Goal: Task Accomplishment & Management: Manage account settings

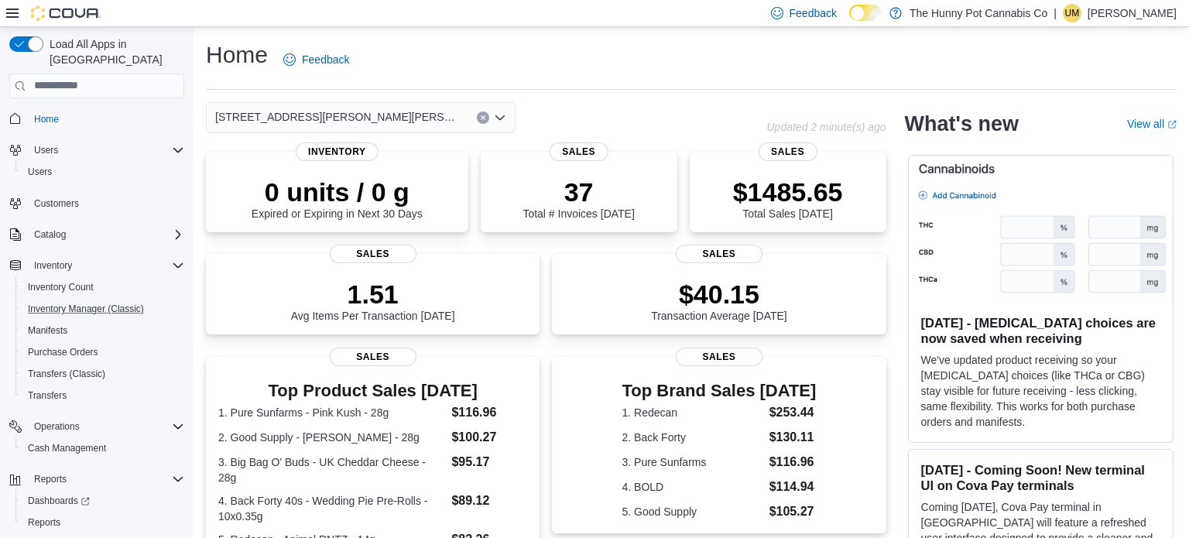
click at [108, 298] on button "Inventory Manager (Classic)" at bounding box center [102, 309] width 175 height 22
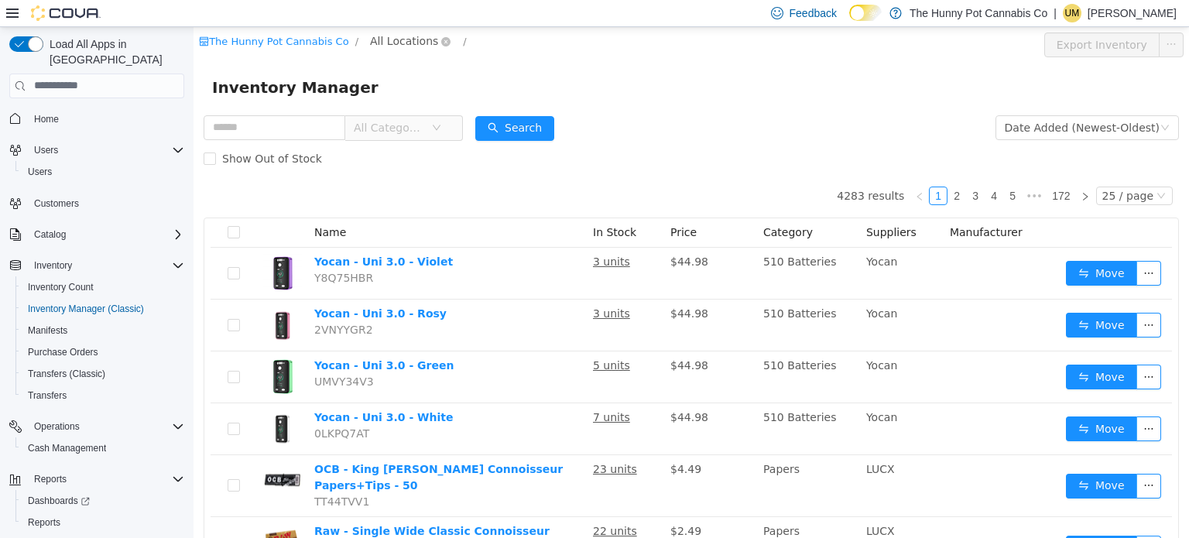
click at [370, 32] on span "All Locations" at bounding box center [404, 40] width 68 height 17
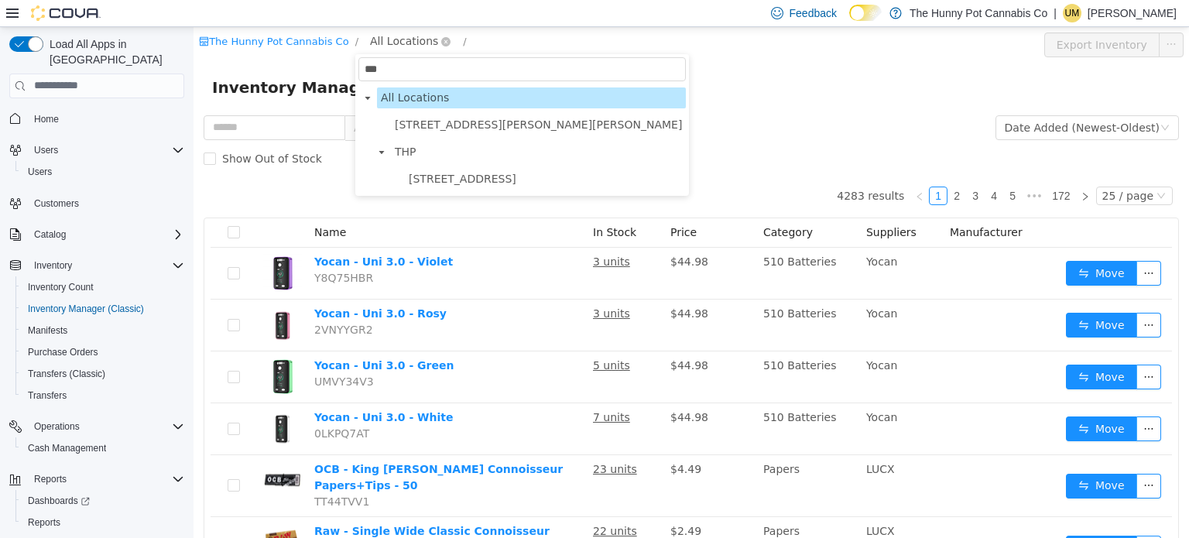
type input "****"
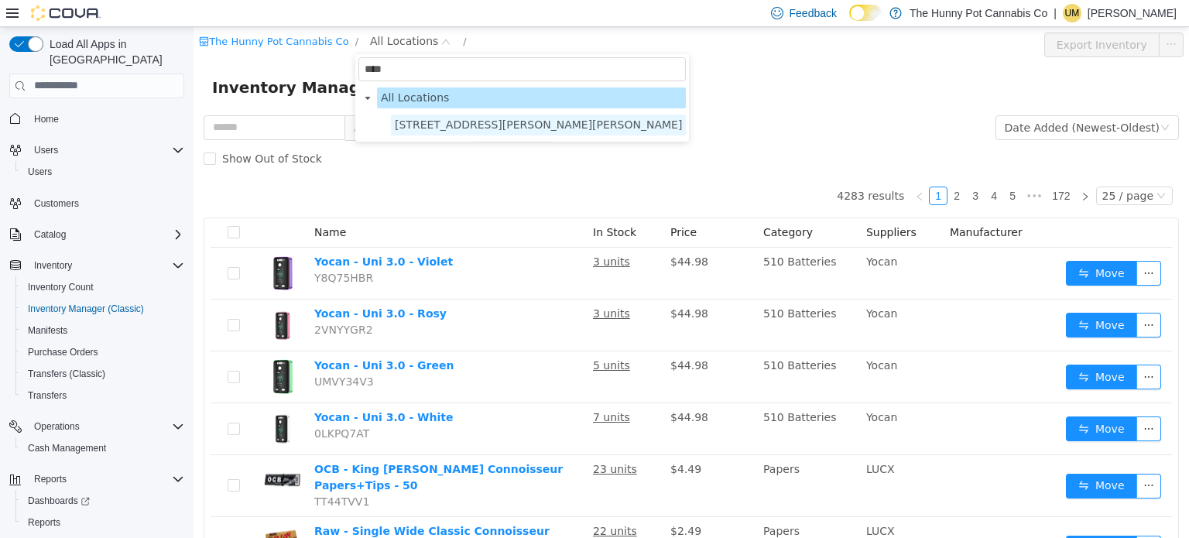
click at [431, 133] on span "3476 Glen Erin Dr" at bounding box center [538, 124] width 295 height 21
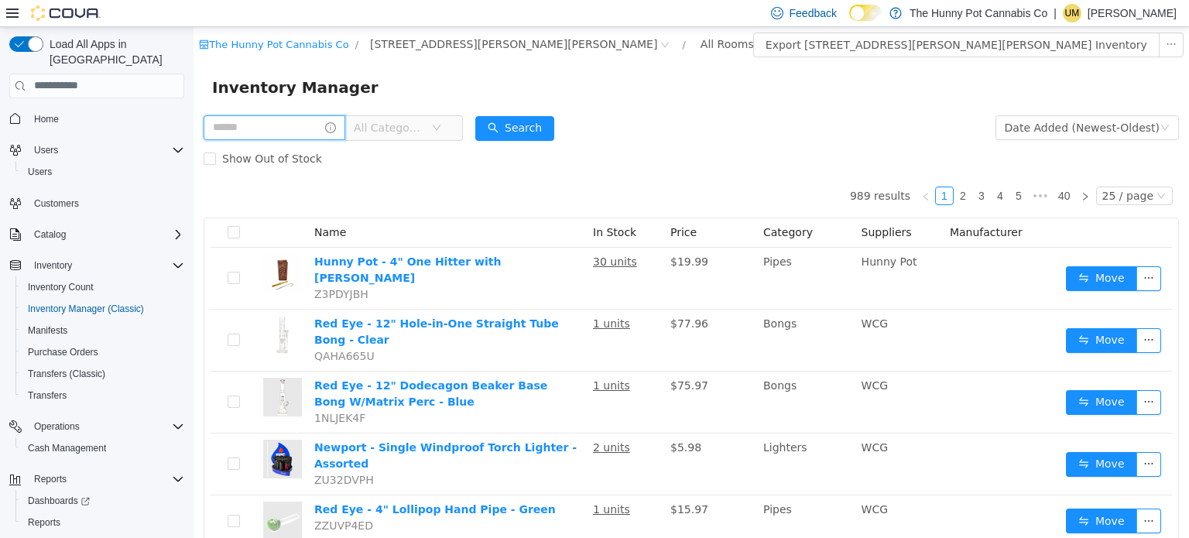
click at [316, 135] on input "text" at bounding box center [275, 127] width 142 height 25
type input "**********"
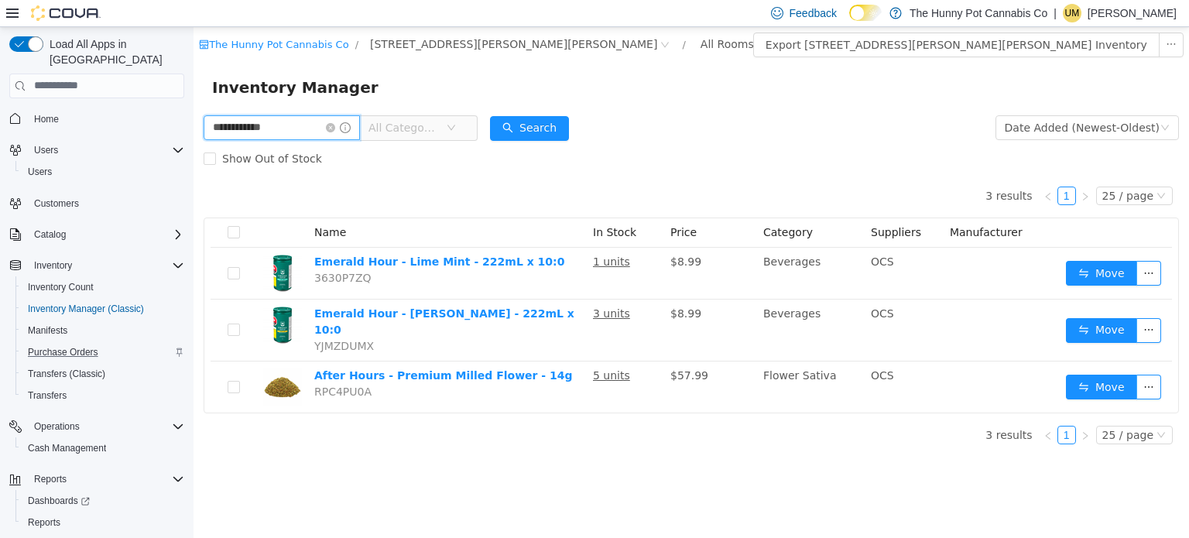
scroll to position [25, 0]
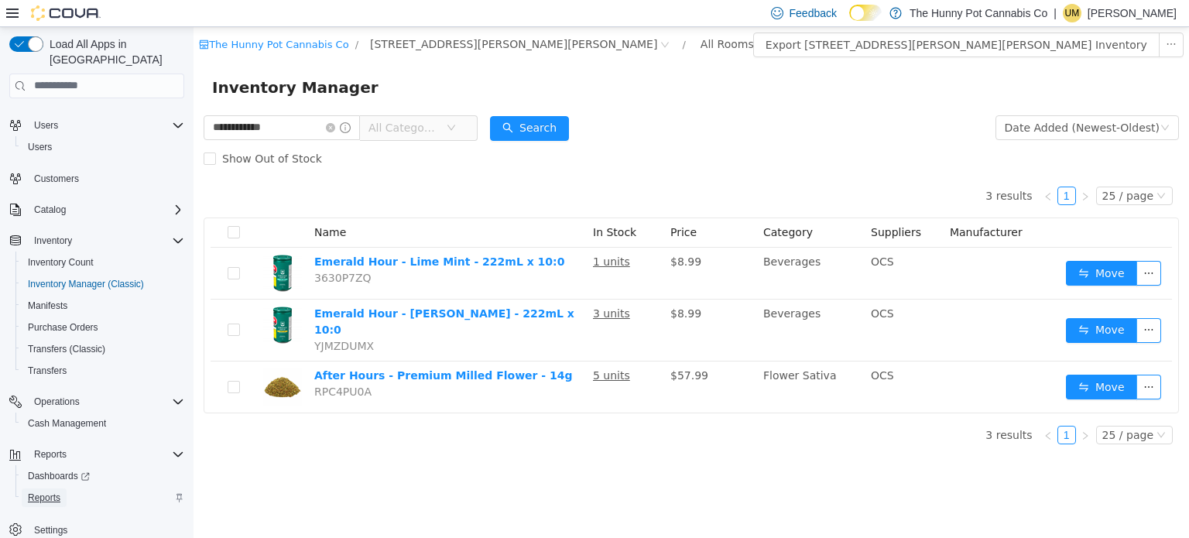
click at [34, 491] on span "Reports" at bounding box center [44, 497] width 33 height 12
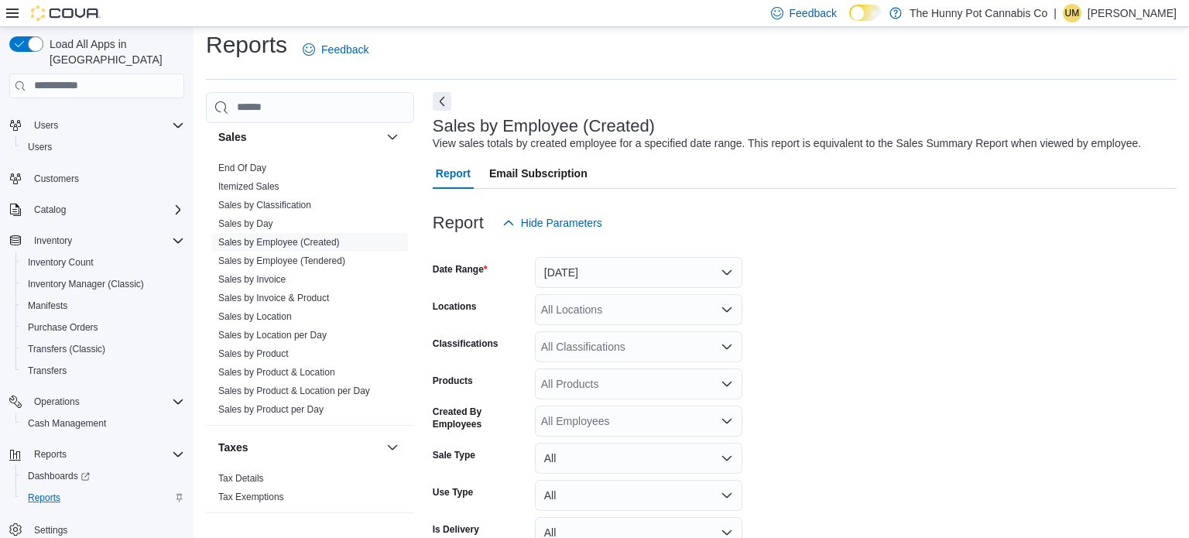
scroll to position [35, 0]
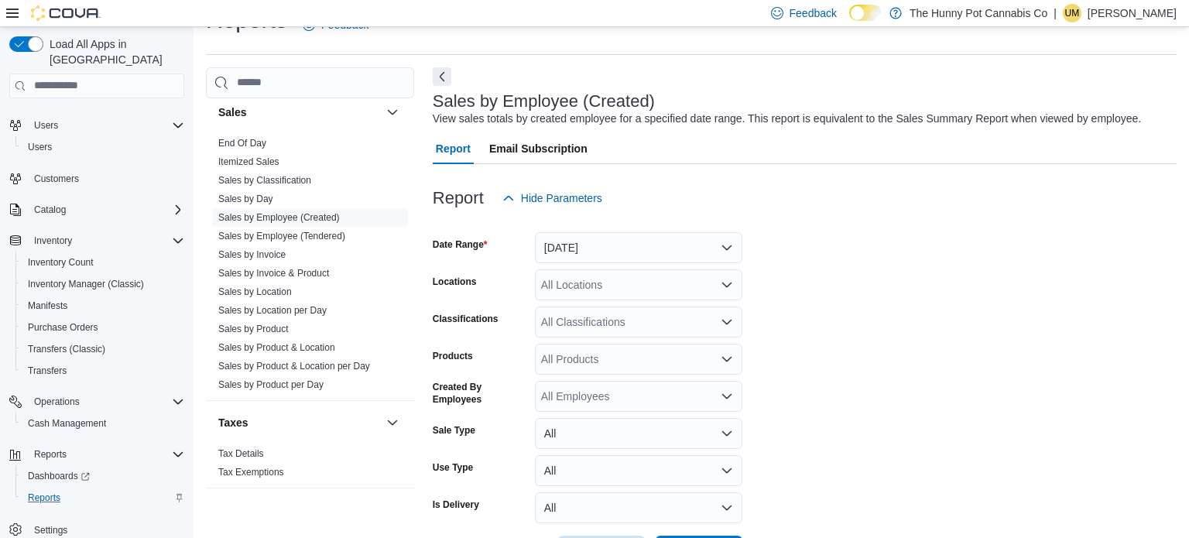
click at [591, 276] on div "All Locations" at bounding box center [638, 284] width 207 height 31
type input "****"
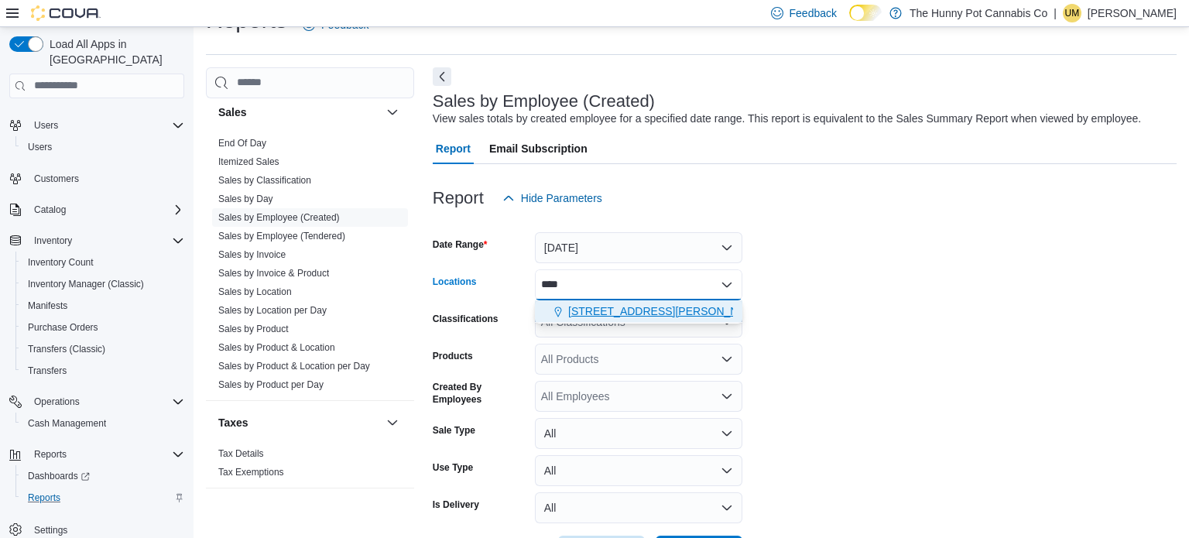
click at [596, 305] on span "3476 Glen Erin Dr" at bounding box center [711, 310] width 286 height 15
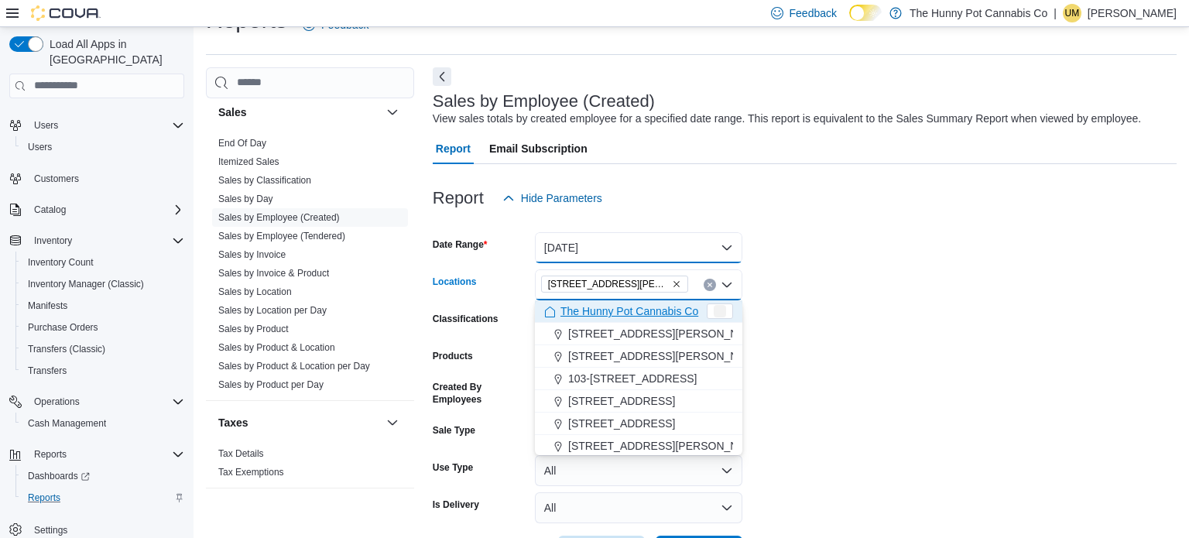
click at [628, 259] on button "Yesterday" at bounding box center [638, 247] width 207 height 31
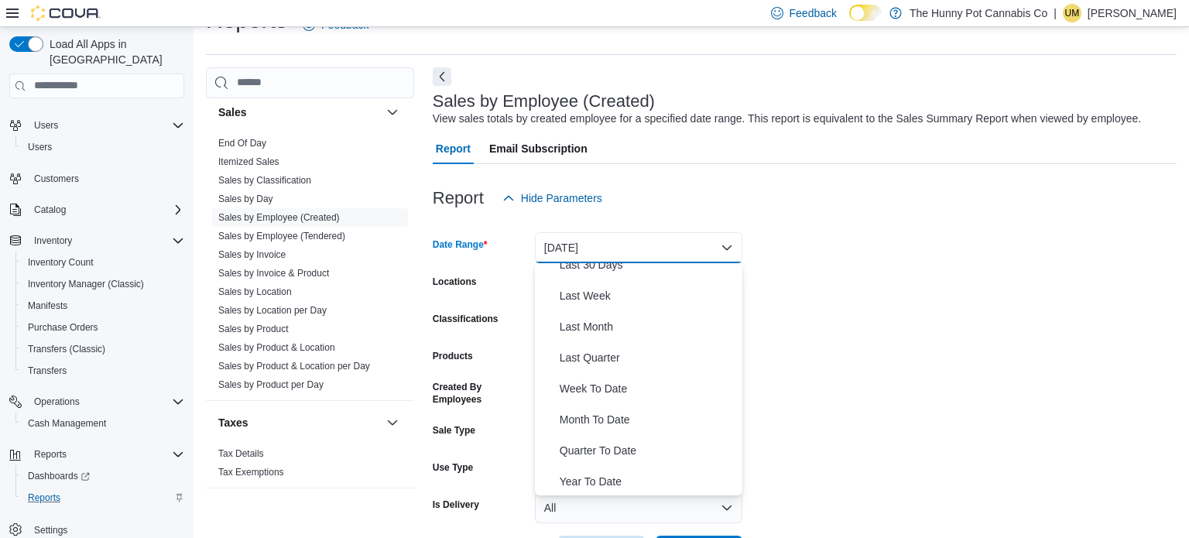
scroll to position [230, 0]
click at [576, 336] on button "Last Month" at bounding box center [638, 327] width 207 height 31
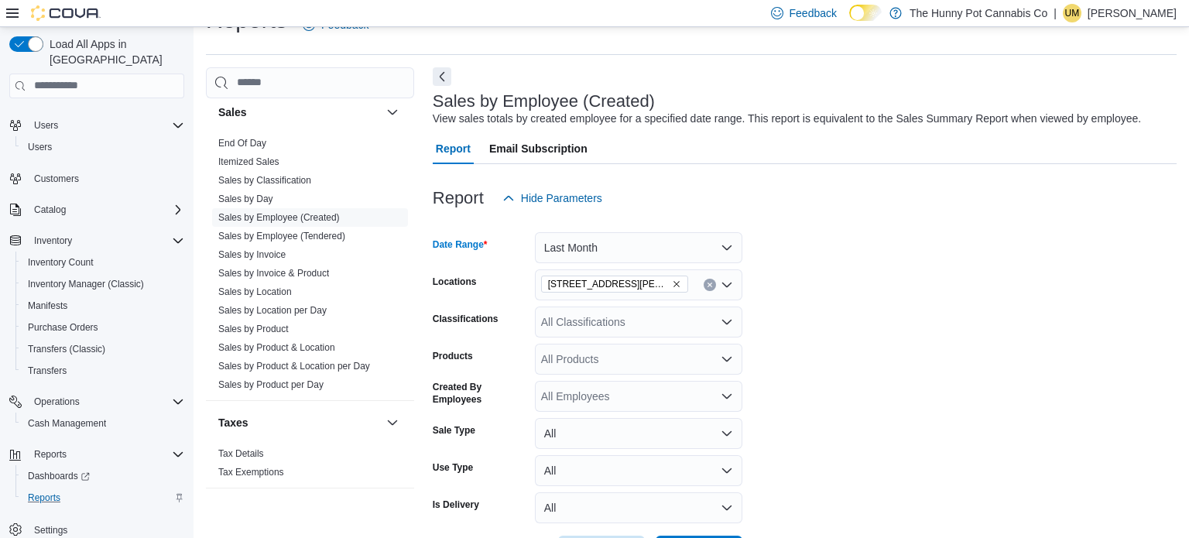
click at [827, 358] on form "Date Range Last Month Locations 3476 Glen Erin Dr Classifications All Classific…" at bounding box center [805, 390] width 744 height 353
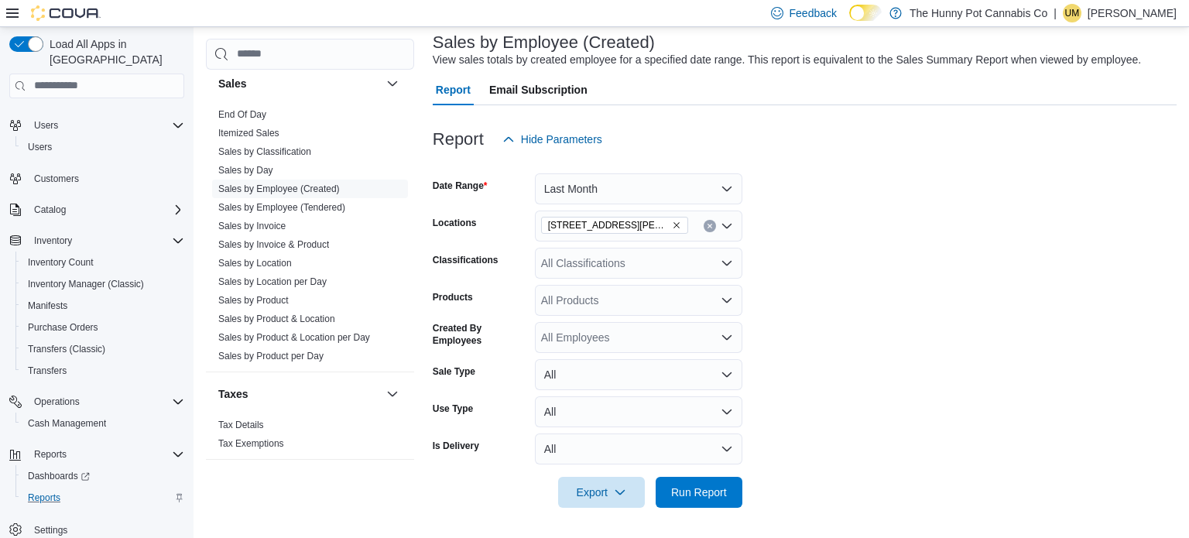
click at [570, 303] on div "All Products" at bounding box center [638, 300] width 207 height 31
paste input "********"
type input "********"
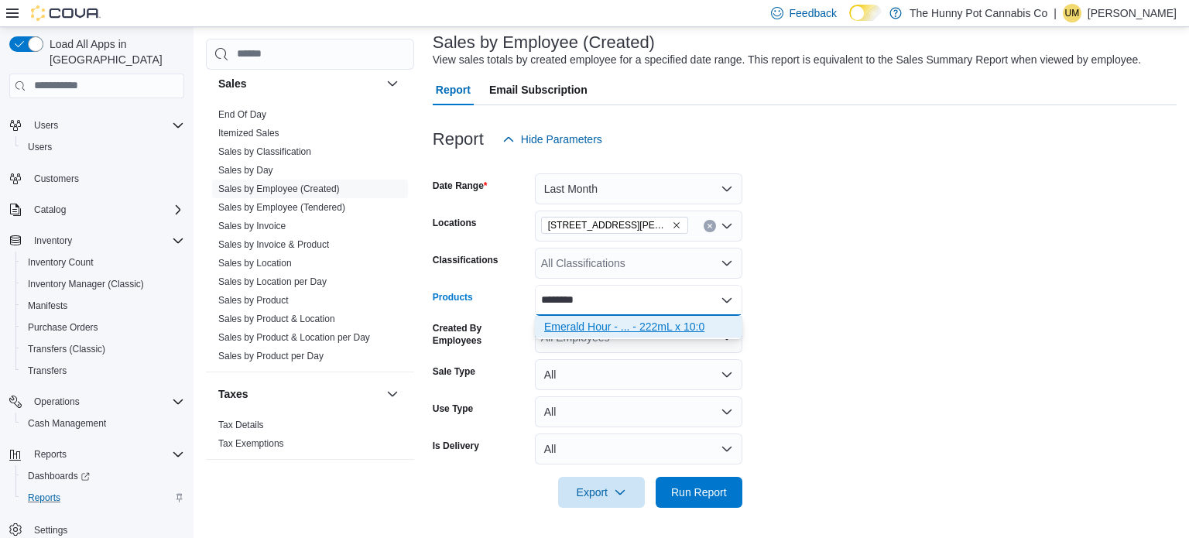
click at [583, 320] on div "Emerald Hour - ... - 222mL x 10:0" at bounding box center [638, 326] width 189 height 15
click at [922, 366] on form "Date Range Last Month Locations 3476 Glen Erin Dr Classifications All Classific…" at bounding box center [805, 331] width 744 height 353
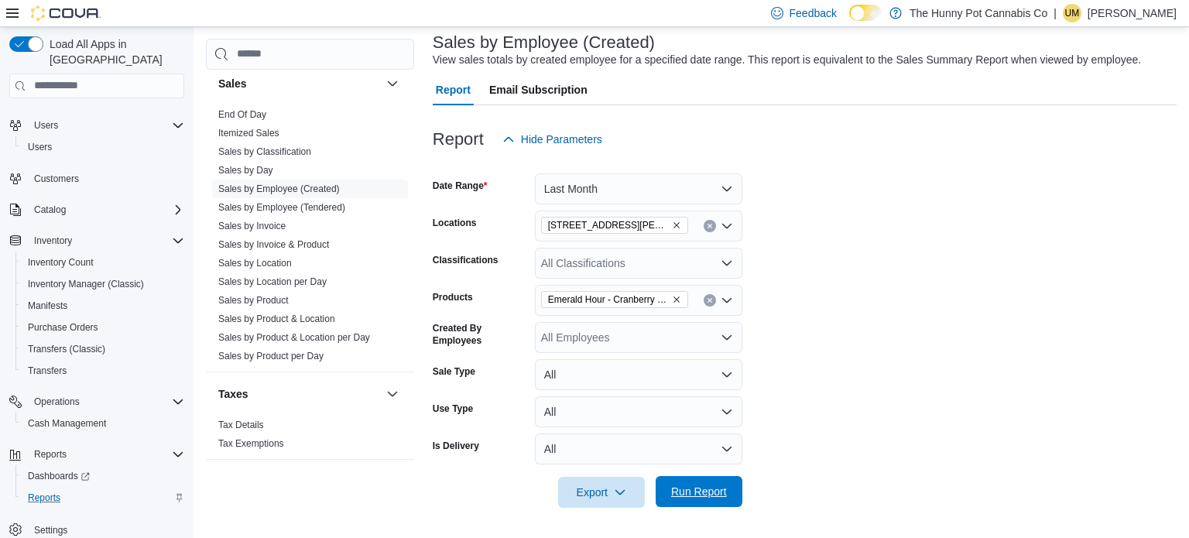
click at [696, 492] on span "Run Report" at bounding box center [699, 491] width 56 height 15
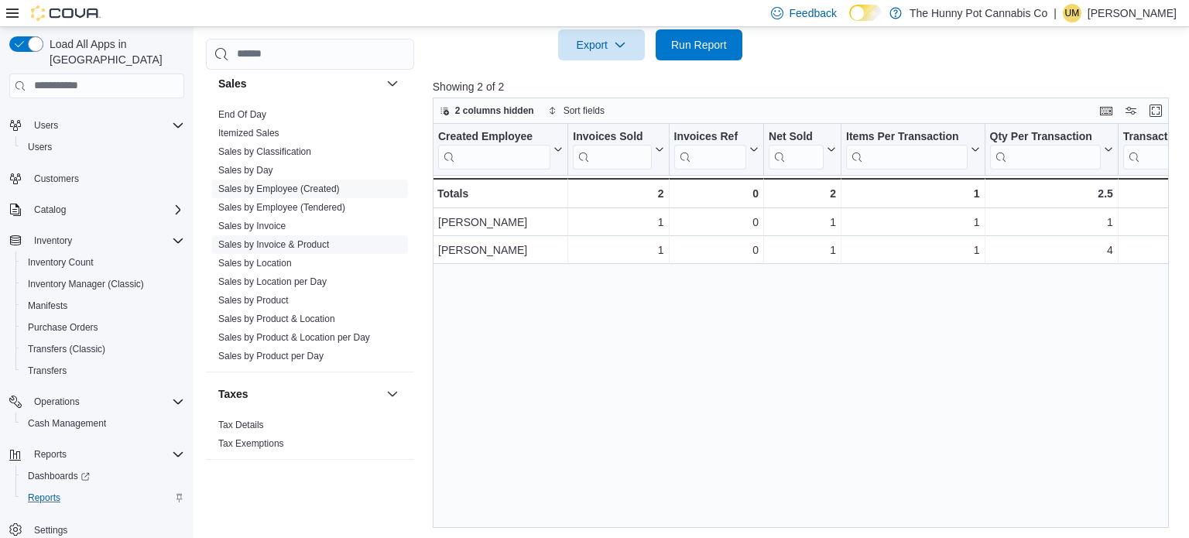
click at [281, 241] on link "Sales by Invoice & Product" at bounding box center [273, 244] width 111 height 11
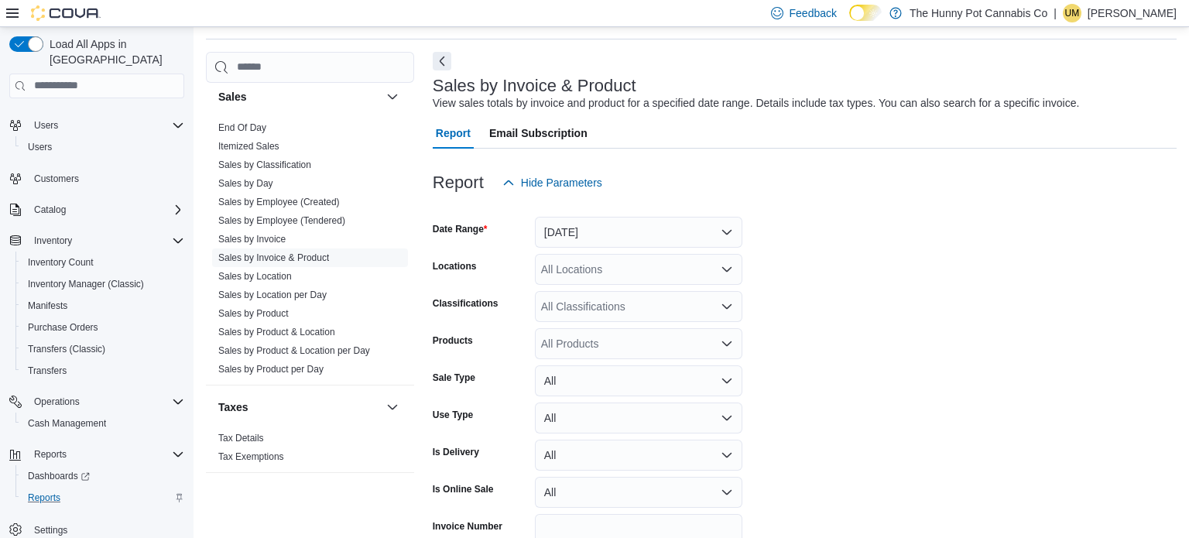
scroll to position [35, 0]
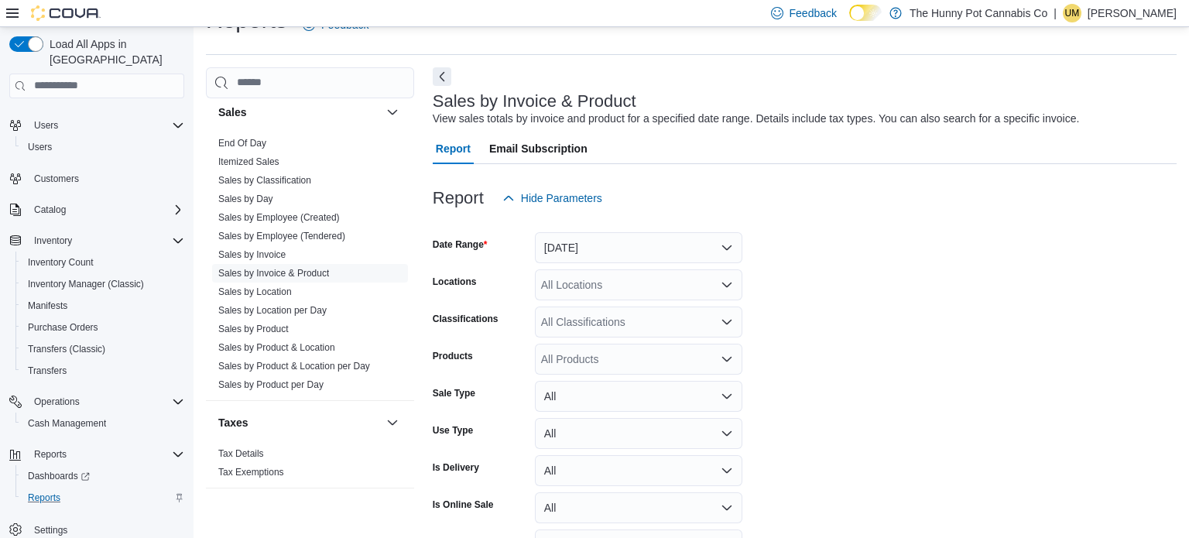
click at [542, 279] on input "Locations" at bounding box center [542, 285] width 2 height 19
type input "****"
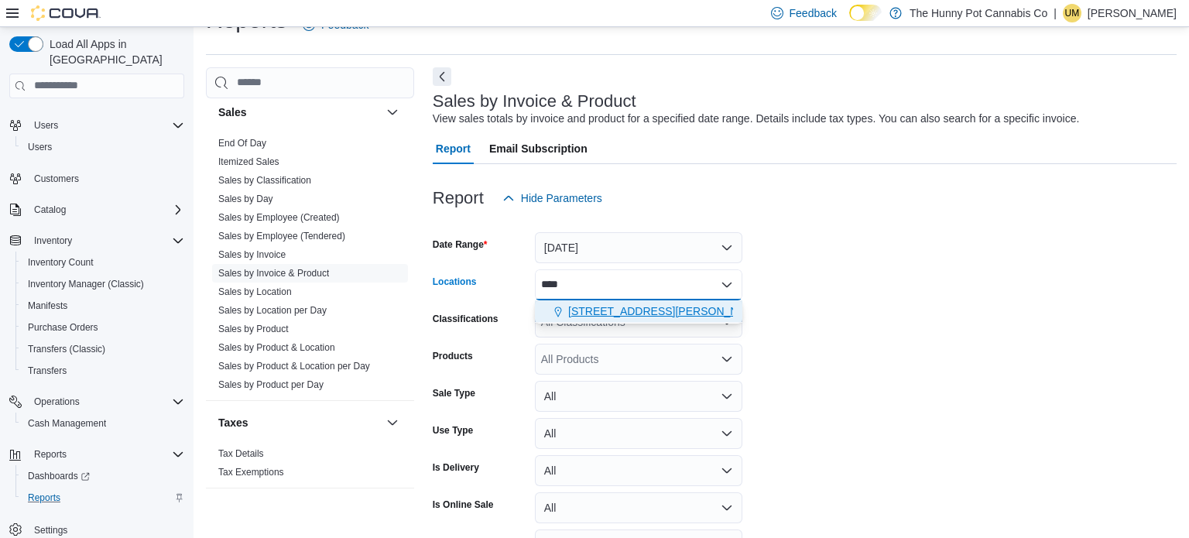
click at [565, 304] on span "Choose from the following options" at bounding box center [560, 310] width 16 height 15
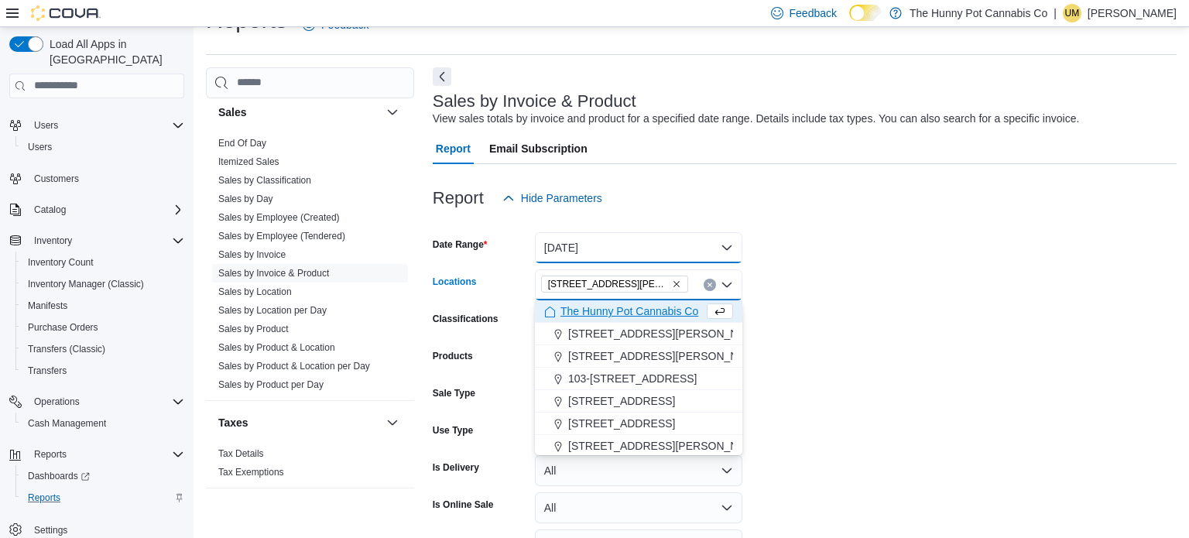
click at [655, 238] on button "Yesterday" at bounding box center [638, 247] width 207 height 31
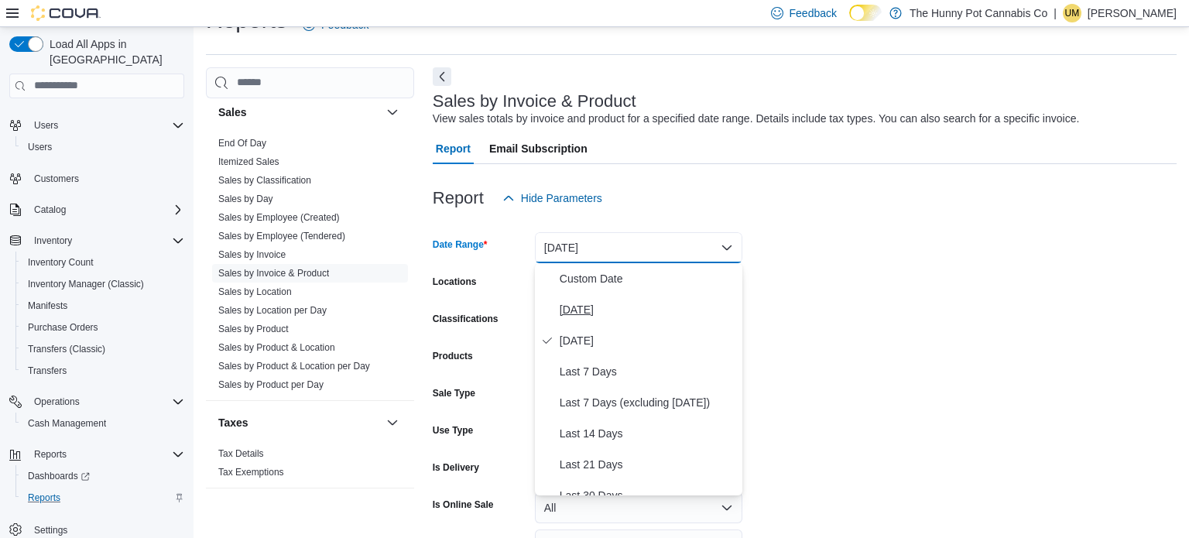
scroll to position [232, 0]
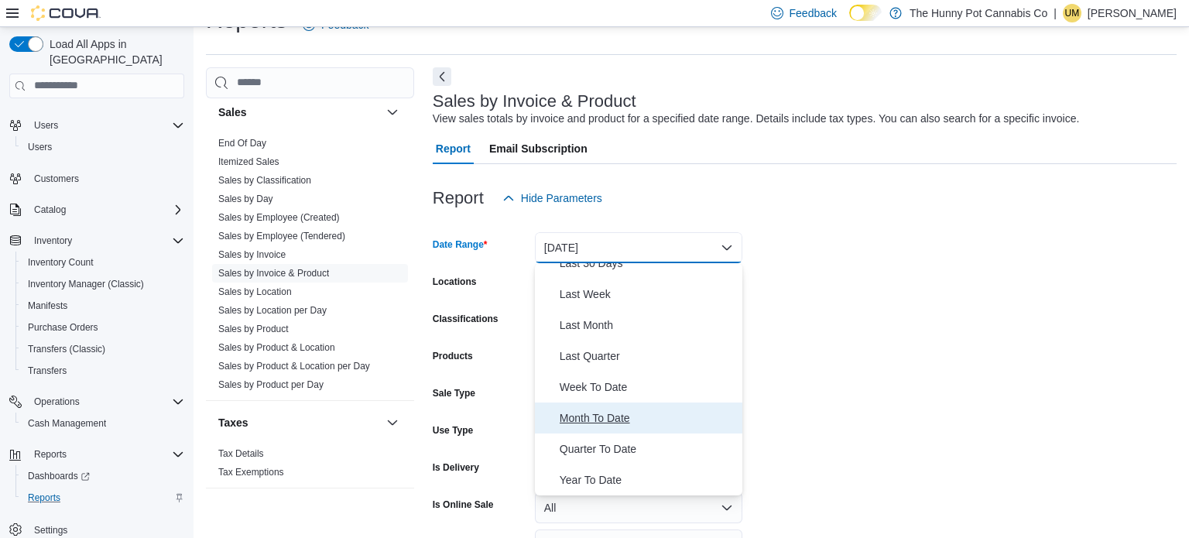
click at [595, 404] on button "Month To Date" at bounding box center [638, 417] width 207 height 31
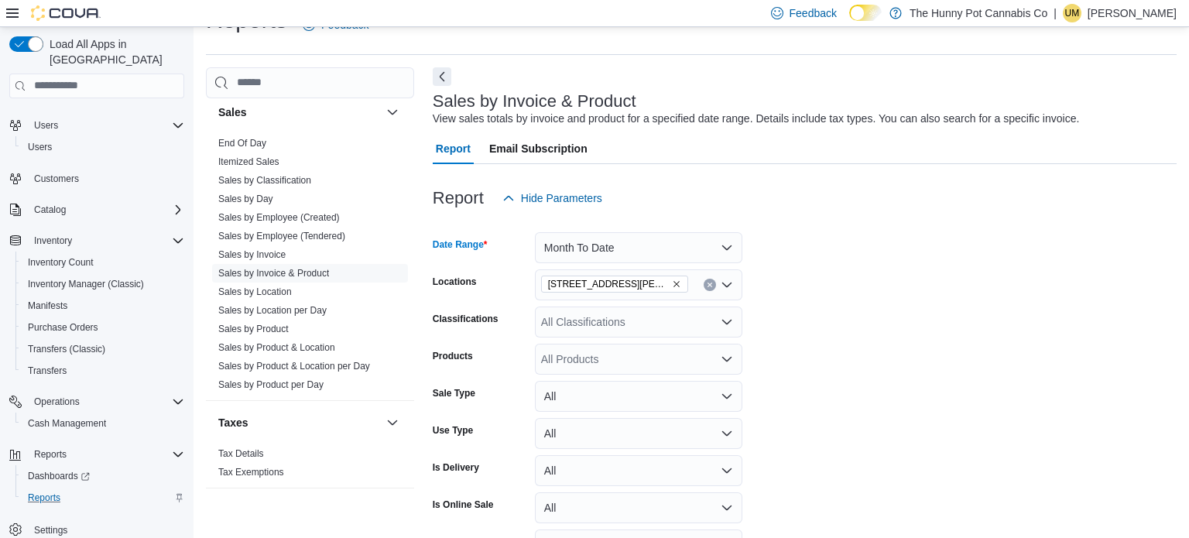
click at [611, 368] on div "All Products" at bounding box center [638, 359] width 207 height 31
paste input "********"
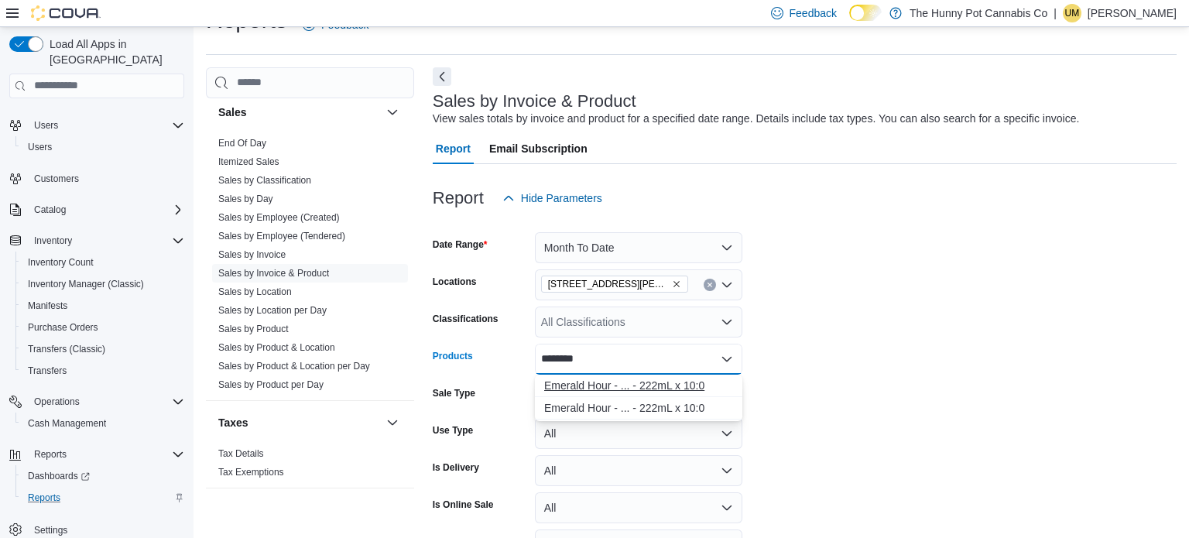
type input "********"
click at [670, 392] on div "Emerald Hour - ... - 222mL x 10:0" at bounding box center [638, 385] width 189 height 15
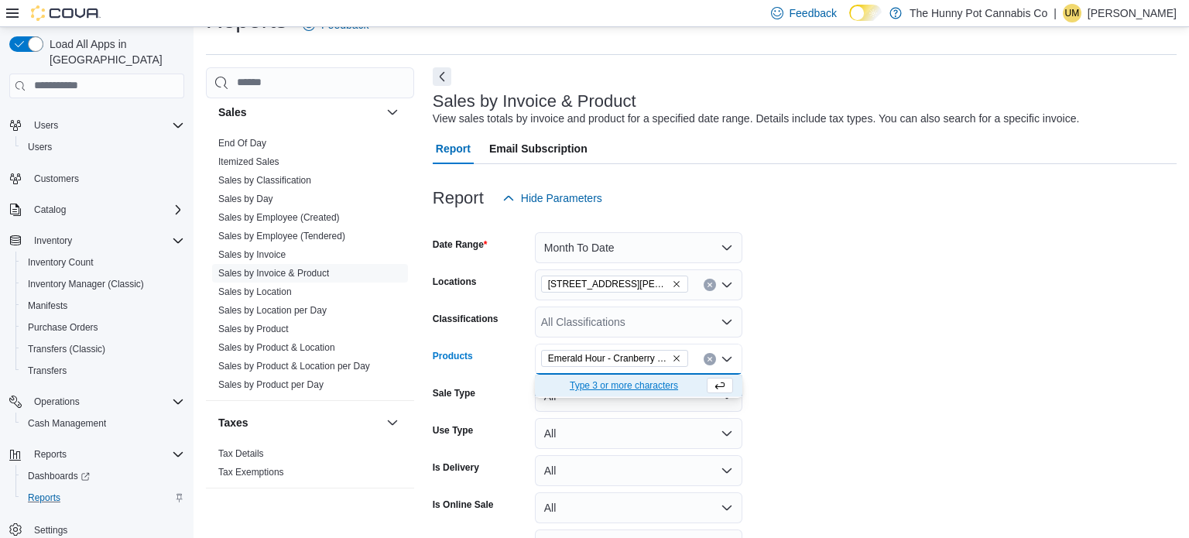
click at [887, 372] on form "Date Range Month To Date Locations 3476 Glen Erin Dr Classifications All Classi…" at bounding box center [805, 409] width 744 height 390
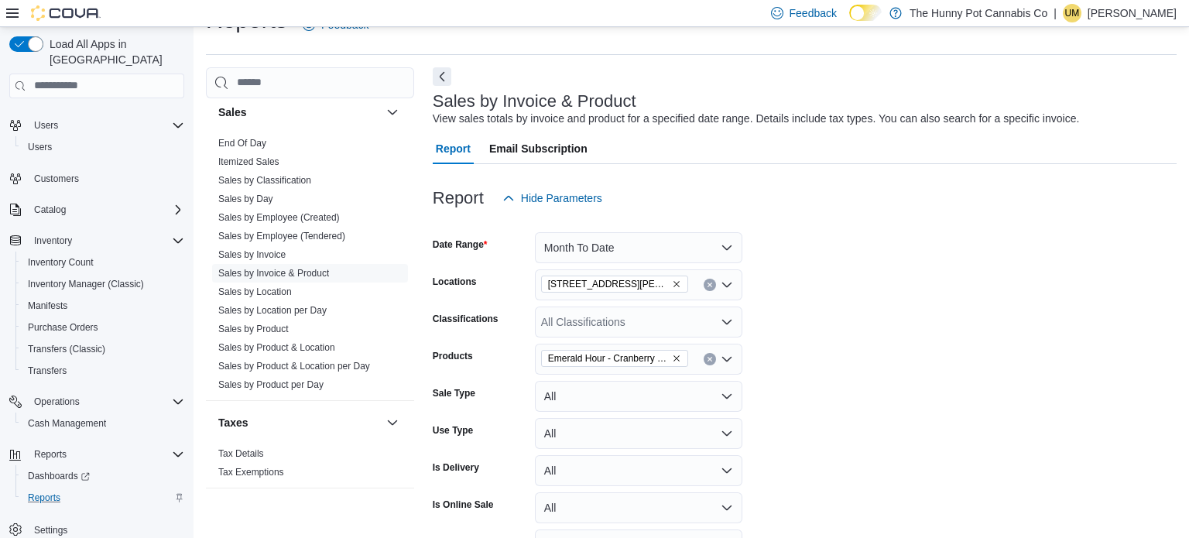
scroll to position [131, 0]
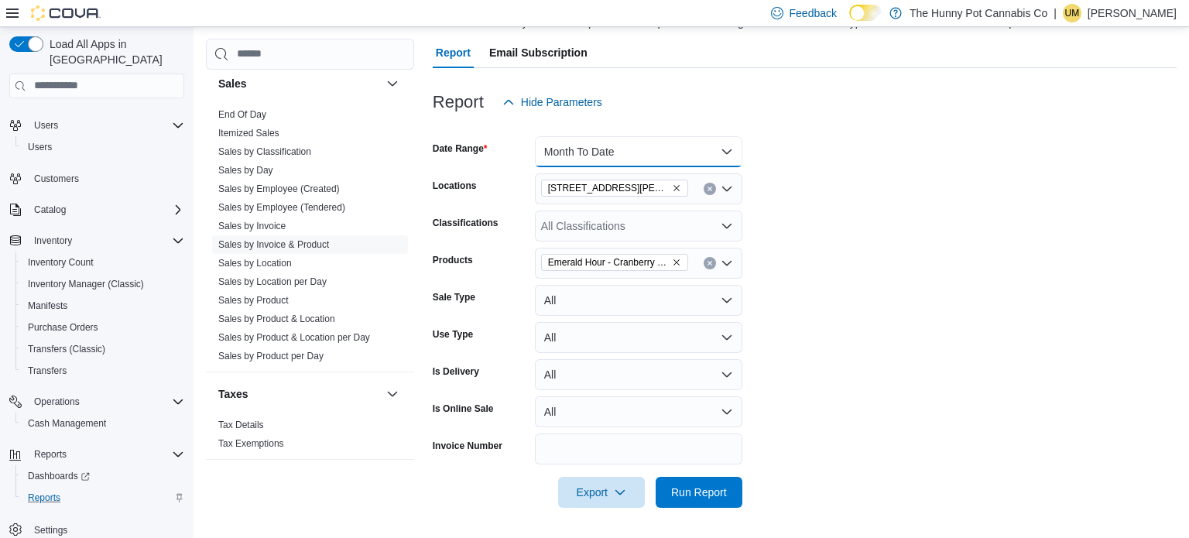
click at [618, 146] on button "Month To Date" at bounding box center [638, 151] width 207 height 31
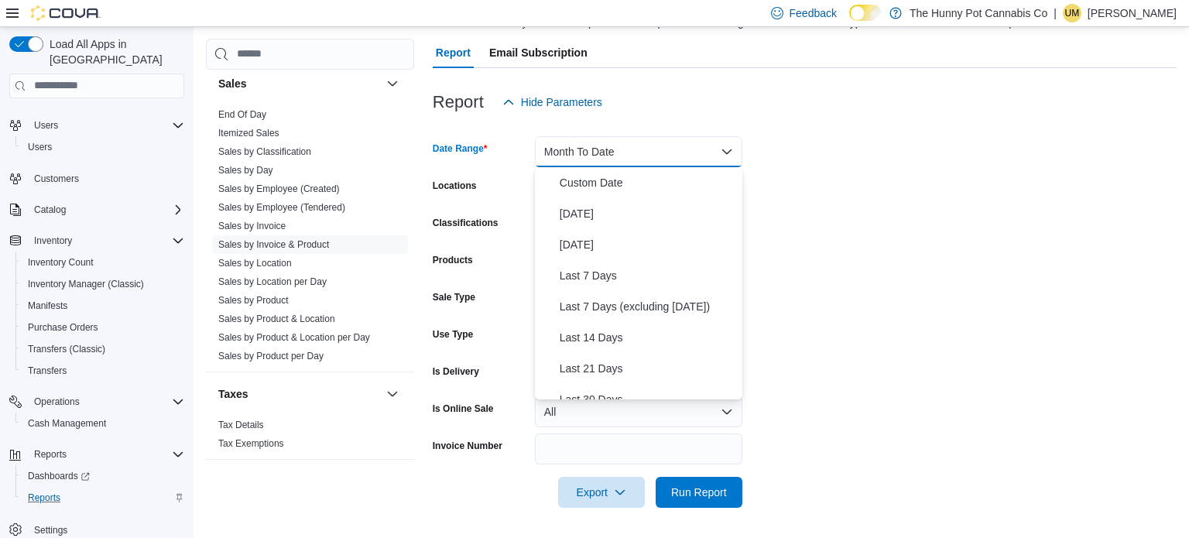
scroll to position [232, 0]
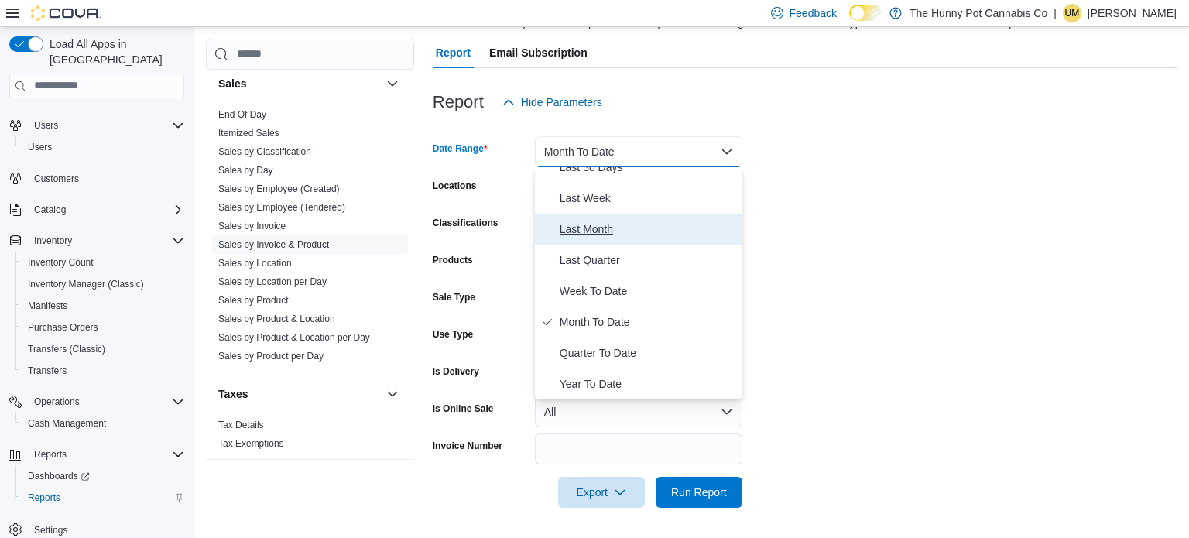
click at [587, 220] on span "Last Month" at bounding box center [648, 229] width 176 height 19
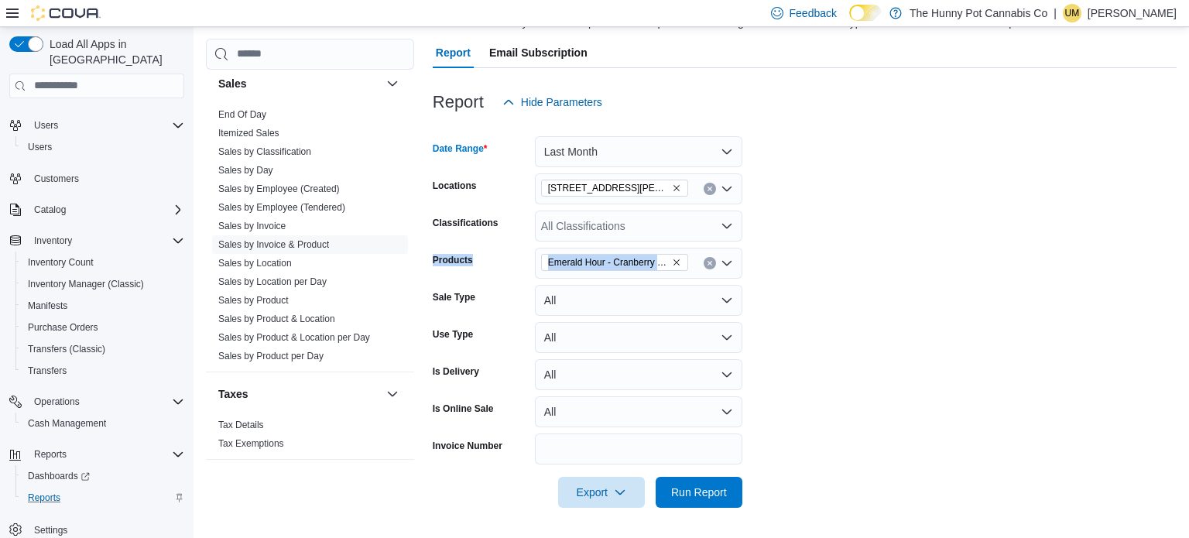
drag, startPoint x: 582, startPoint y: 224, endPoint x: 916, endPoint y: 272, distance: 337.0
click at [916, 272] on form "Date Range Last Month Locations 3476 Glen Erin Dr Classifications All Classific…" at bounding box center [805, 313] width 744 height 390
click at [710, 485] on span "Run Report" at bounding box center [699, 491] width 56 height 15
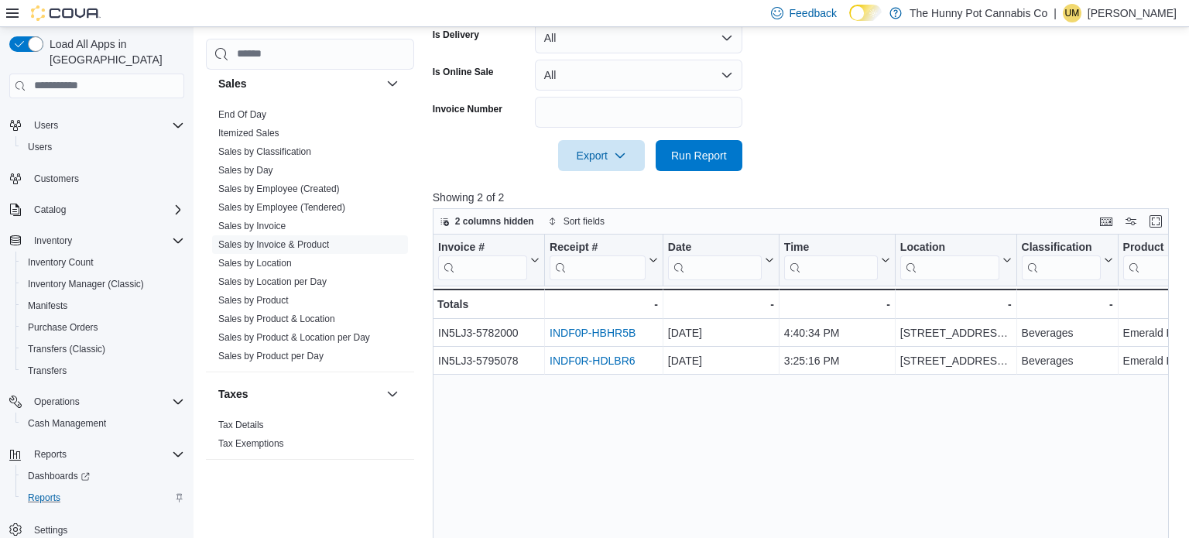
scroll to position [467, 0]
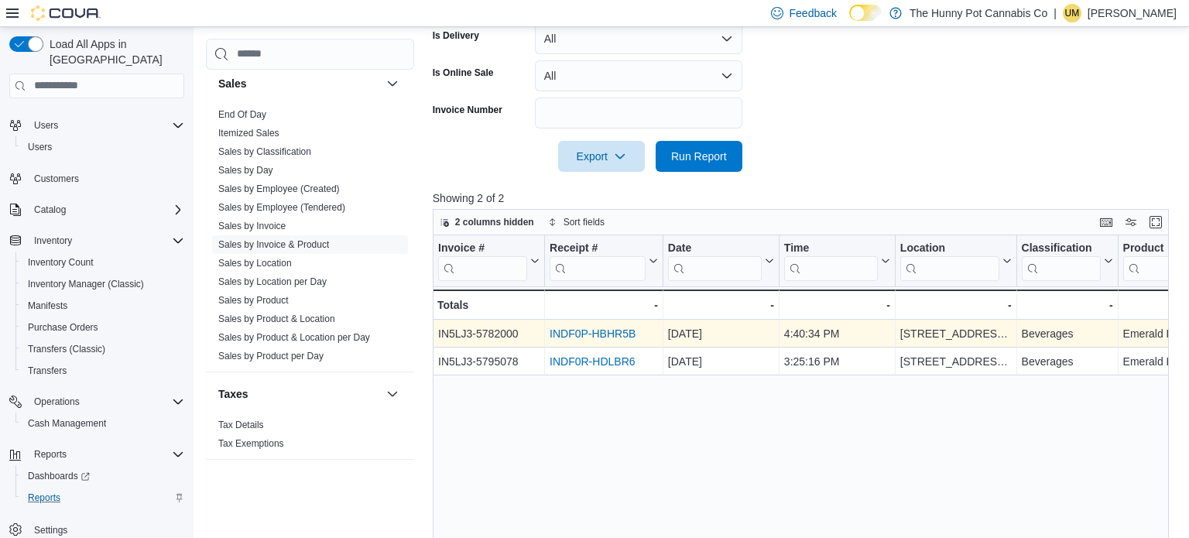
click at [570, 327] on link "INDF0P-HBHR5B" at bounding box center [593, 333] width 86 height 12
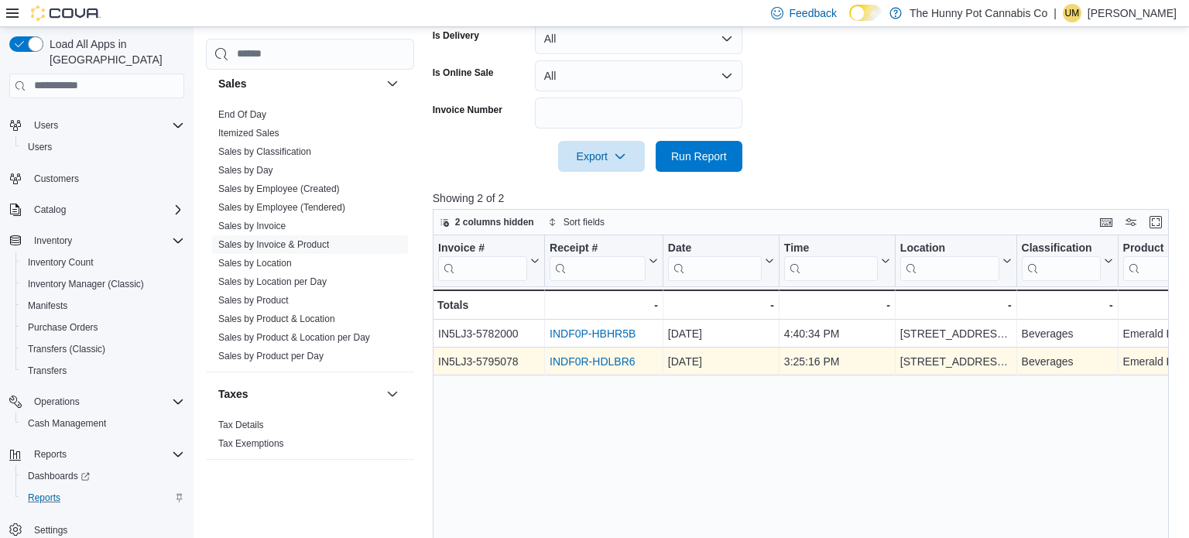
click at [581, 356] on link "INDF0R-HDLBR6" at bounding box center [592, 361] width 85 height 12
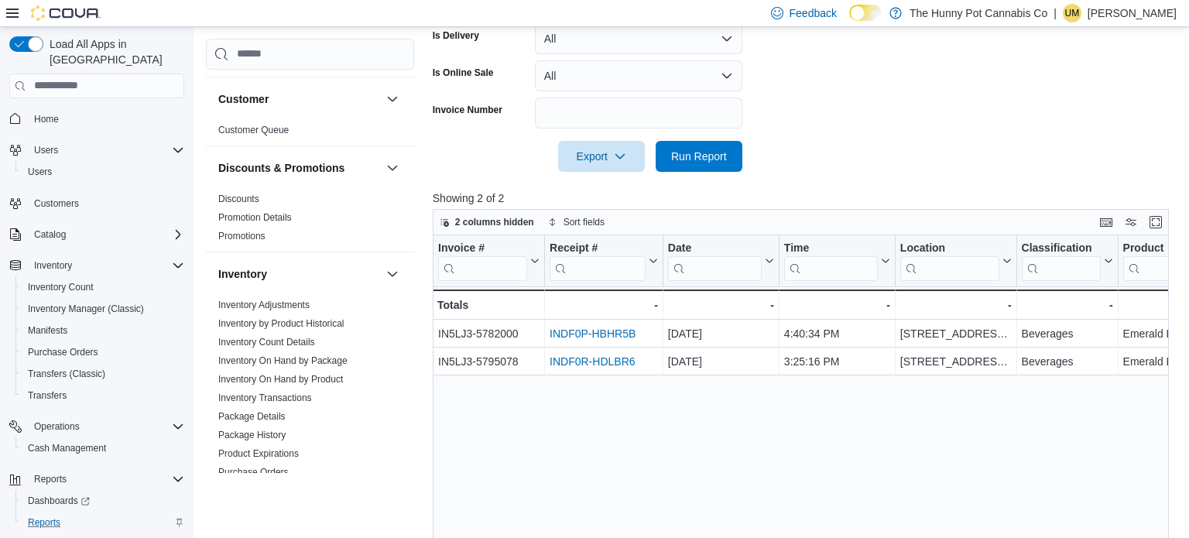
scroll to position [0, 0]
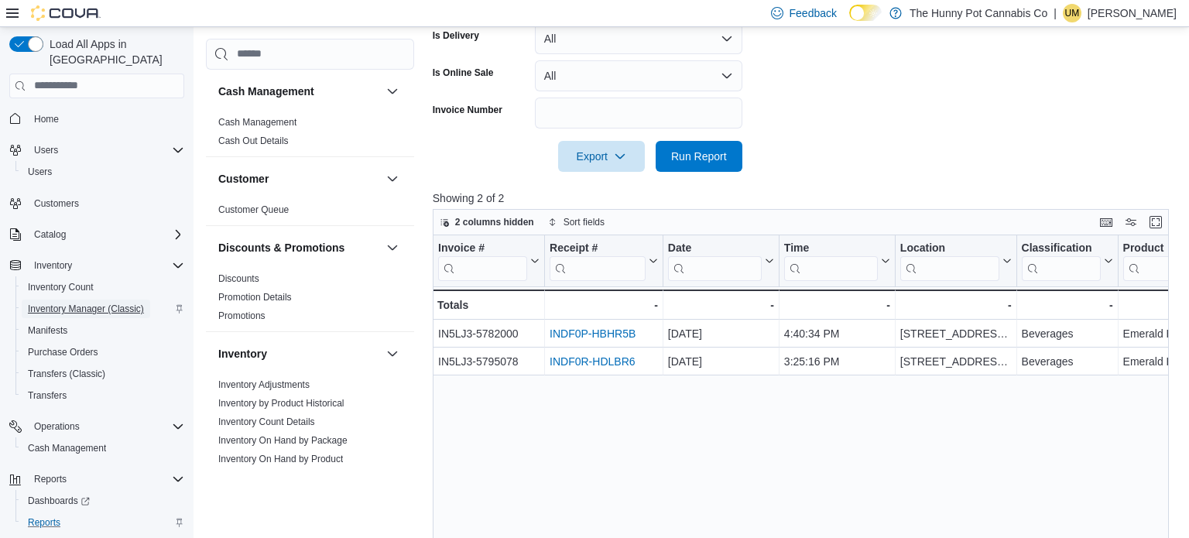
click at [93, 303] on span "Inventory Manager (Classic)" at bounding box center [86, 309] width 116 height 12
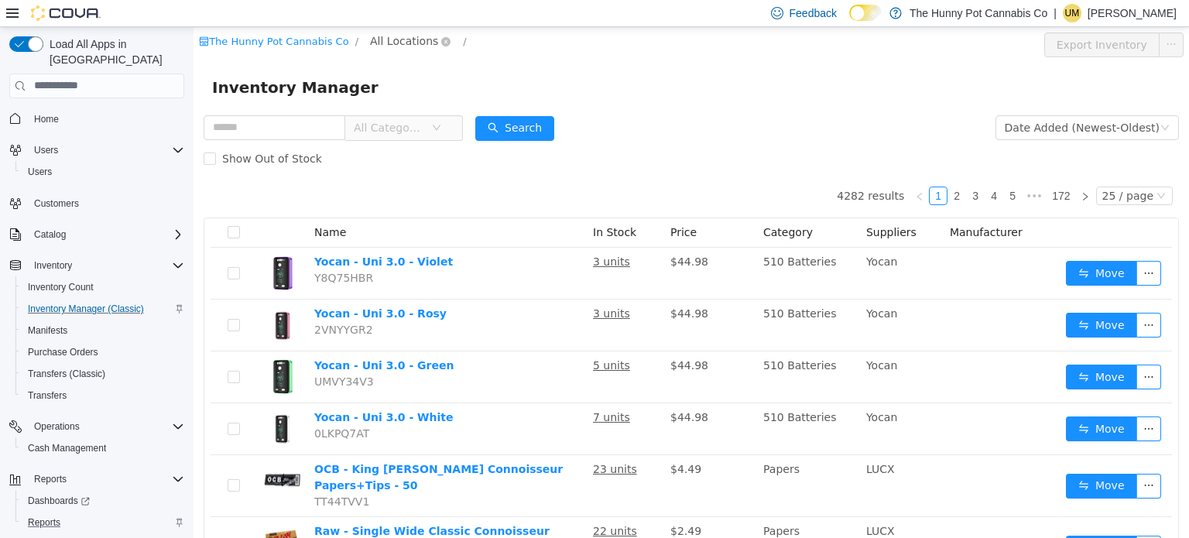
click at [370, 39] on span "All Locations" at bounding box center [404, 40] width 68 height 17
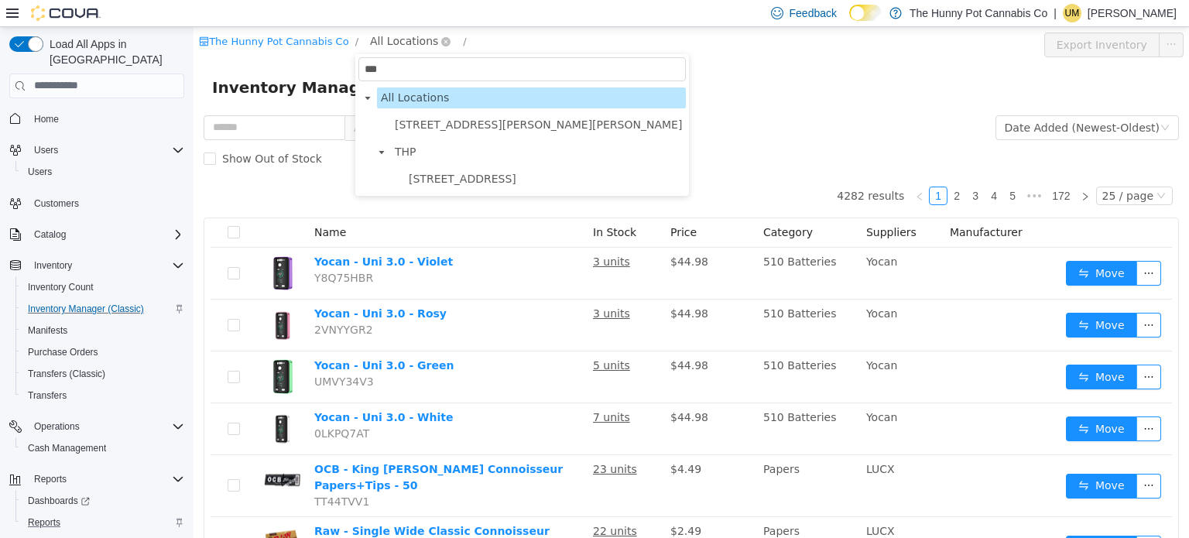
type input "****"
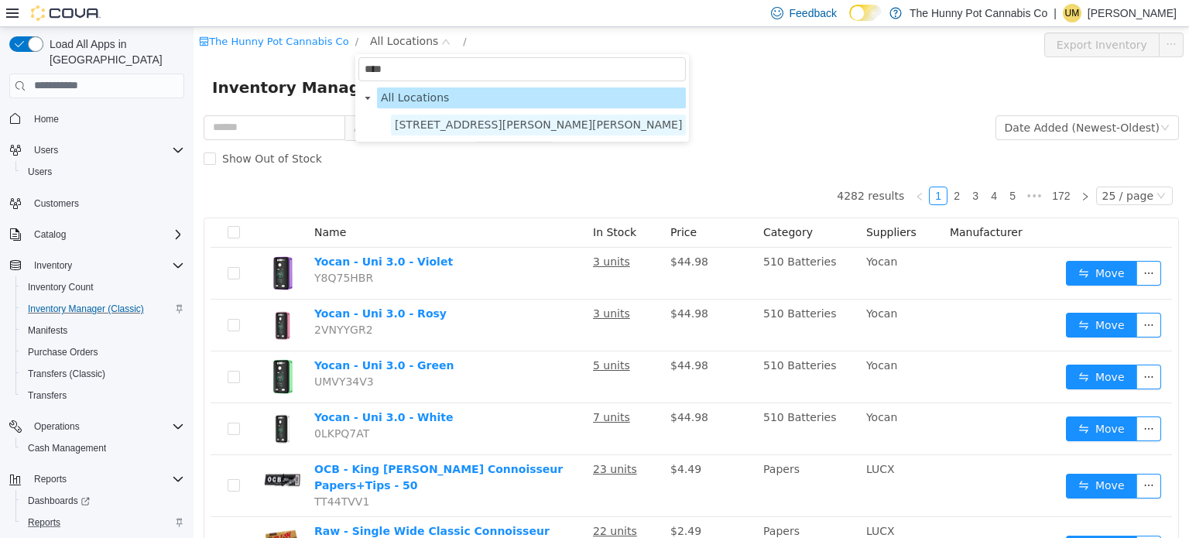
click at [402, 128] on span "3476 Glen Erin Dr" at bounding box center [538, 124] width 287 height 12
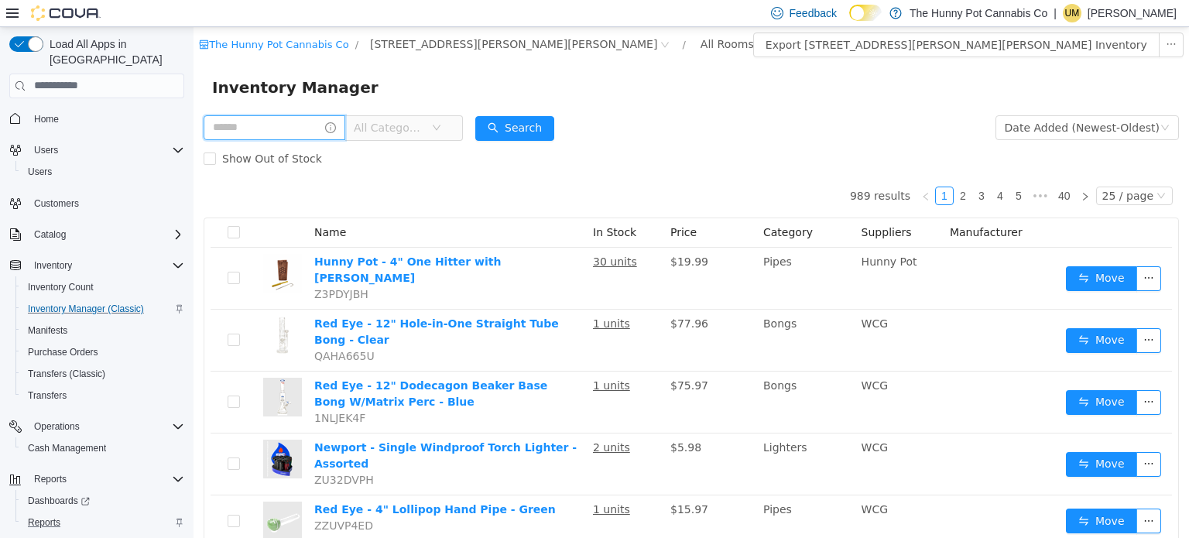
click at [279, 125] on input "text" at bounding box center [275, 127] width 142 height 25
type input "**********"
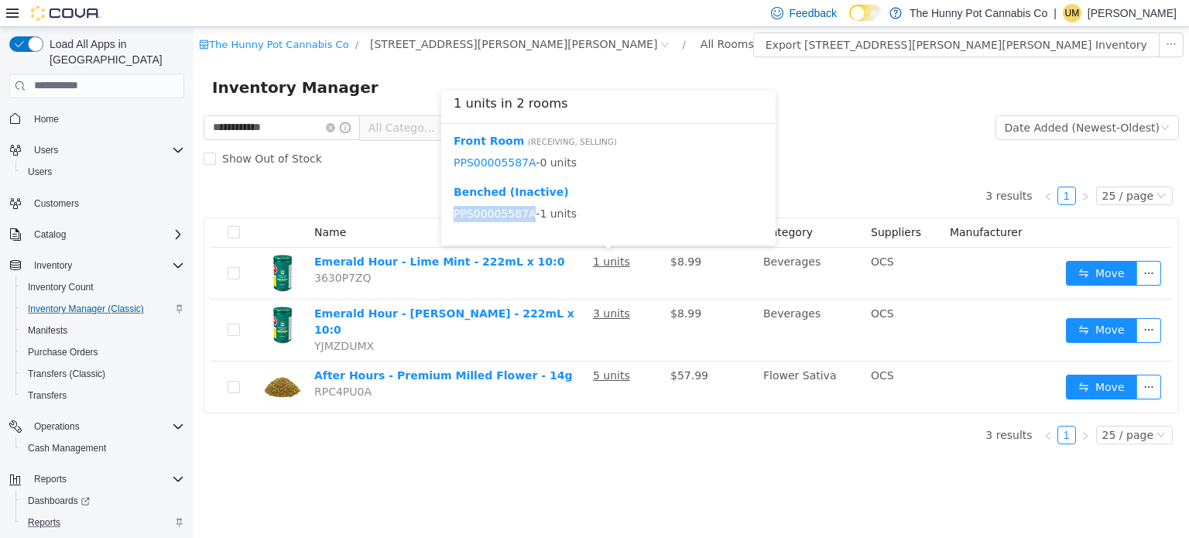
drag, startPoint x: 530, startPoint y: 217, endPoint x: 444, endPoint y: 216, distance: 86.7
click at [444, 216] on div "Front Room ( Receiving, Selling ) PPS00005587A - 0 units Benched (Inactive) PPS…" at bounding box center [608, 184] width 334 height 122
copy link "PPS00005587A"
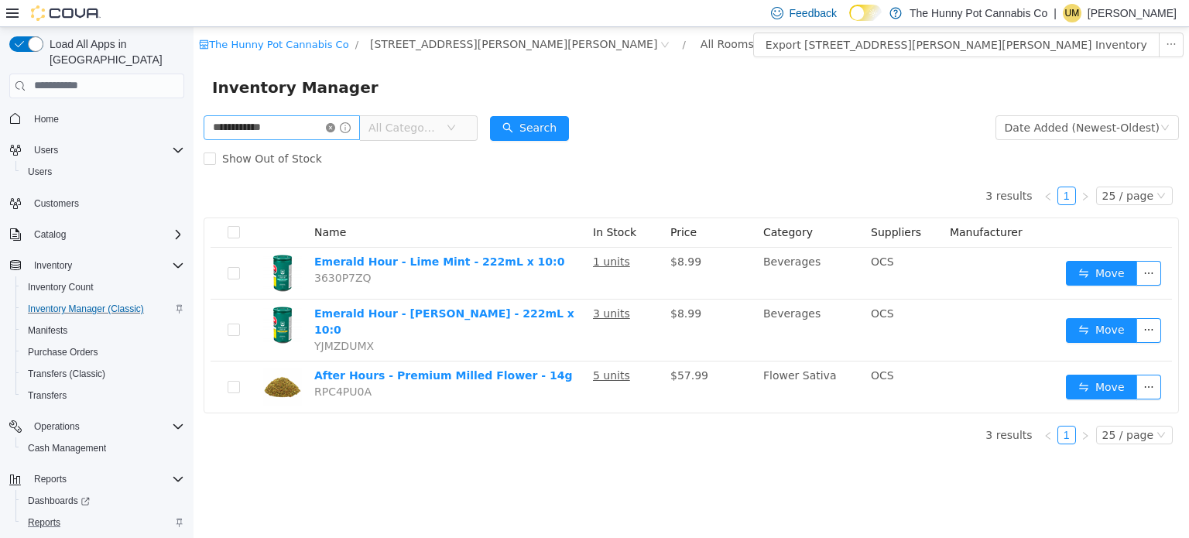
click at [335, 131] on icon "icon: close-circle" at bounding box center [330, 126] width 9 height 9
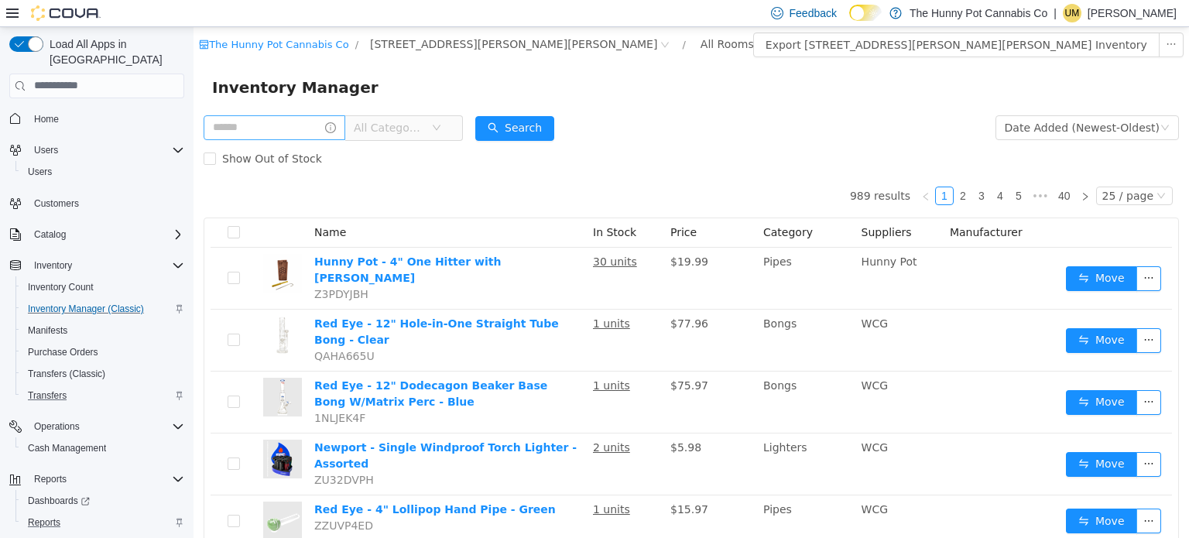
scroll to position [25, 0]
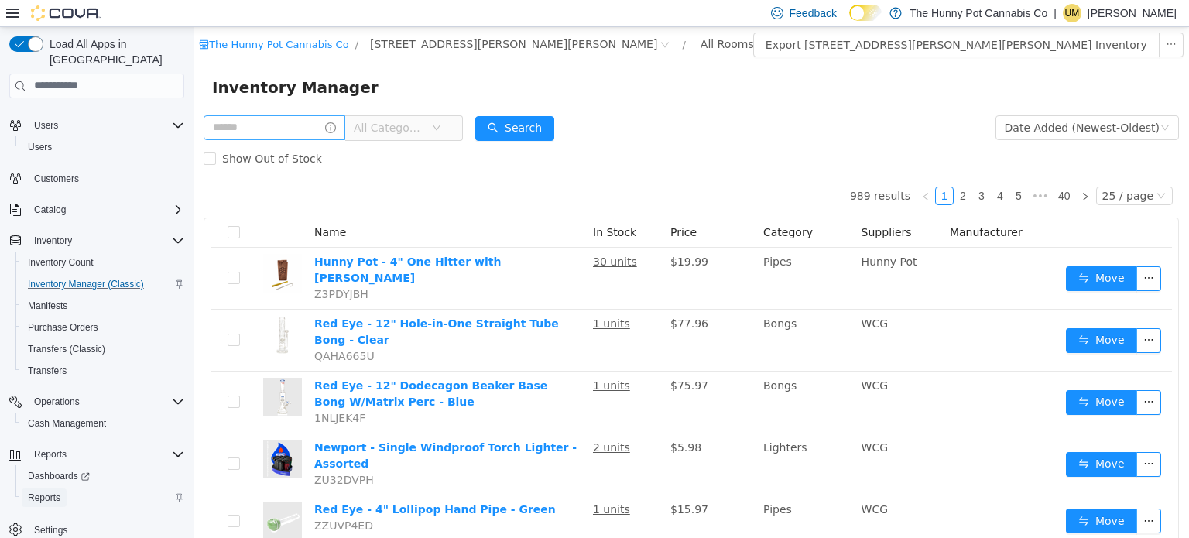
click at [50, 491] on span "Reports" at bounding box center [44, 497] width 33 height 12
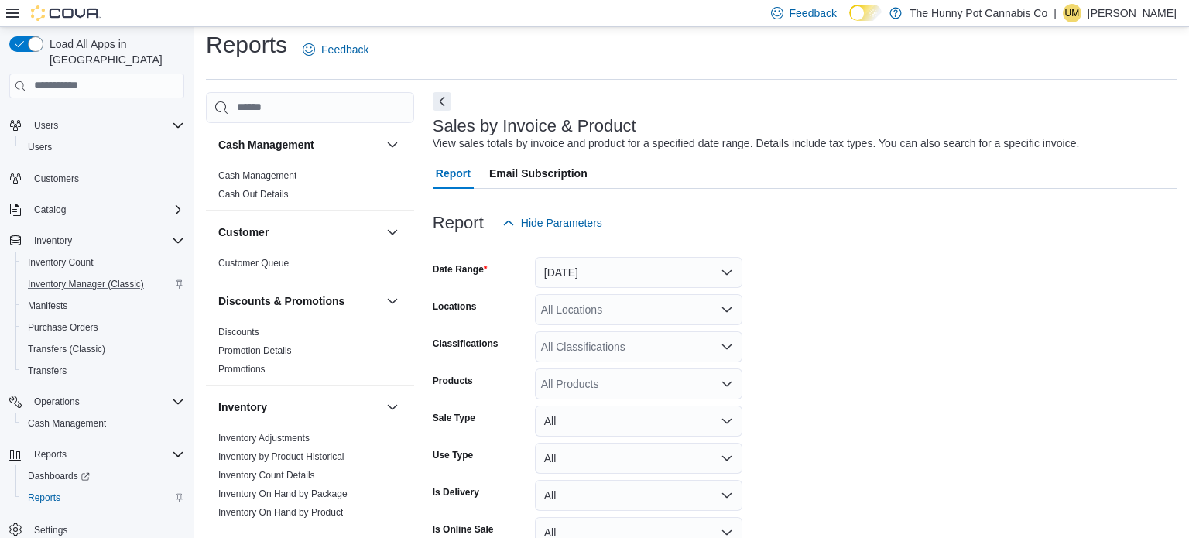
scroll to position [35, 0]
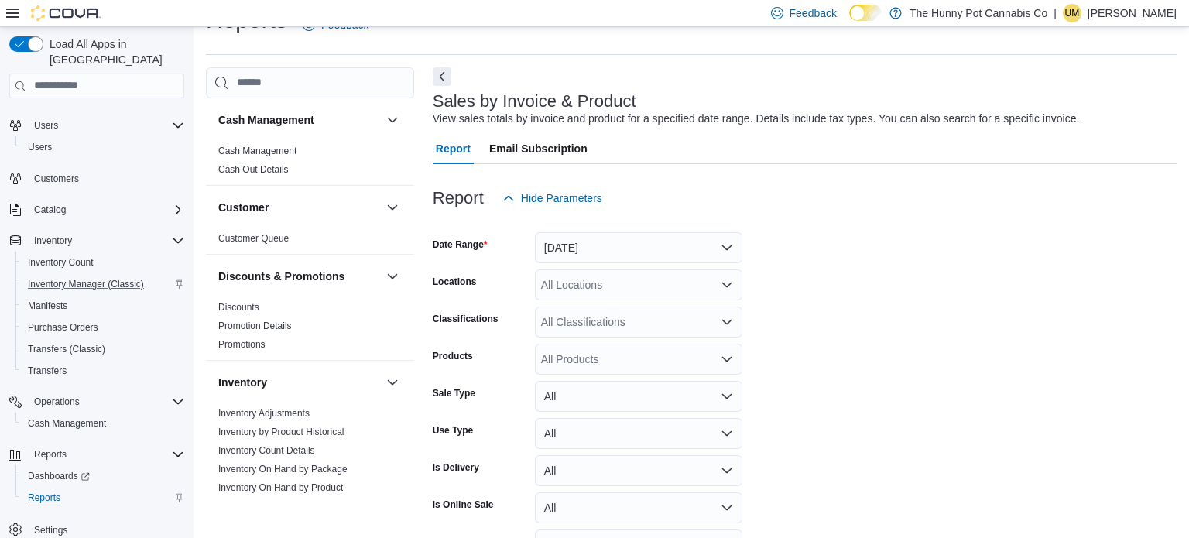
click at [654, 288] on div "All Locations" at bounding box center [638, 284] width 207 height 31
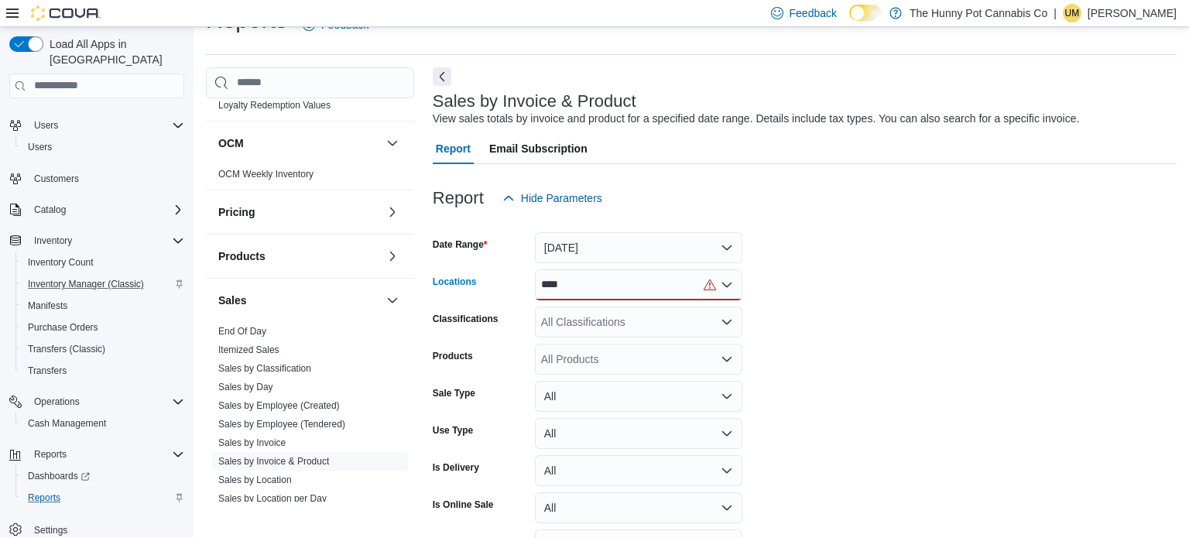
scroll to position [633, 0]
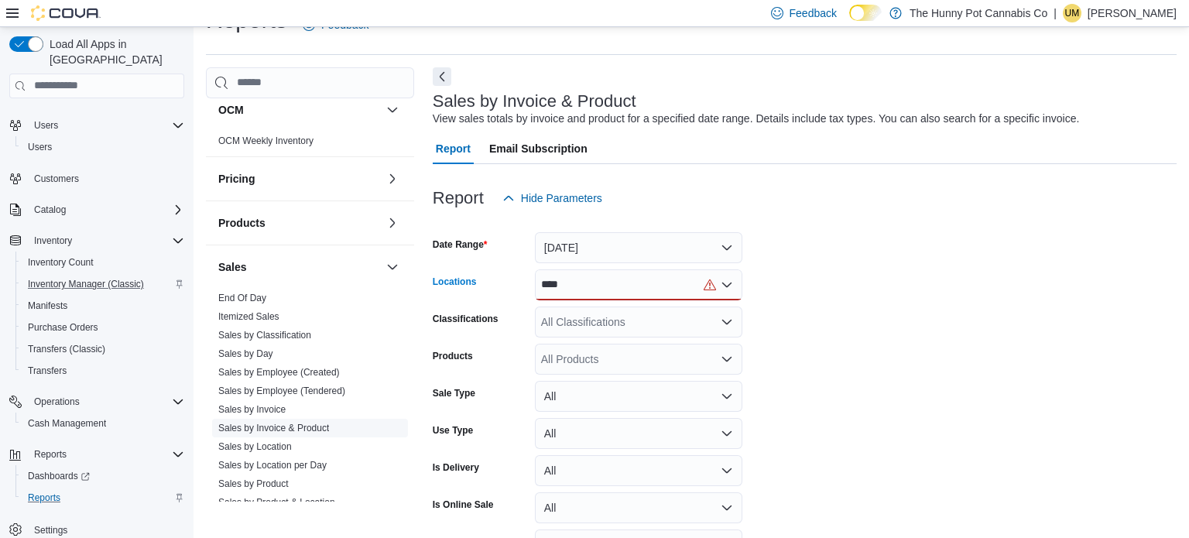
type input "****"
click at [324, 423] on link "Sales by Invoice & Product" at bounding box center [273, 428] width 111 height 11
click at [634, 286] on div "****" at bounding box center [638, 284] width 207 height 31
click at [619, 307] on span "3476 Glen Erin Dr" at bounding box center [711, 310] width 286 height 15
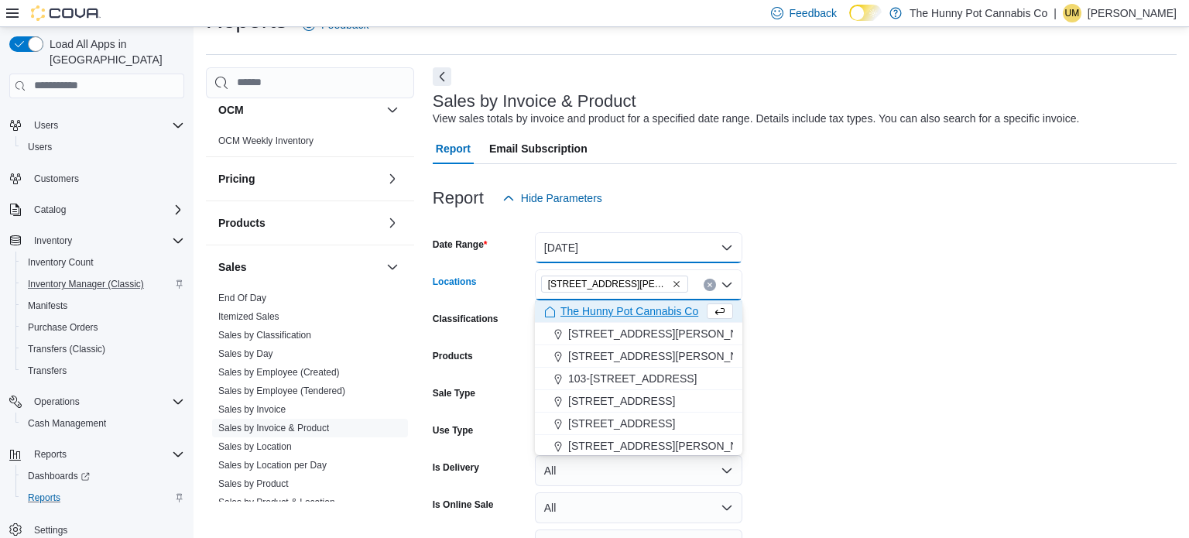
click at [655, 255] on button "Yesterday" at bounding box center [638, 247] width 207 height 31
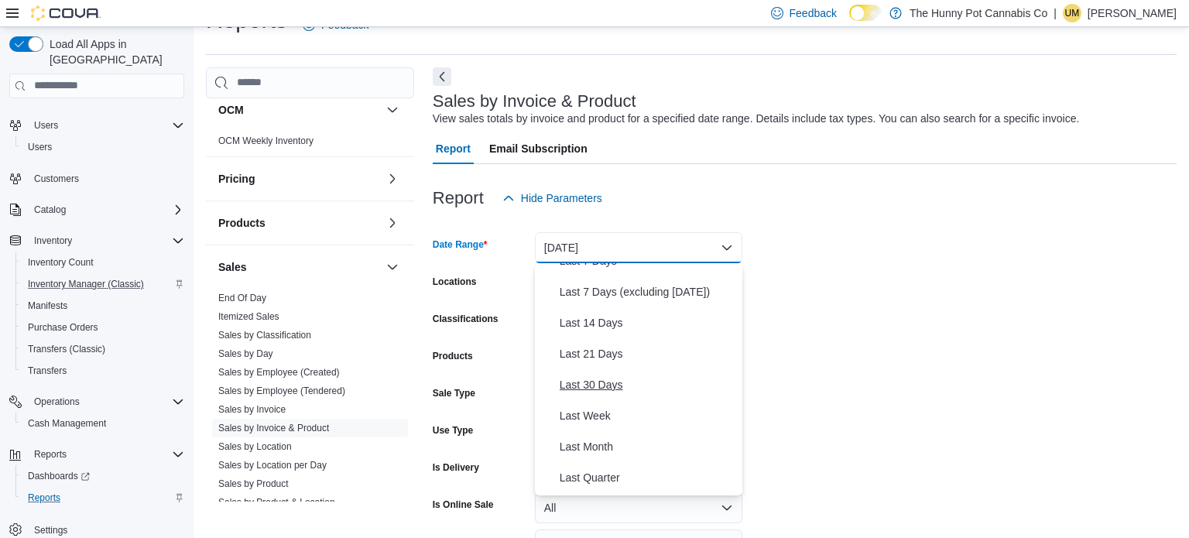
scroll to position [124, 0]
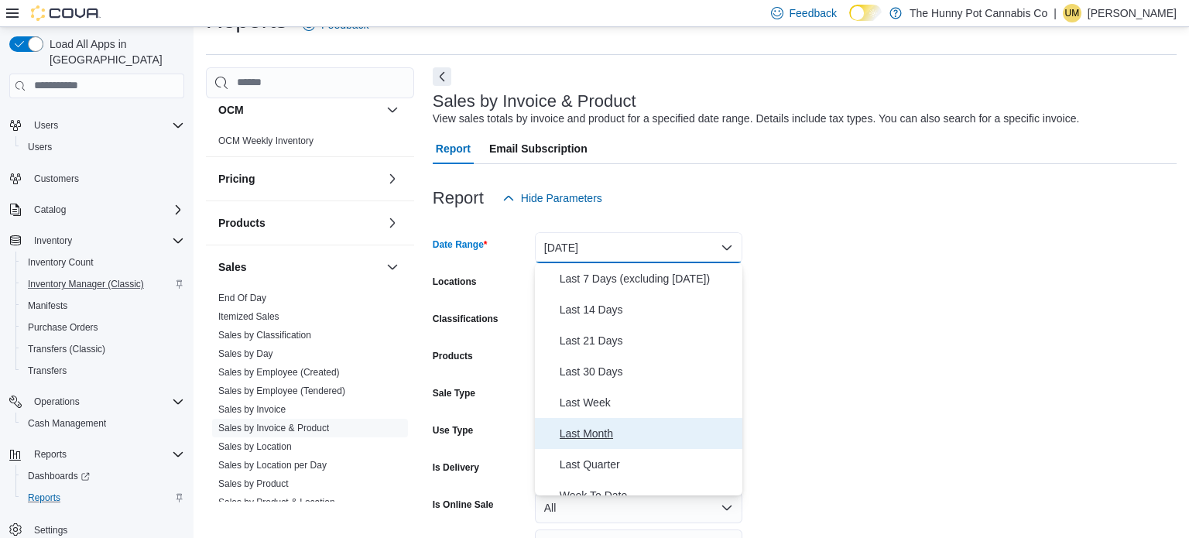
click at [591, 426] on span "Last Month" at bounding box center [648, 433] width 176 height 19
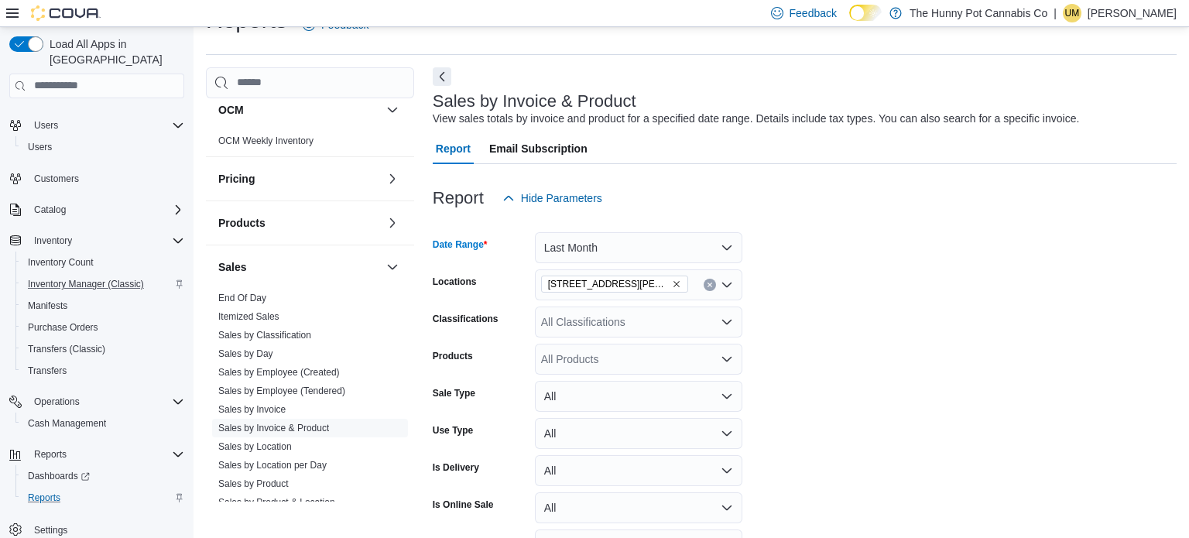
click at [882, 324] on form "Date Range Last Month Locations 3476 Glen Erin Dr Classifications All Classific…" at bounding box center [805, 409] width 744 height 390
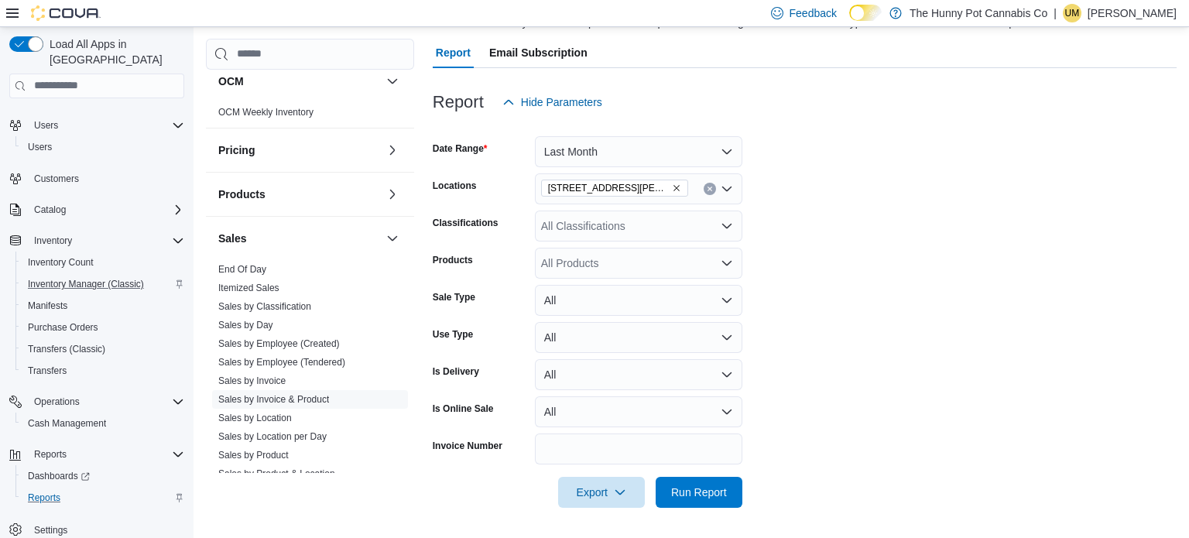
click at [598, 228] on div "All Classifications" at bounding box center [638, 226] width 207 height 31
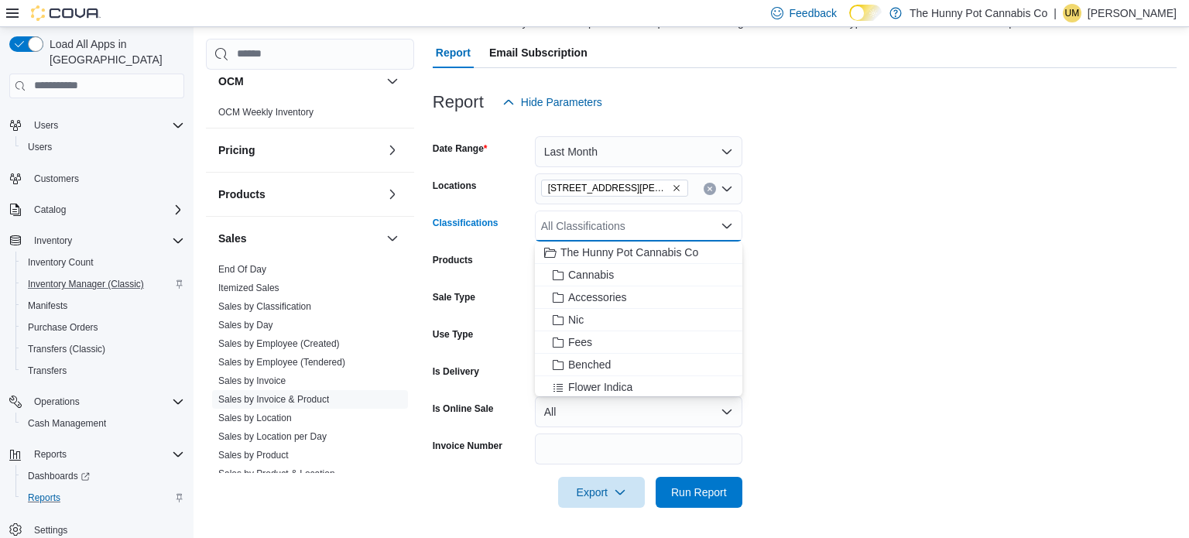
click at [902, 294] on form "Date Range Last Month Locations 3476 Glen Erin Dr Classifications All Classific…" at bounding box center [805, 313] width 744 height 390
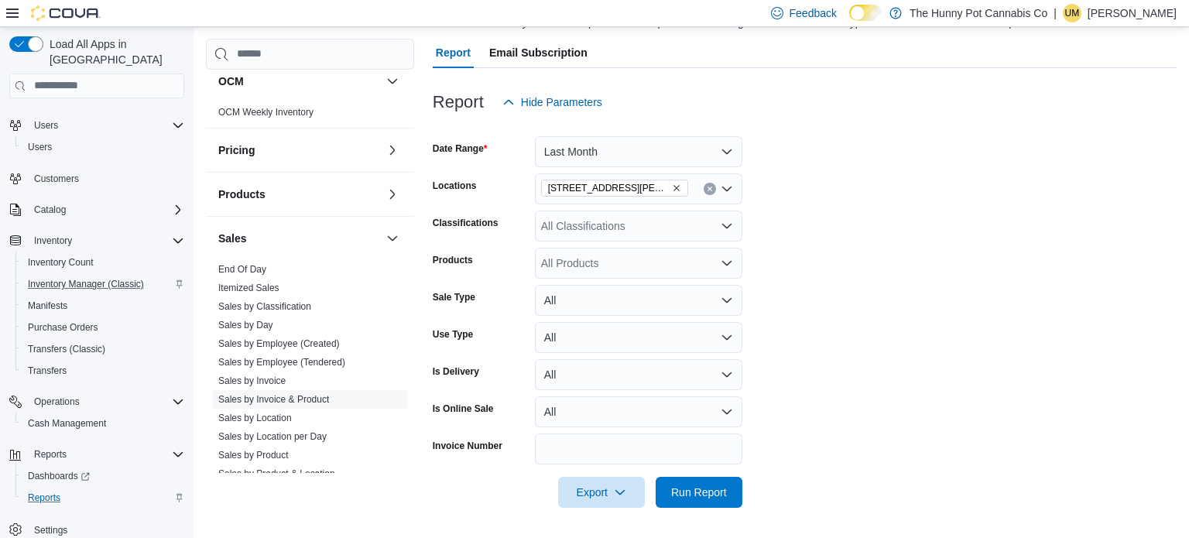
click at [640, 252] on div "All Products" at bounding box center [638, 263] width 207 height 31
paste input "********"
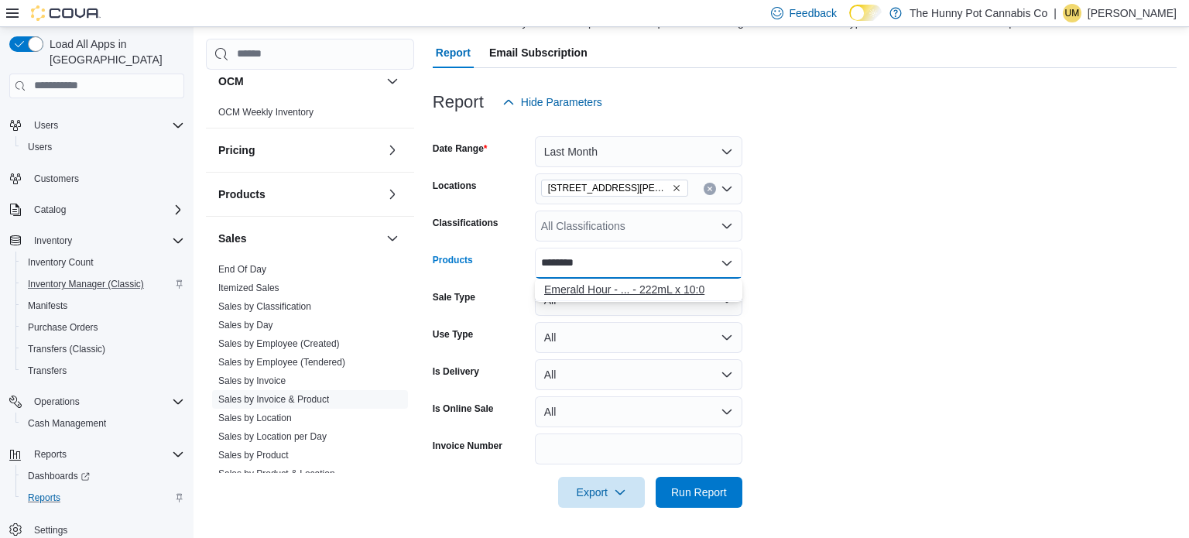
type input "********"
click at [620, 295] on div "Emerald Hour - ... - 222mL x 10:0" at bounding box center [638, 289] width 189 height 15
click at [769, 273] on form "Date Range Last Month Locations 3476 Glen Erin Dr Classifications All Classific…" at bounding box center [805, 313] width 744 height 390
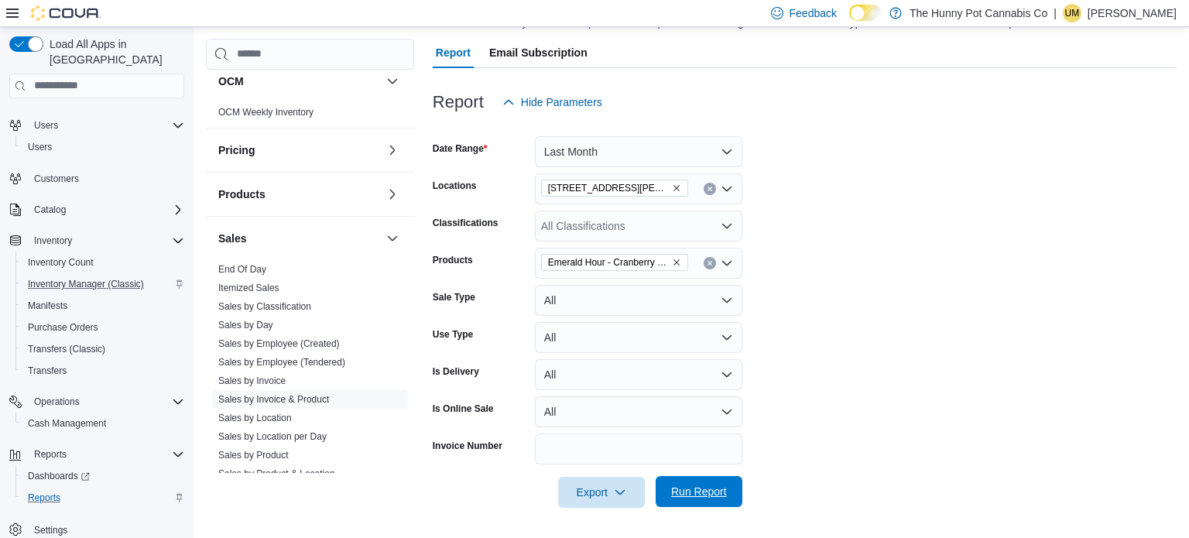
click at [705, 485] on span "Run Report" at bounding box center [699, 491] width 56 height 15
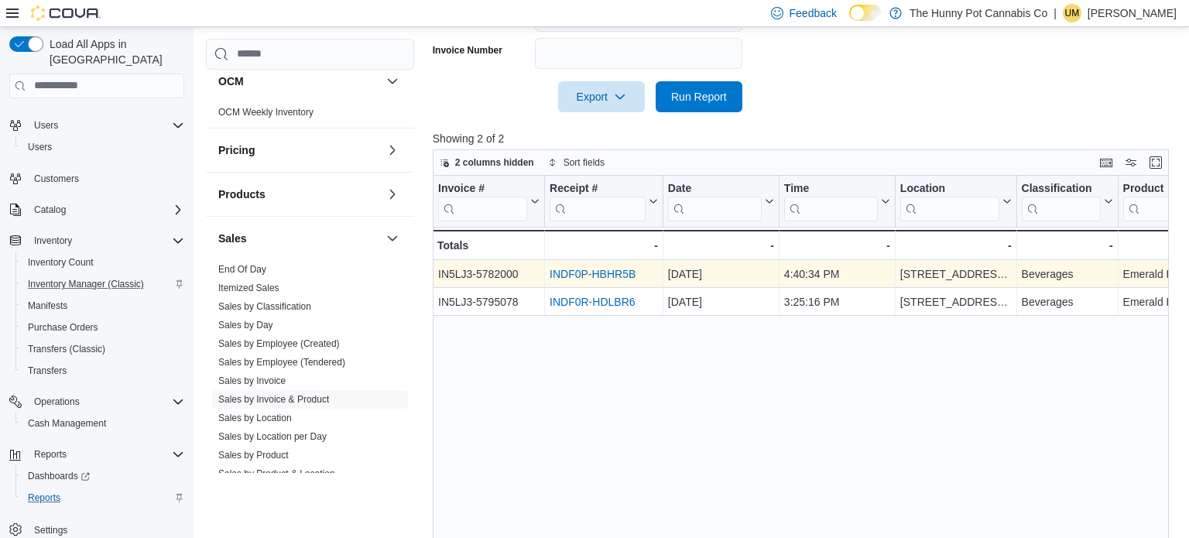
click at [588, 276] on link "INDF0P-HBHR5B" at bounding box center [593, 274] width 86 height 12
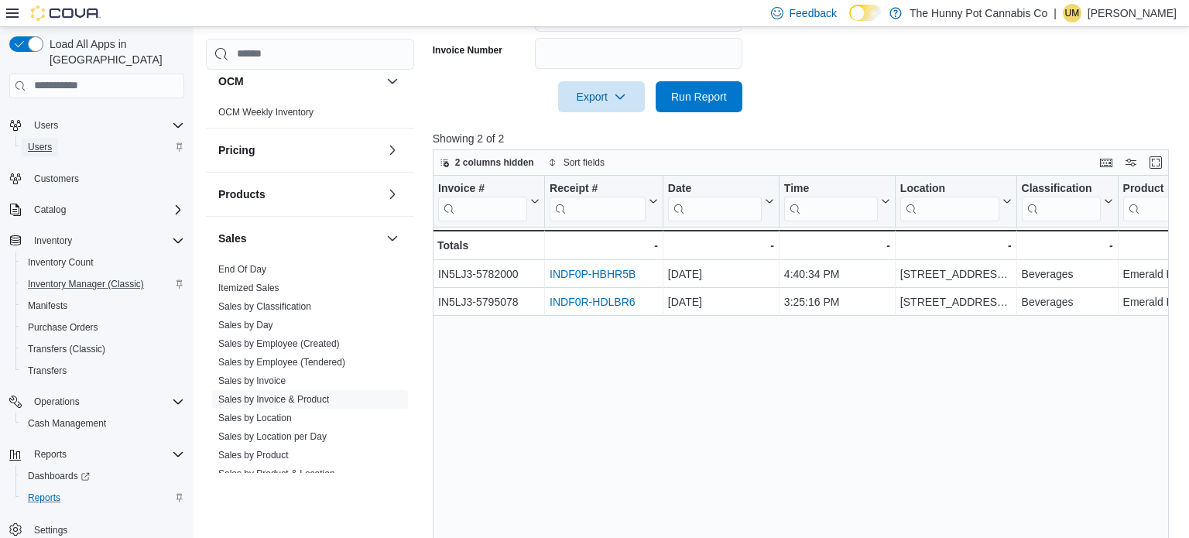
click at [39, 141] on span "Users" at bounding box center [40, 147] width 24 height 12
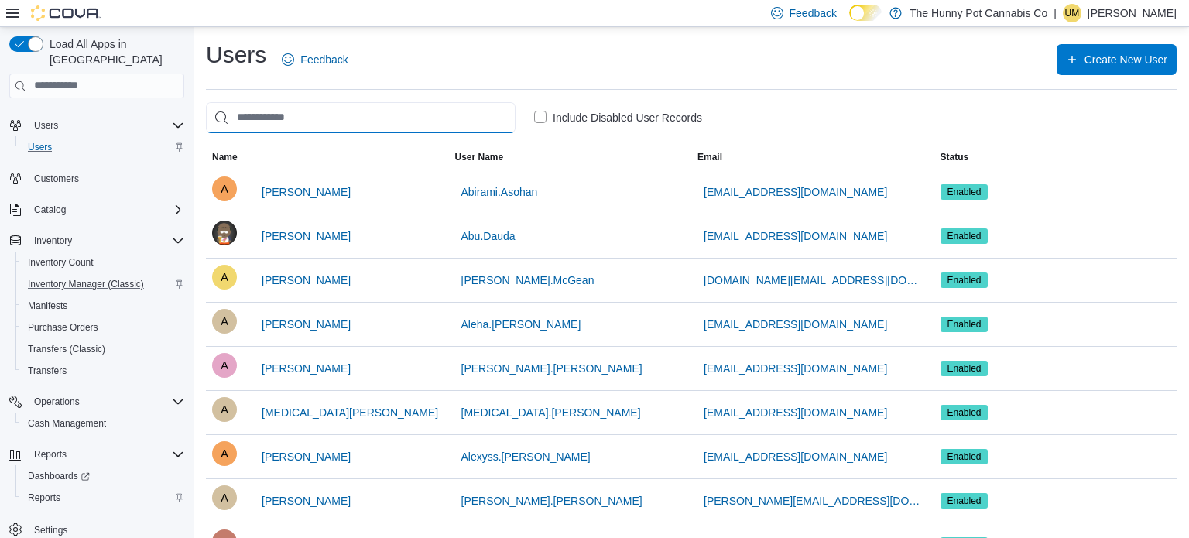
click at [268, 121] on input "search" at bounding box center [361, 117] width 310 height 31
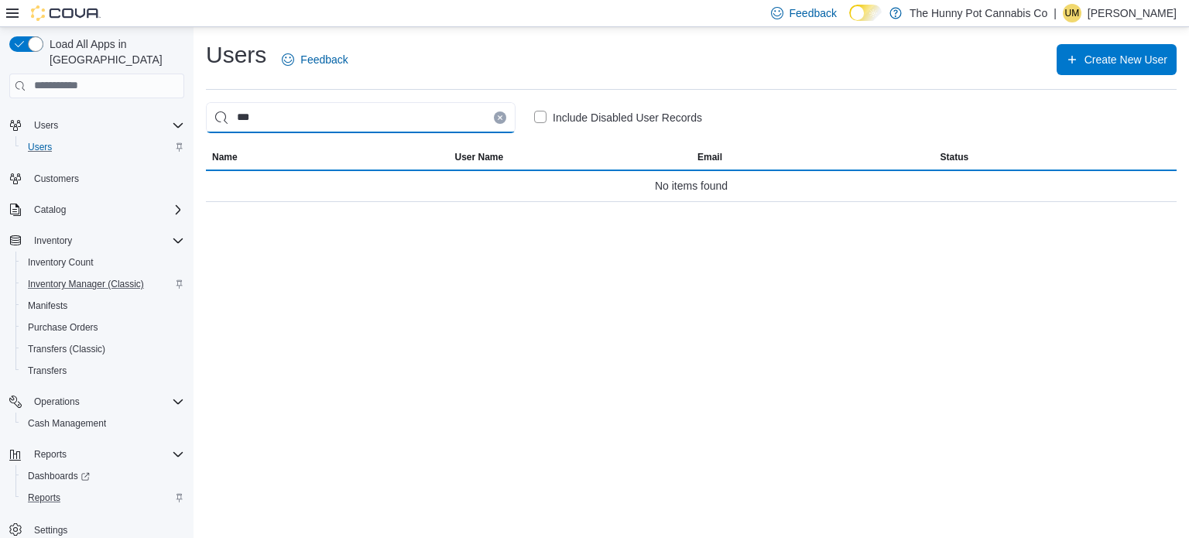
type input "****"
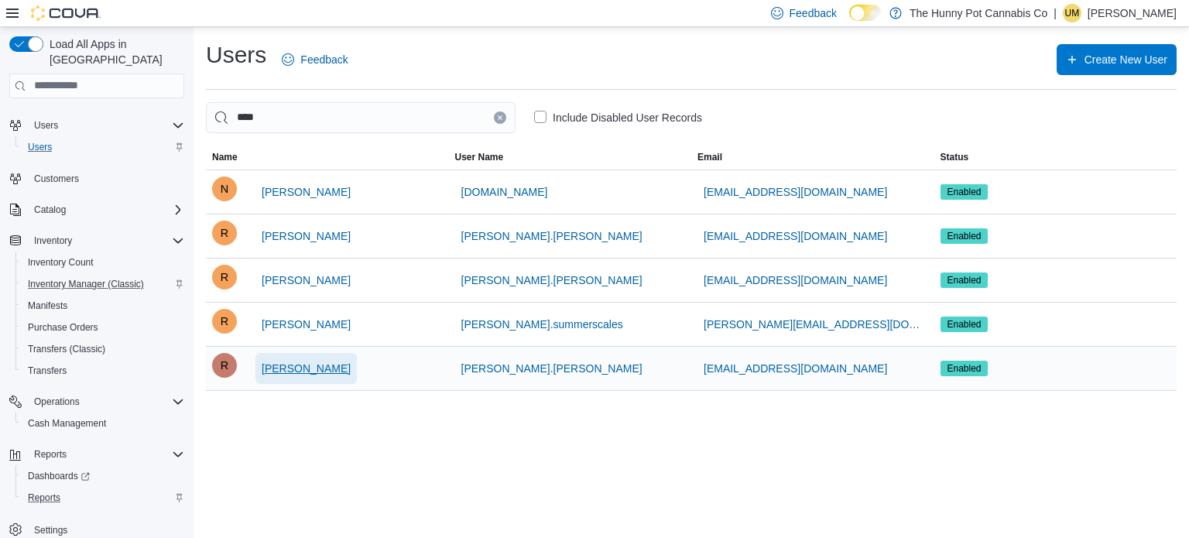
click at [267, 370] on span "[PERSON_NAME]" at bounding box center [306, 368] width 89 height 15
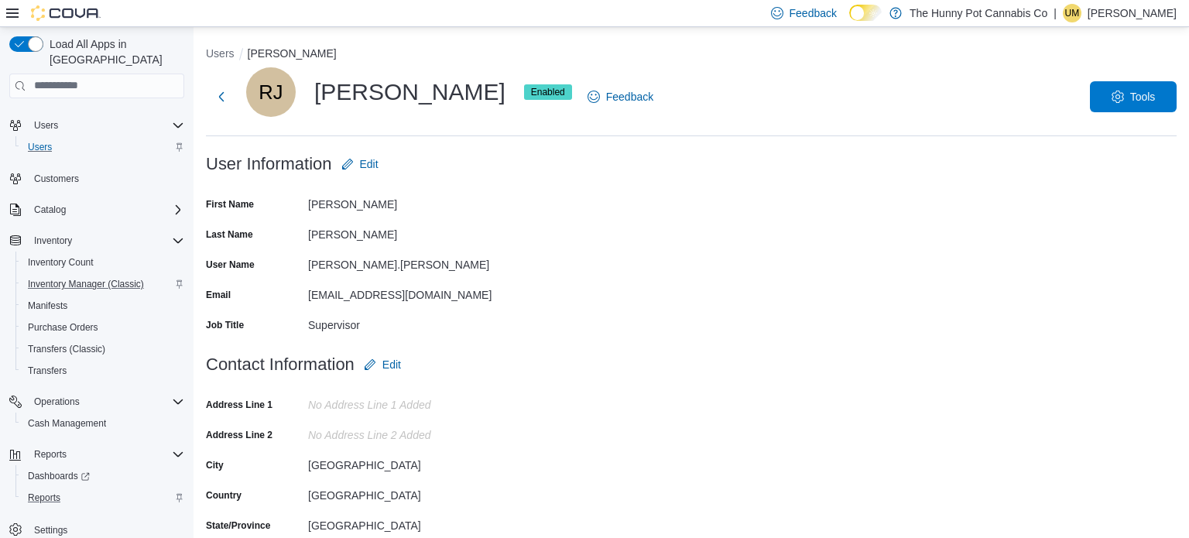
scroll to position [207, 0]
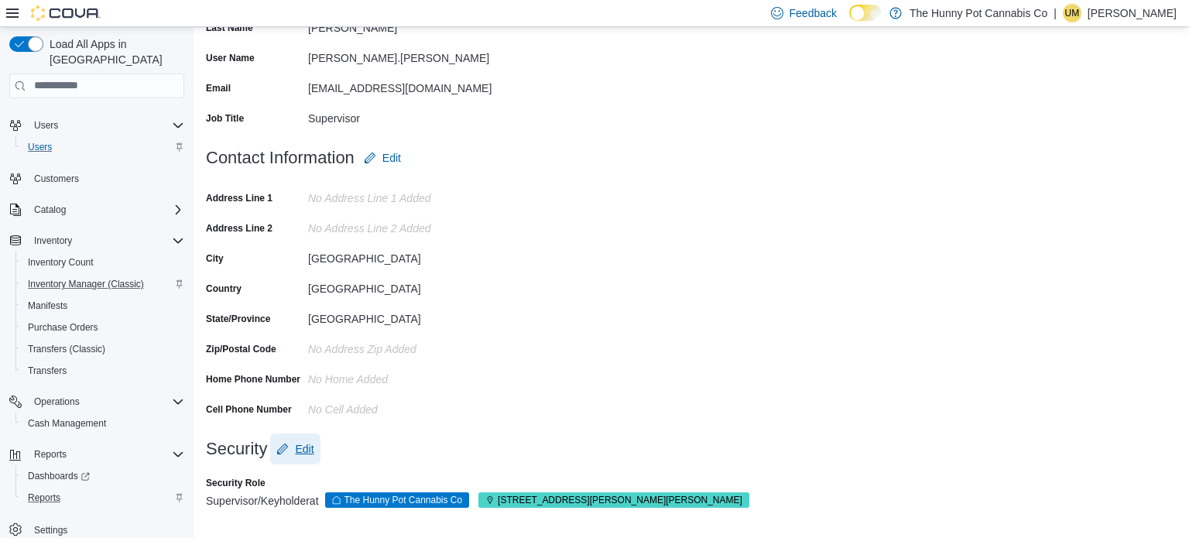
click at [307, 447] on span "Edit" at bounding box center [304, 448] width 19 height 15
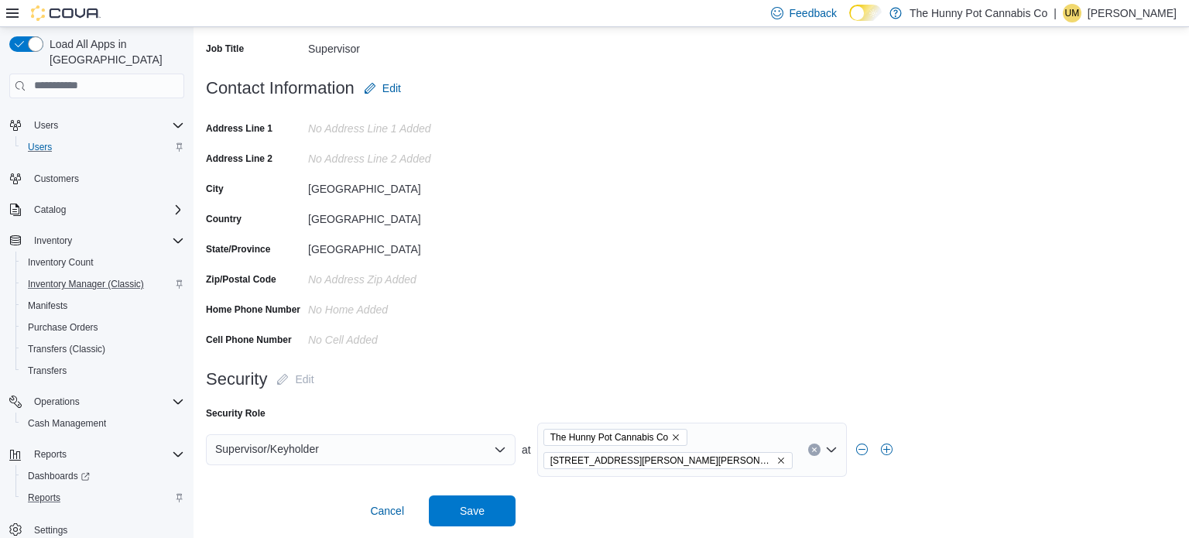
scroll to position [276, 0]
click at [395, 518] on span "Cancel" at bounding box center [387, 511] width 34 height 15
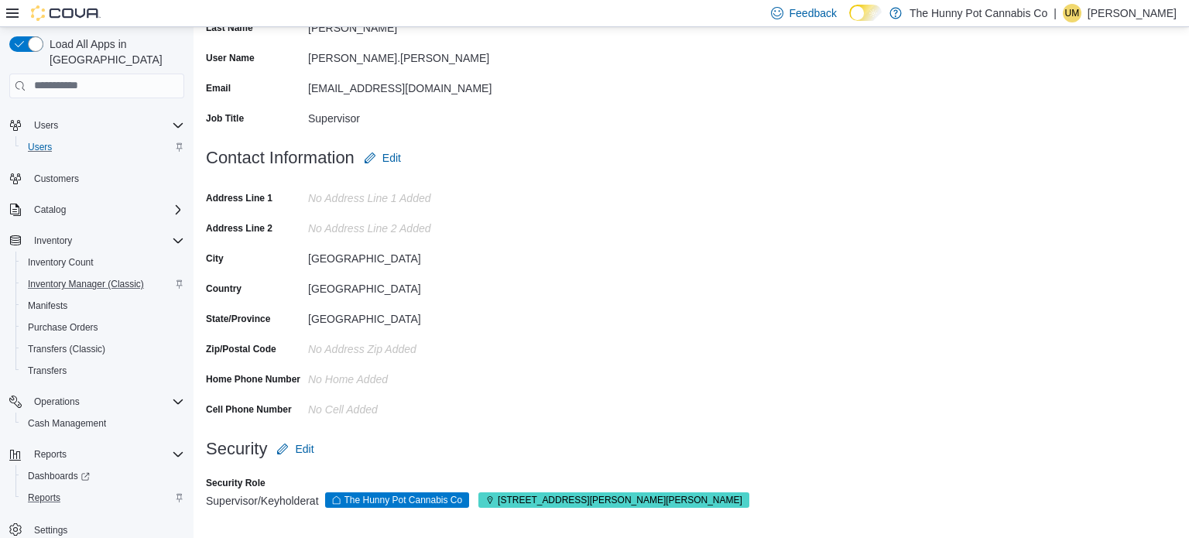
scroll to position [0, 0]
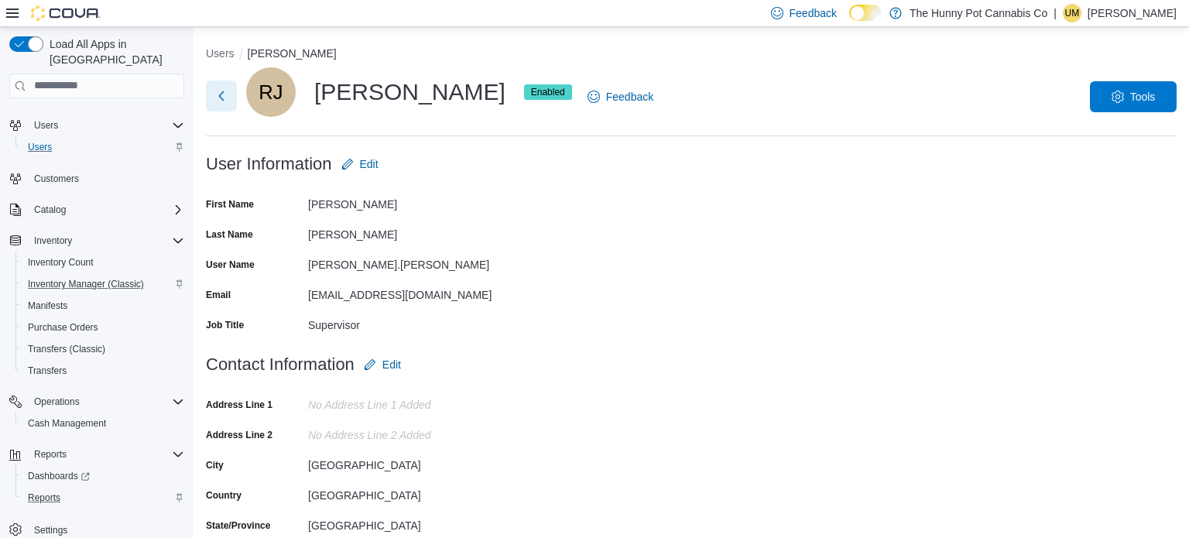
click at [226, 108] on button "Next" at bounding box center [221, 95] width 31 height 31
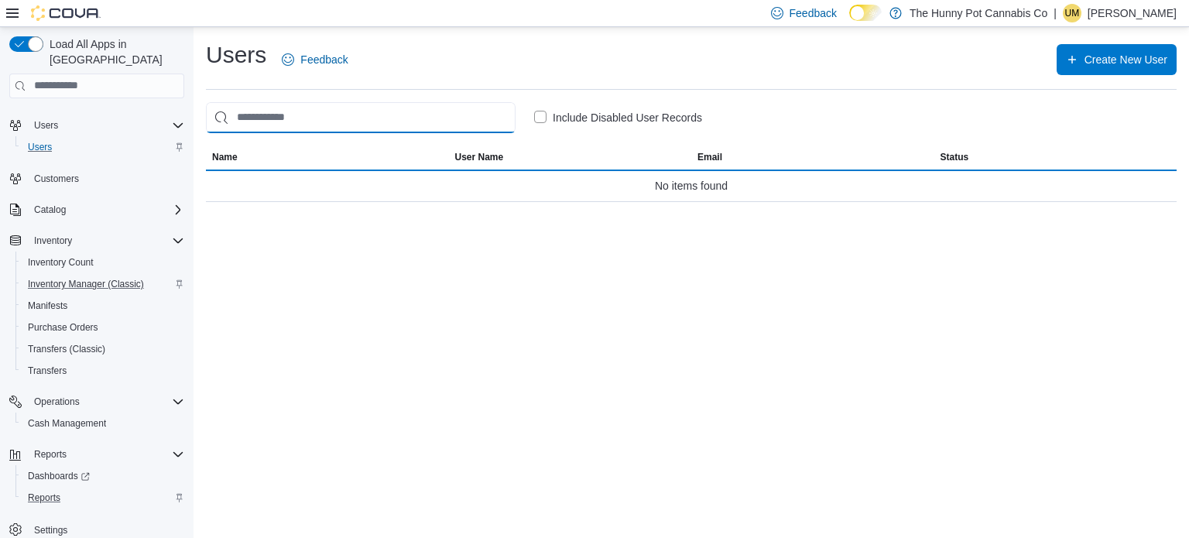
click at [259, 111] on input "search" at bounding box center [361, 117] width 310 height 31
type input "*****"
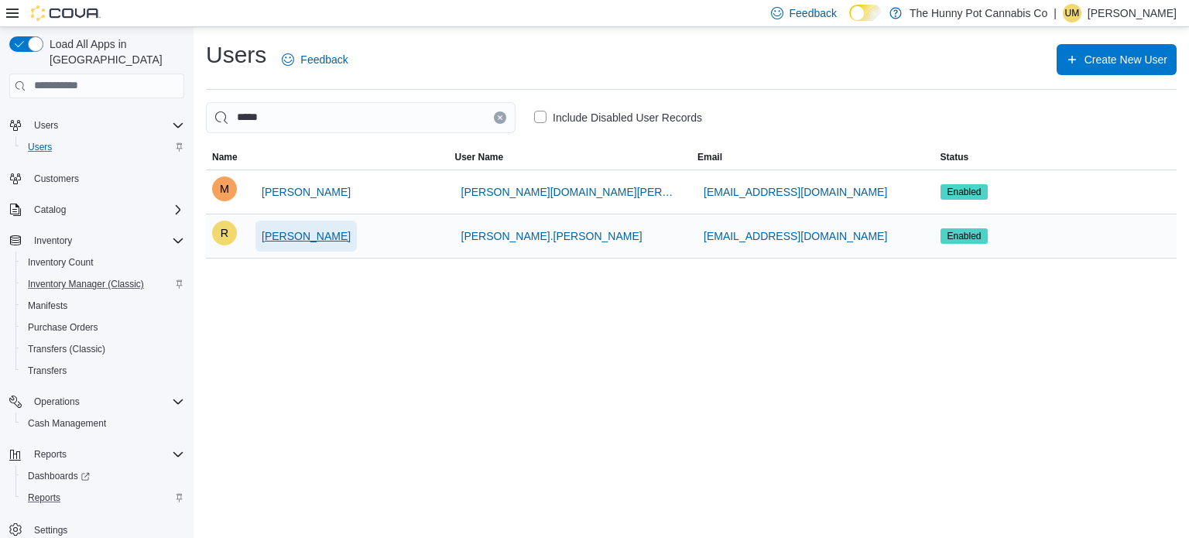
click at [314, 241] on span "Roger Pease" at bounding box center [306, 235] width 89 height 15
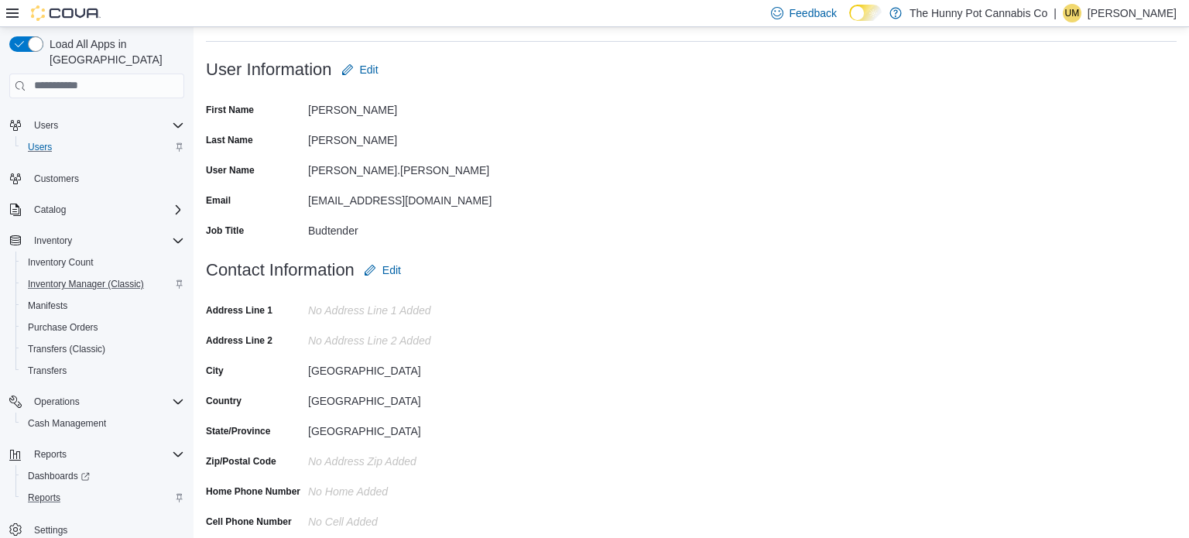
scroll to position [93, 0]
click at [360, 71] on span "Edit" at bounding box center [369, 70] width 19 height 15
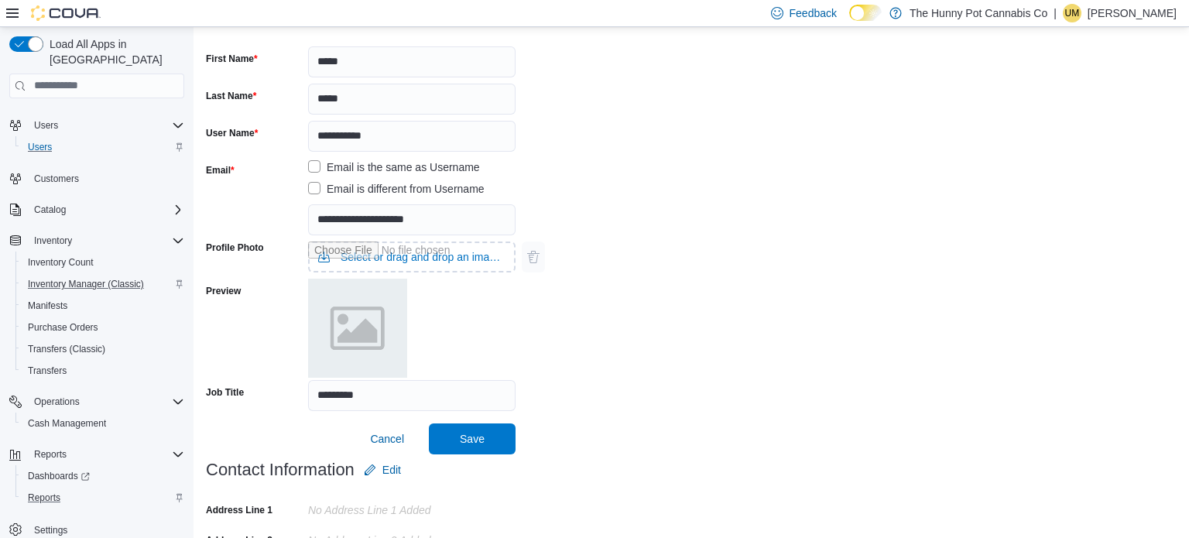
scroll to position [146, 0]
drag, startPoint x: 401, startPoint y: 392, endPoint x: 307, endPoint y: 376, distance: 95.7
click at [307, 376] on form "**********" at bounding box center [691, 228] width 971 height 451
type input "**********"
click at [478, 429] on span "Save" at bounding box center [472, 438] width 68 height 31
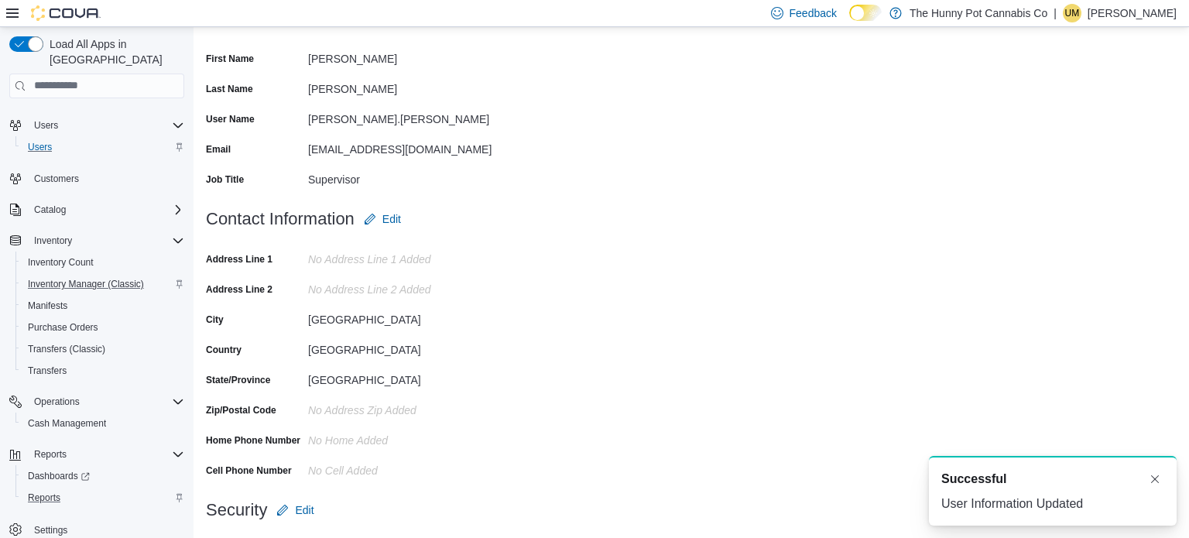
scroll to position [0, 0]
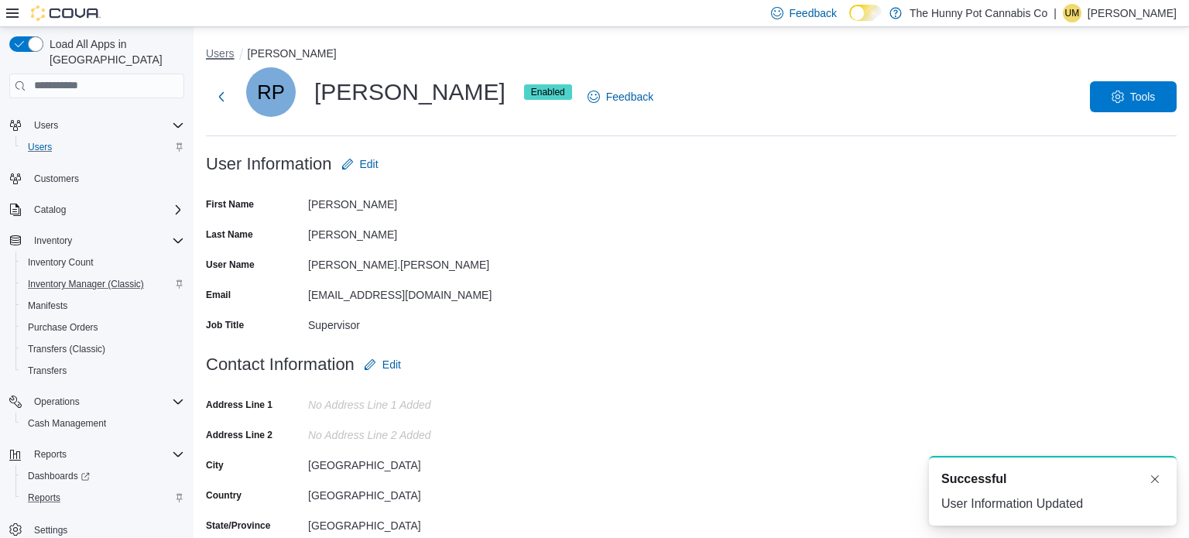
click at [228, 58] on button "Users" at bounding box center [220, 53] width 29 height 12
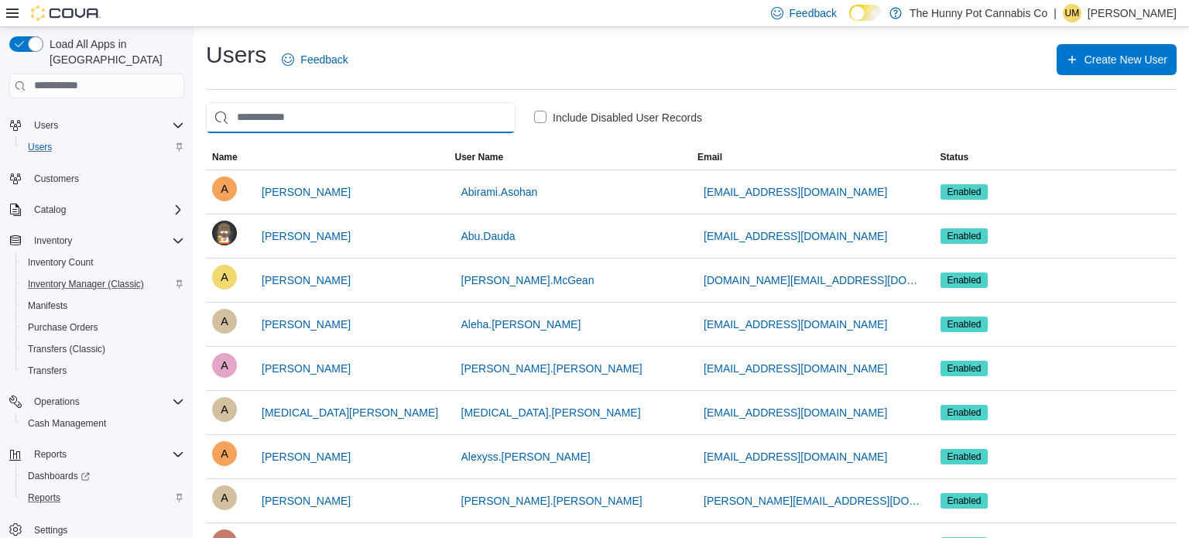
click at [404, 111] on input "search" at bounding box center [361, 117] width 310 height 31
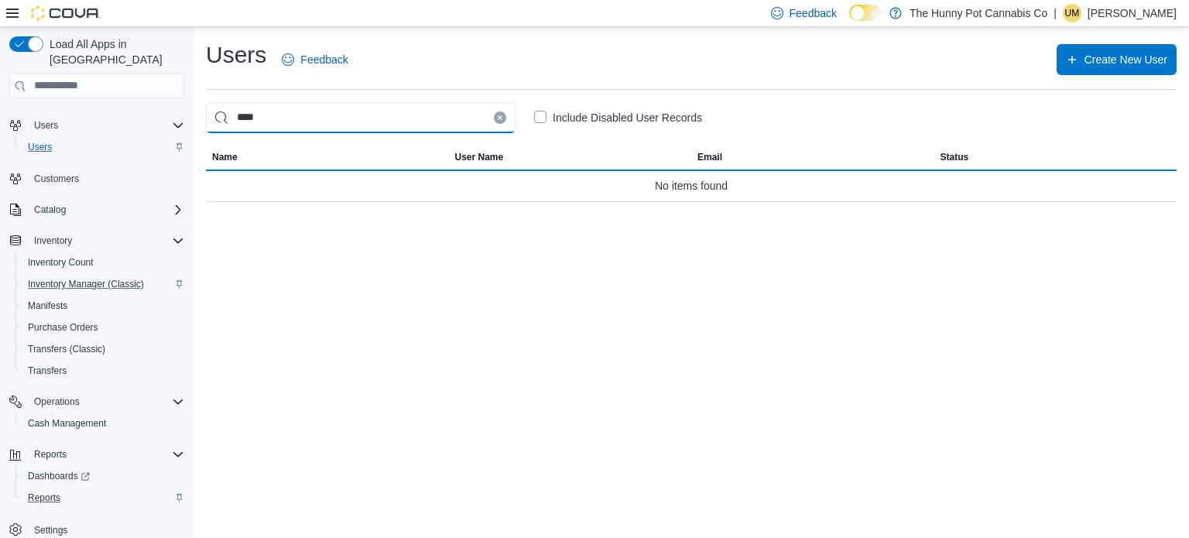
type input "*****"
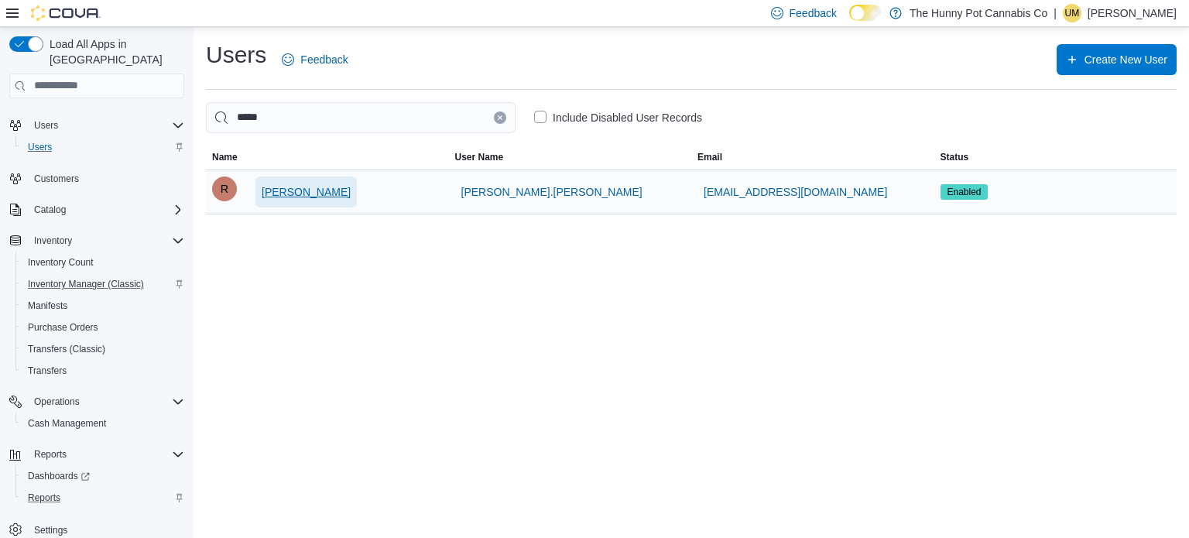
click at [304, 187] on span "[PERSON_NAME]" at bounding box center [306, 191] width 89 height 15
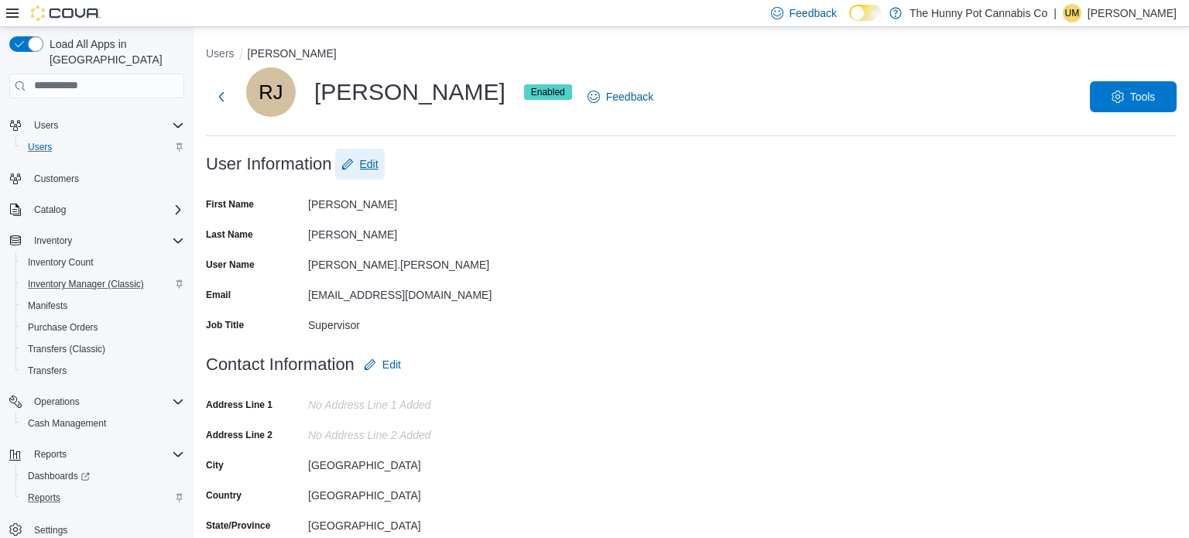
click at [372, 170] on span "Edit" at bounding box center [369, 163] width 19 height 15
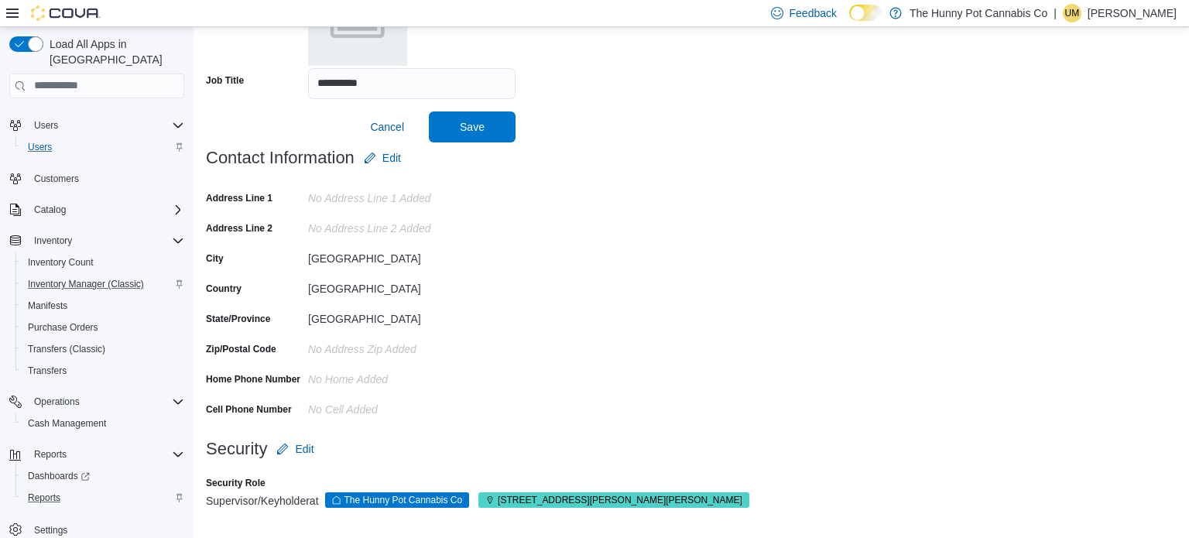
scroll to position [455, 0]
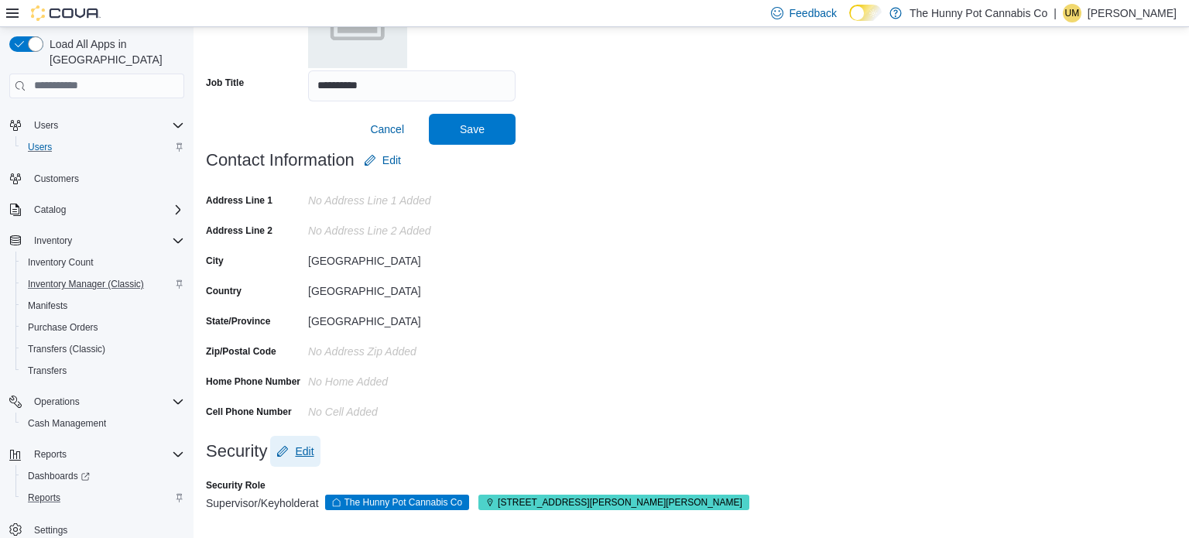
click at [306, 451] on span "Edit" at bounding box center [304, 451] width 19 height 15
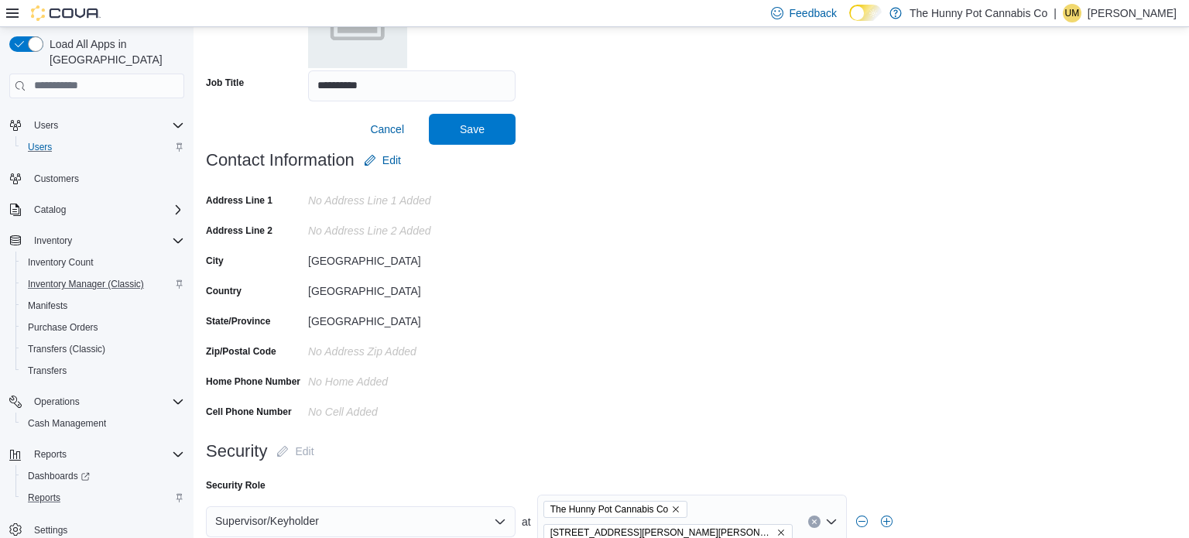
scroll to position [527, 0]
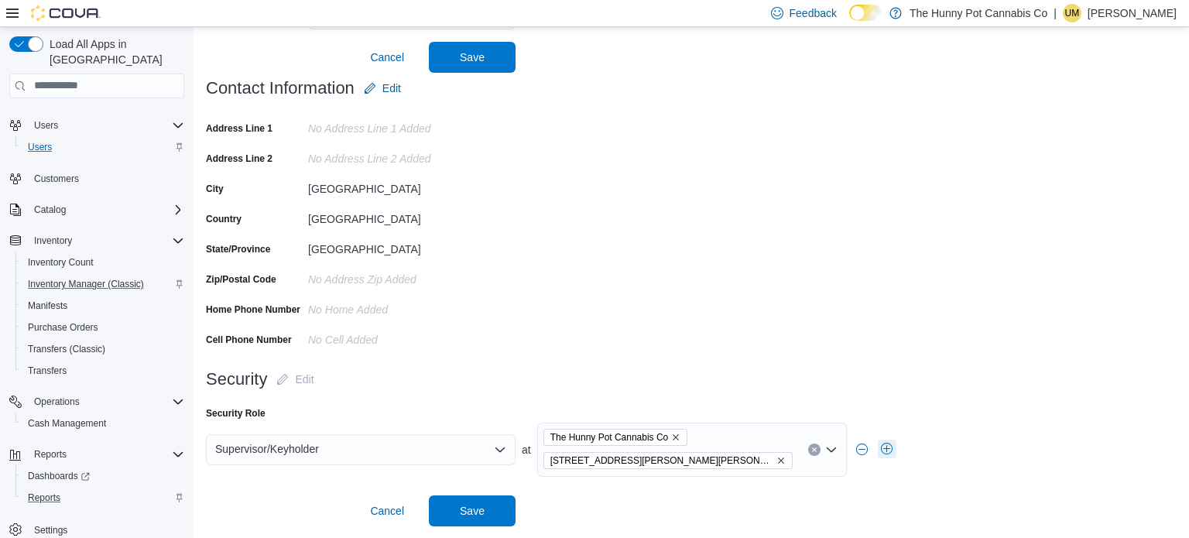
click at [883, 447] on button "button" at bounding box center [887, 449] width 19 height 19
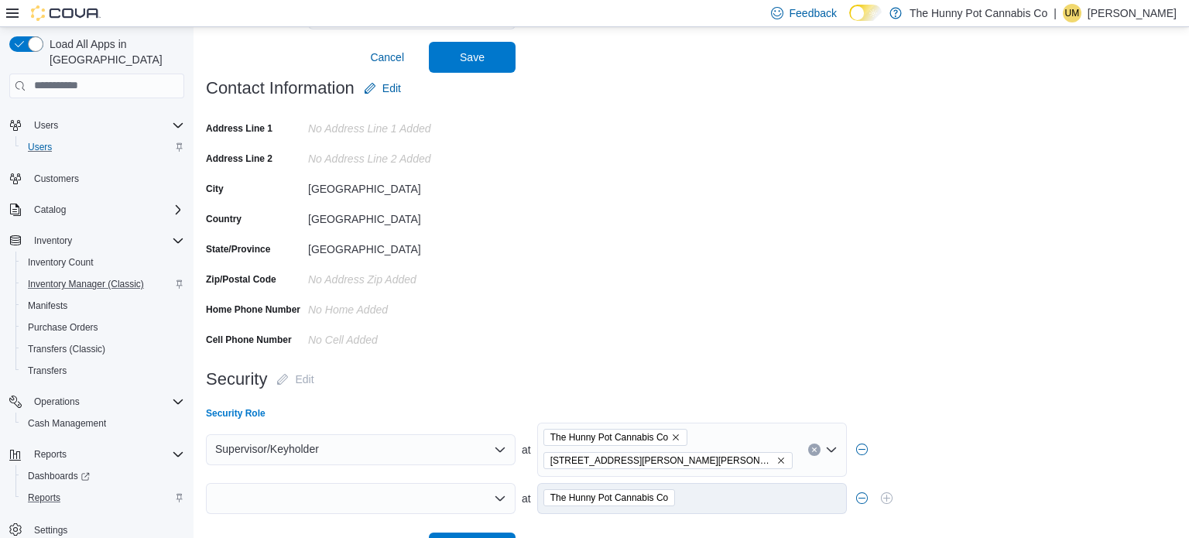
click at [498, 489] on div at bounding box center [361, 498] width 310 height 31
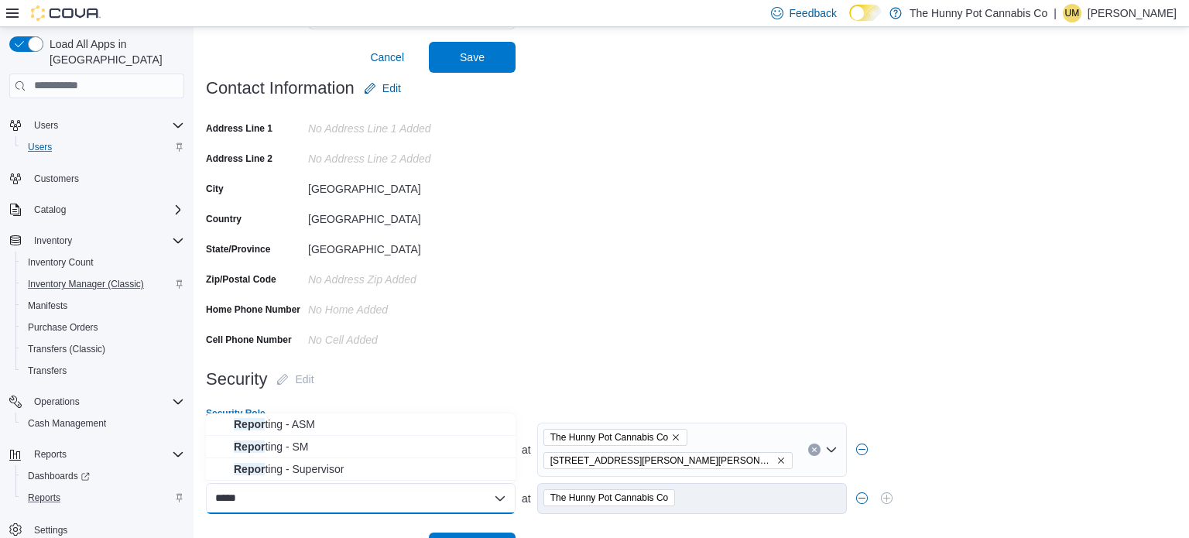
type input "******"
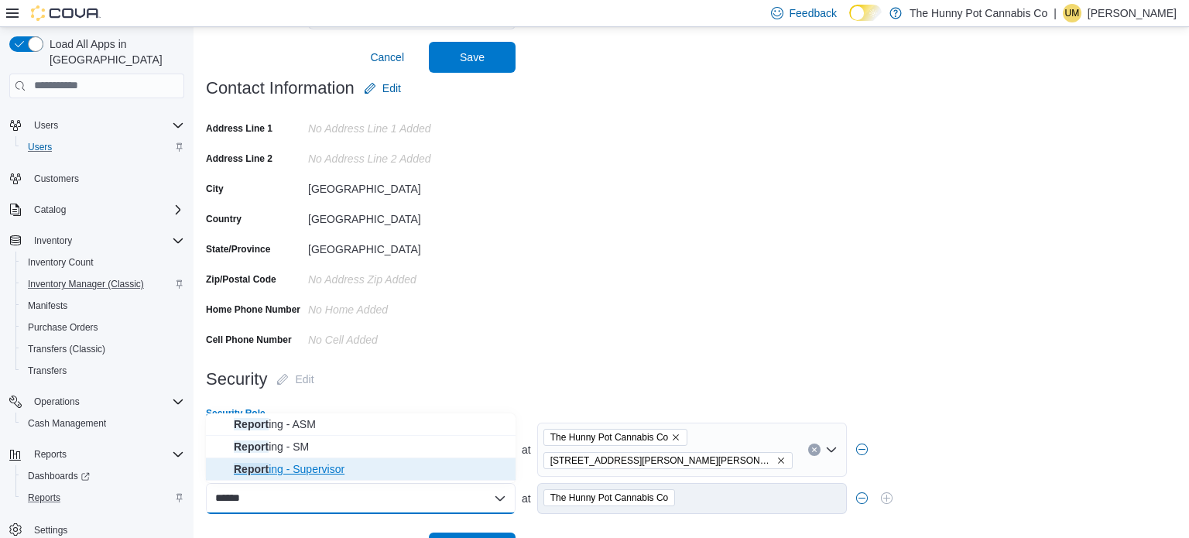
click at [354, 468] on span "Report ing - Supervisor" at bounding box center [370, 468] width 272 height 15
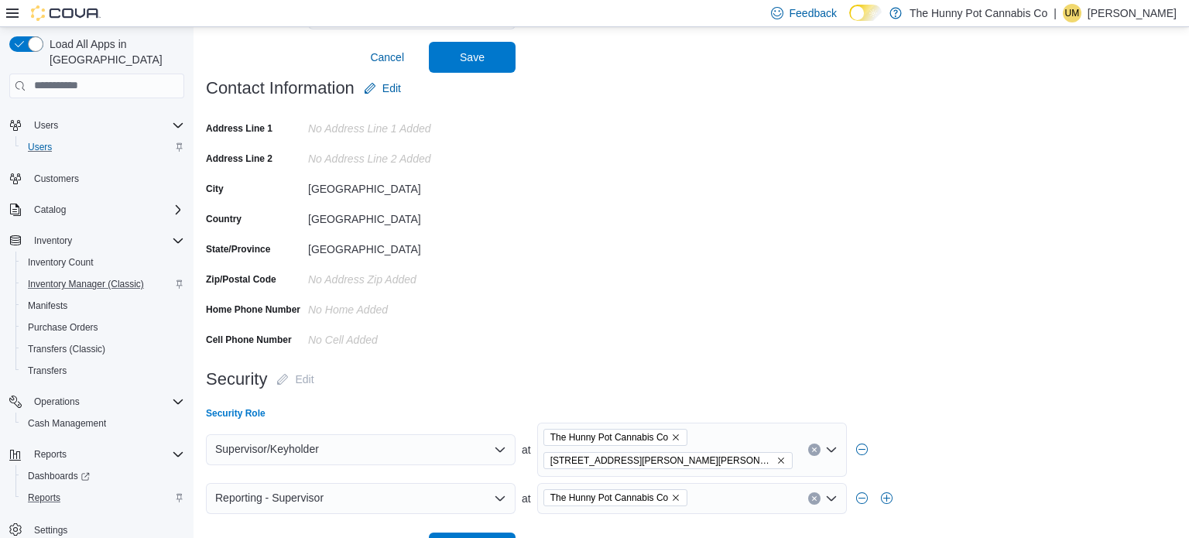
click at [723, 497] on div "The Hunny Pot Cannabis Co" at bounding box center [692, 498] width 310 height 31
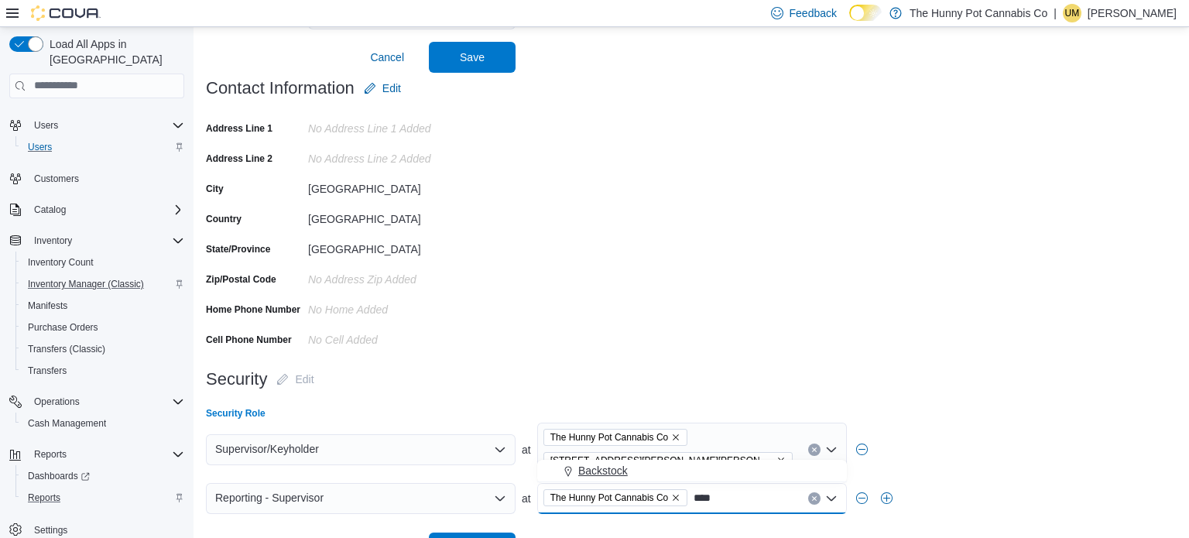
type input "****"
click at [594, 475] on span "Backstock" at bounding box center [603, 470] width 50 height 15
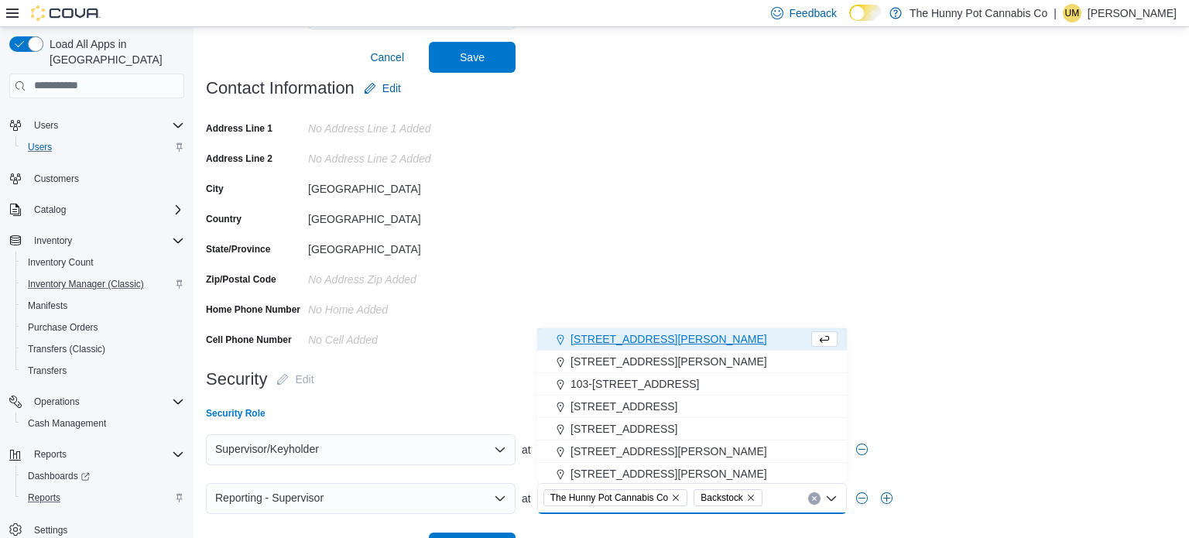
click at [972, 421] on div "Security Role Supervisor/Keyholder at The Hunny Pot Cannabis Co 3476 Glen Erin …" at bounding box center [691, 463] width 971 height 113
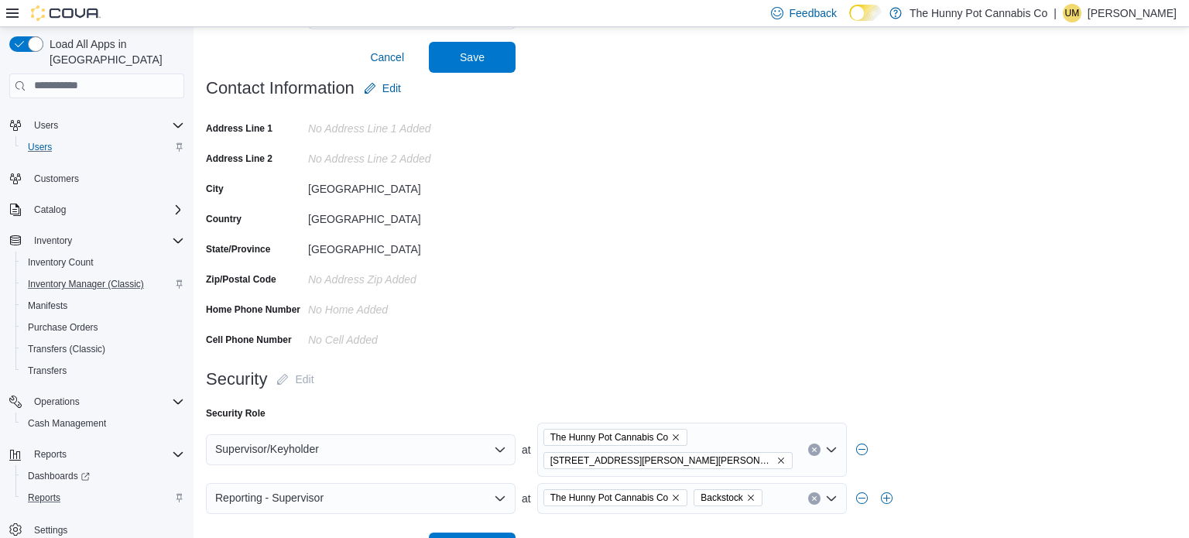
scroll to position [564, 0]
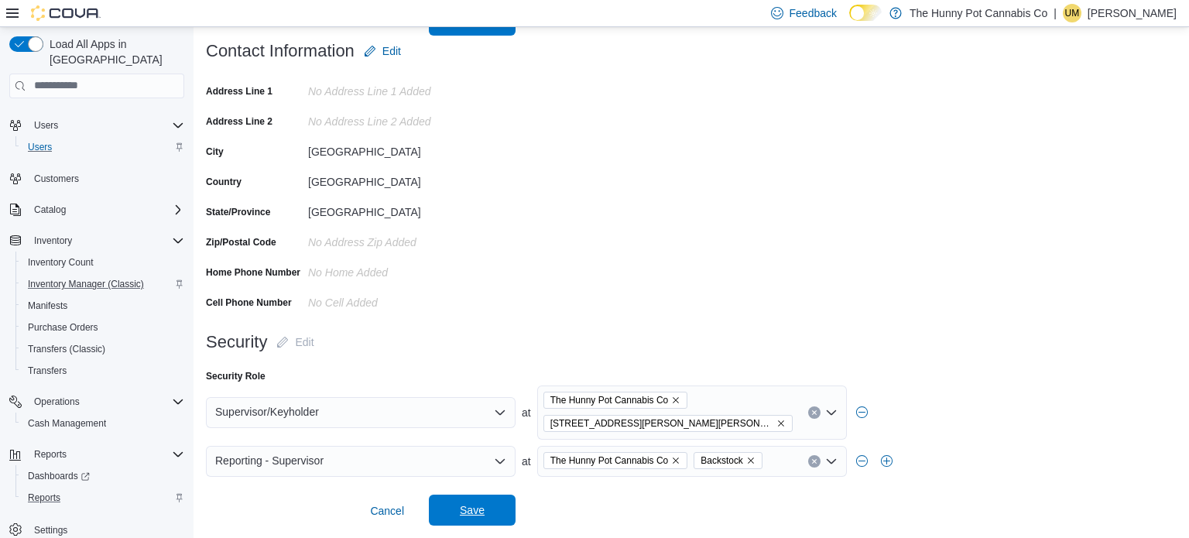
click at [513, 505] on button "Save" at bounding box center [472, 510] width 87 height 31
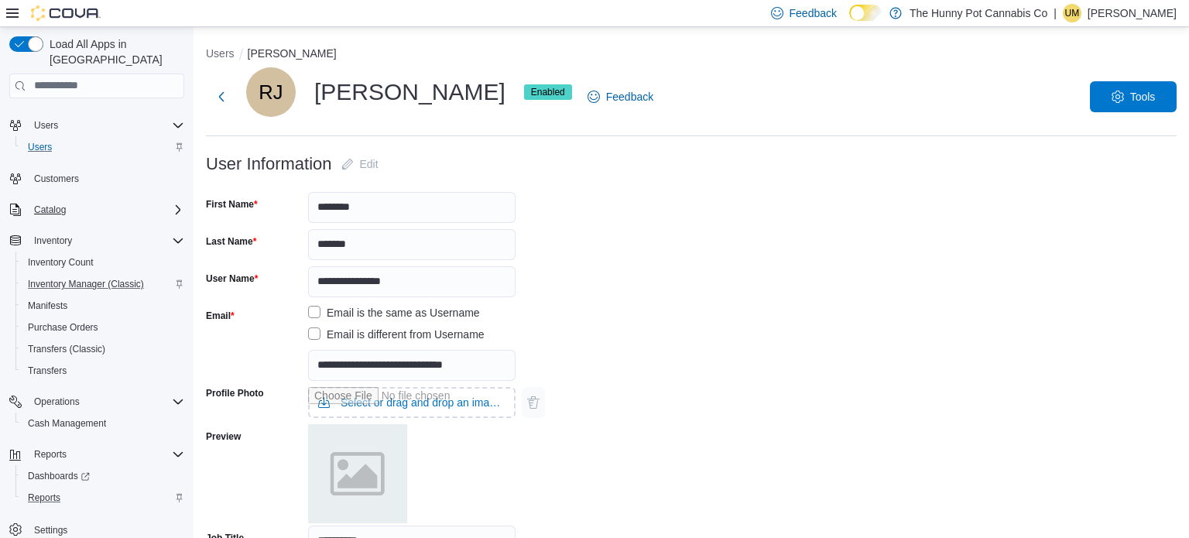
scroll to position [0, 0]
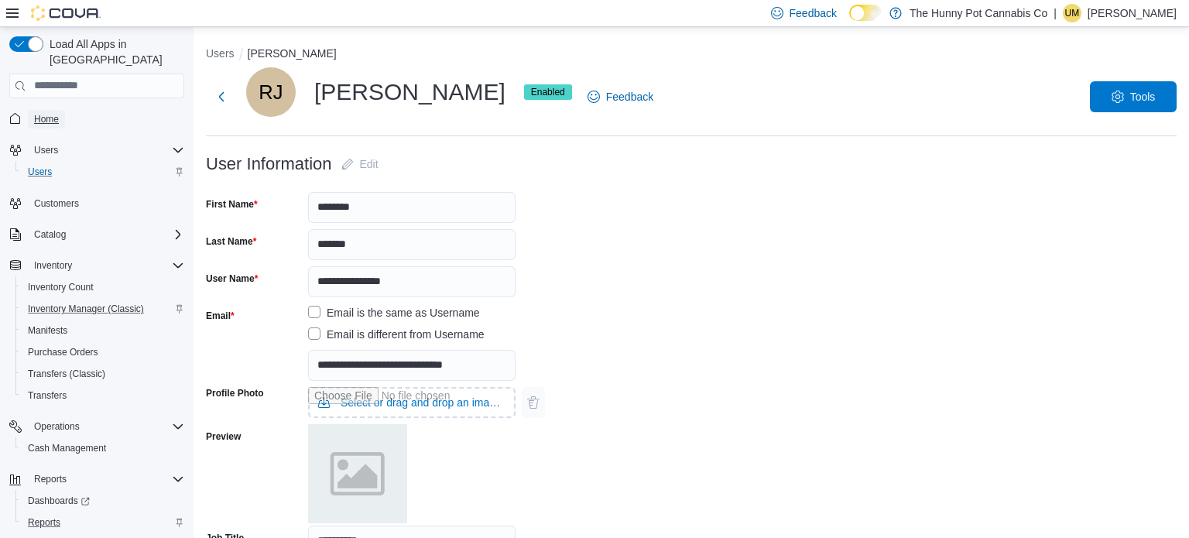
click at [47, 113] on span "Home" at bounding box center [46, 119] width 25 height 12
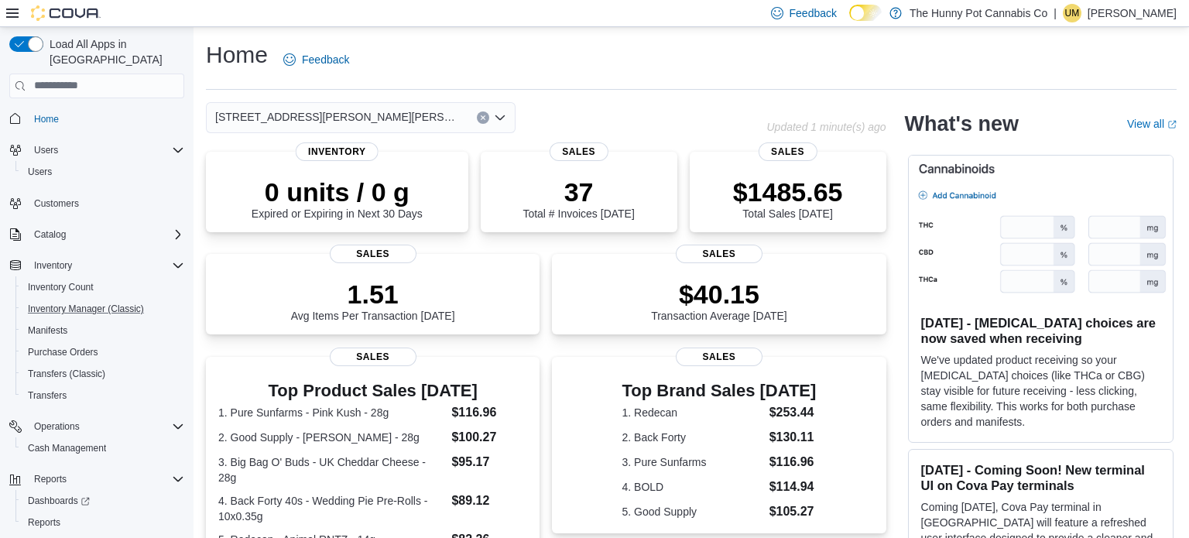
click at [90, 303] on button "Inventory Manager (Classic)" at bounding box center [102, 309] width 175 height 22
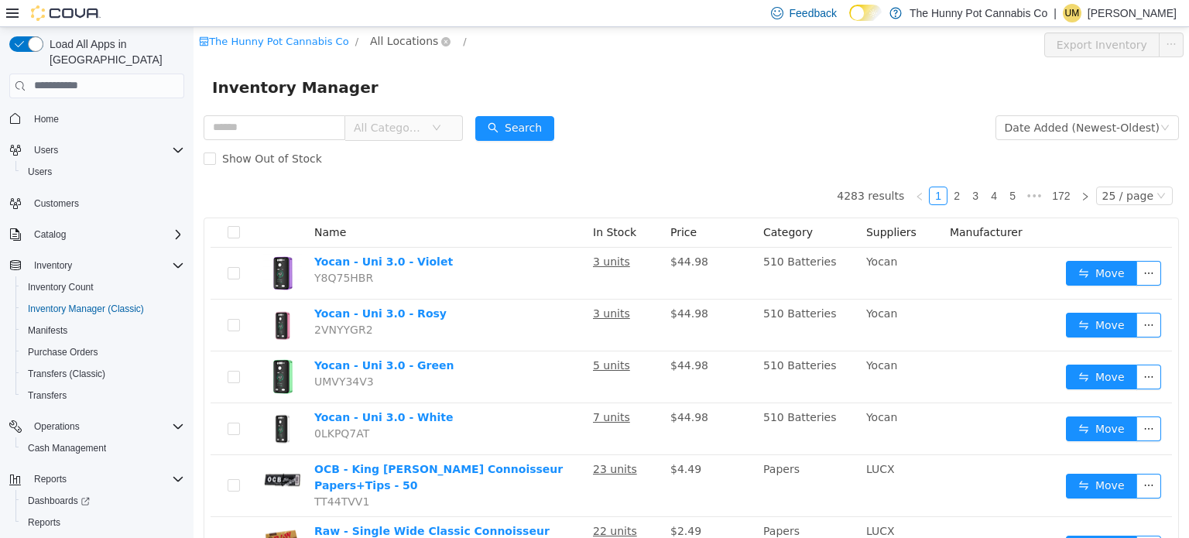
click at [393, 36] on span "All Locations" at bounding box center [404, 40] width 68 height 17
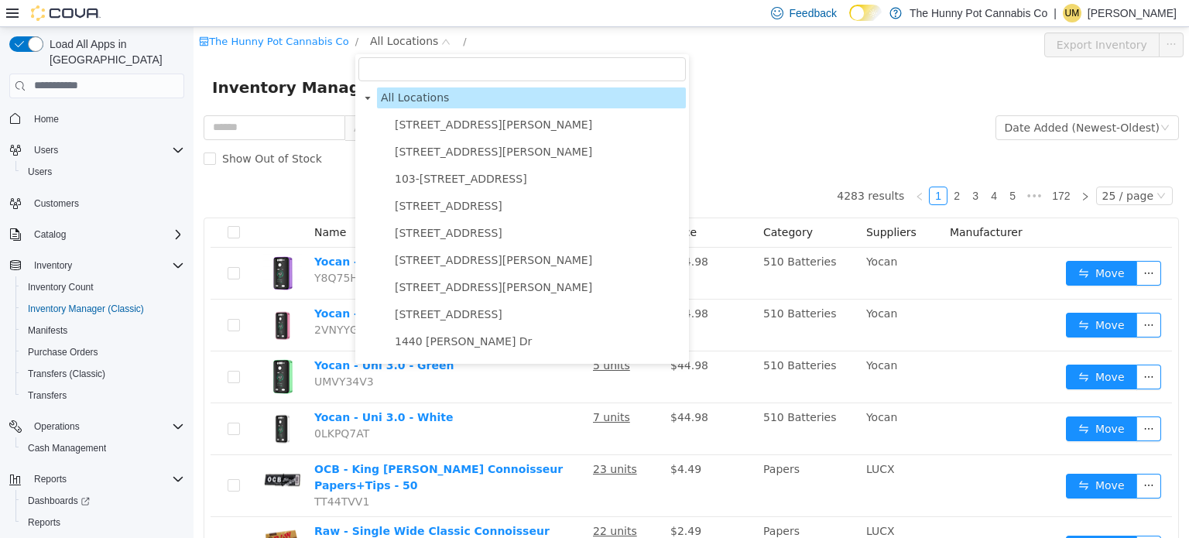
click at [431, 57] on input "filter select" at bounding box center [521, 69] width 327 height 24
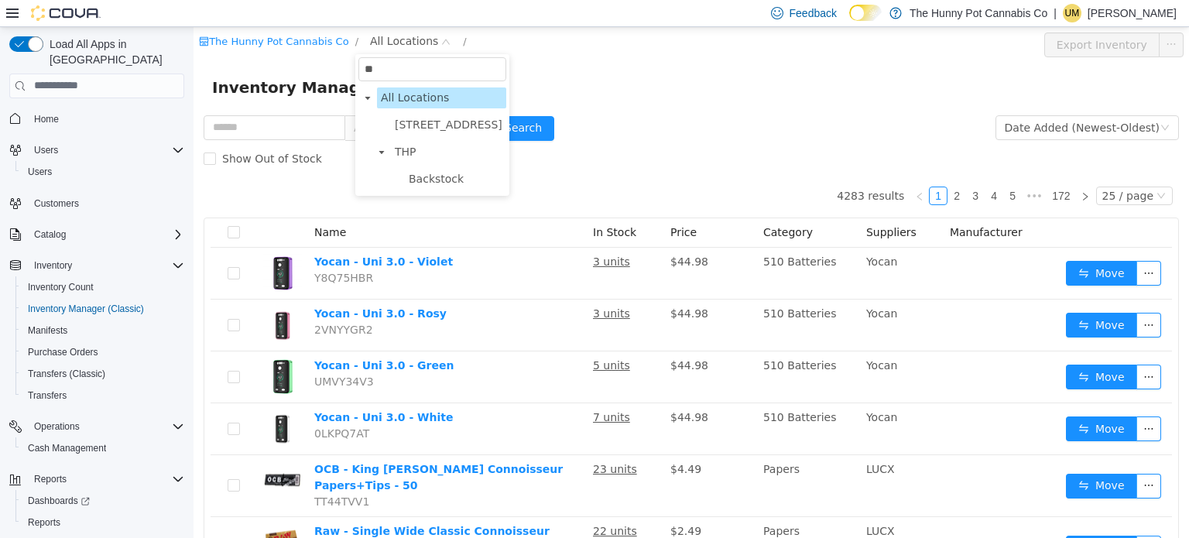
type input "***"
click at [433, 145] on span "Backstock" at bounding box center [436, 151] width 55 height 12
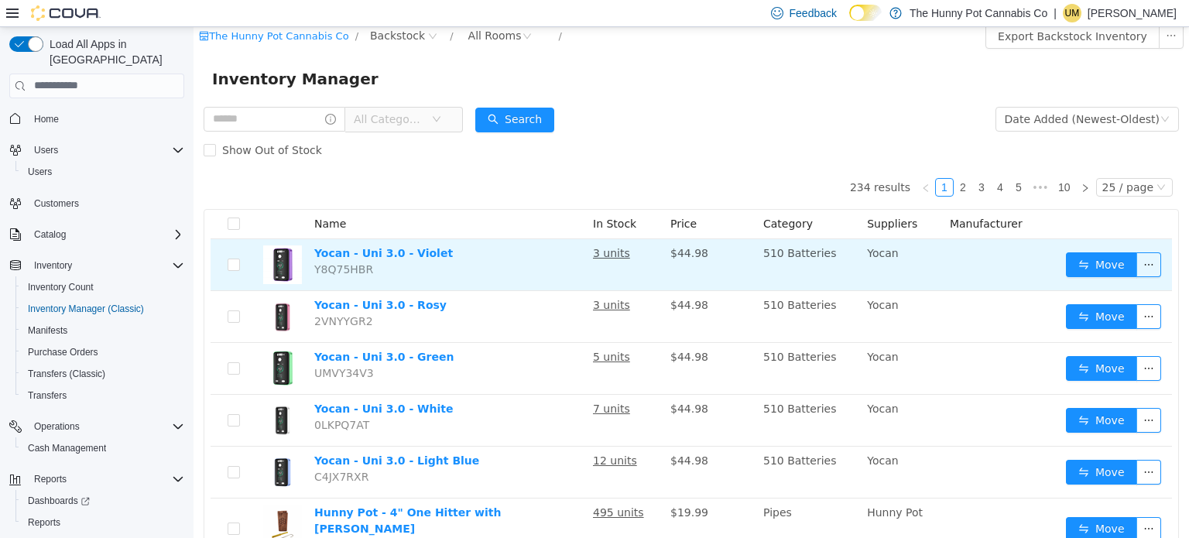
scroll to position [9, 0]
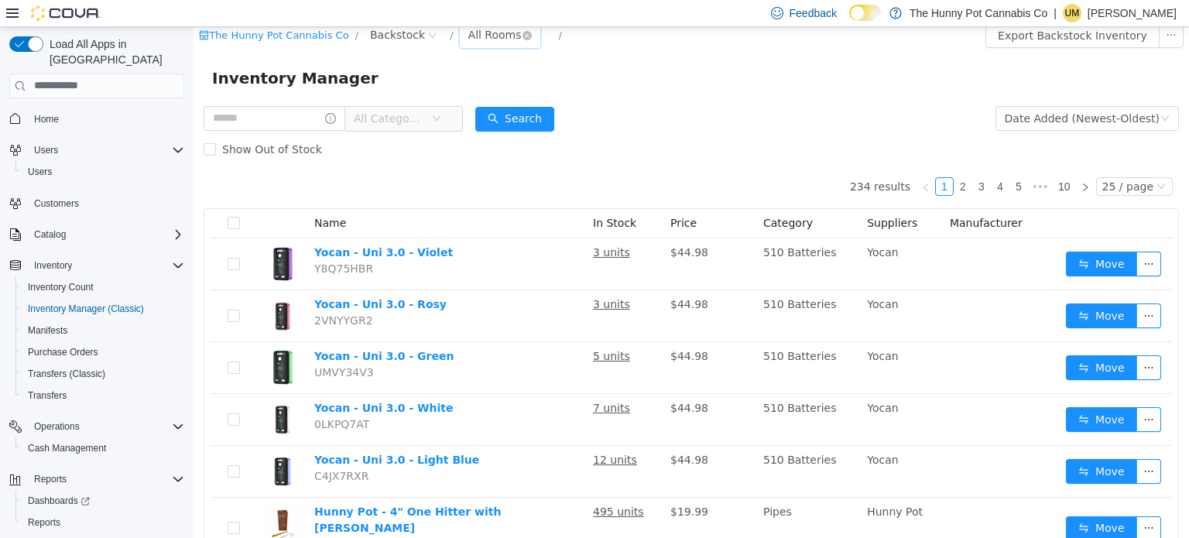
click at [484, 41] on div "All Rooms" at bounding box center [494, 33] width 53 height 23
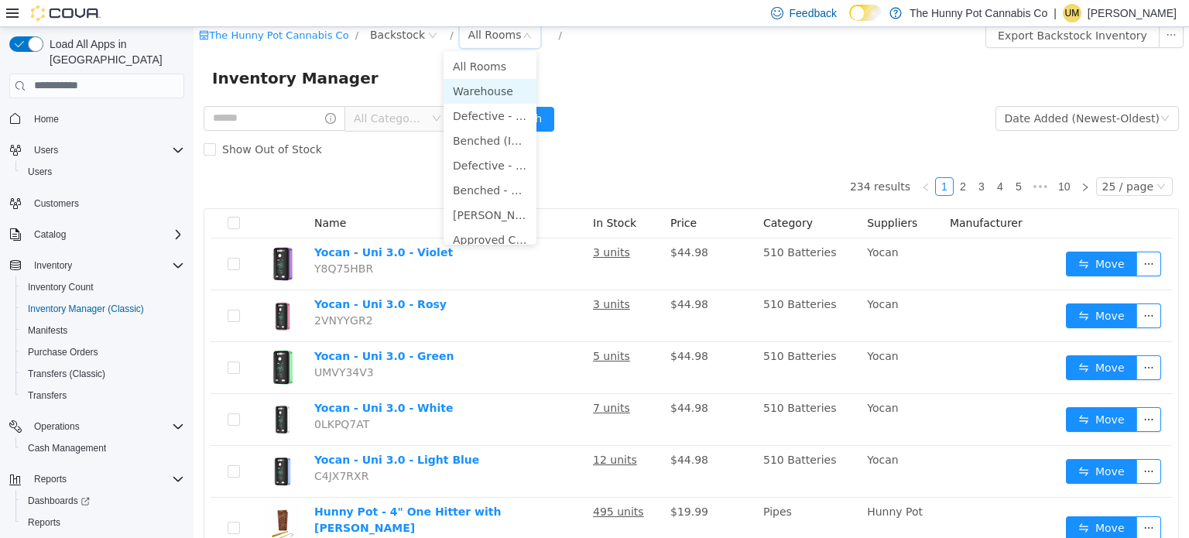
click at [484, 83] on li "Warehouse" at bounding box center [490, 90] width 93 height 25
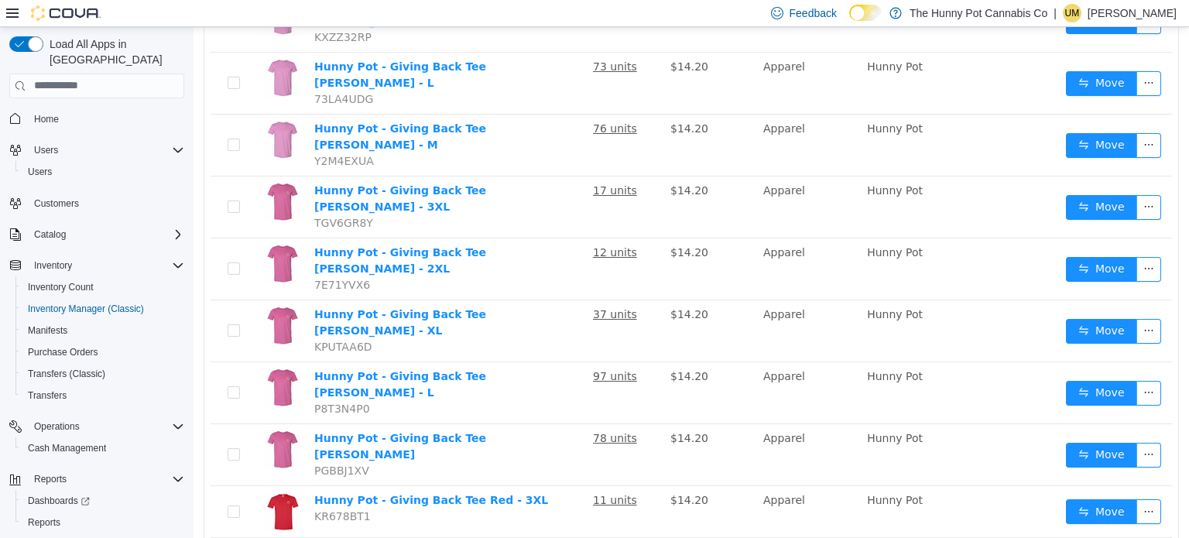
scroll to position [1043, 0]
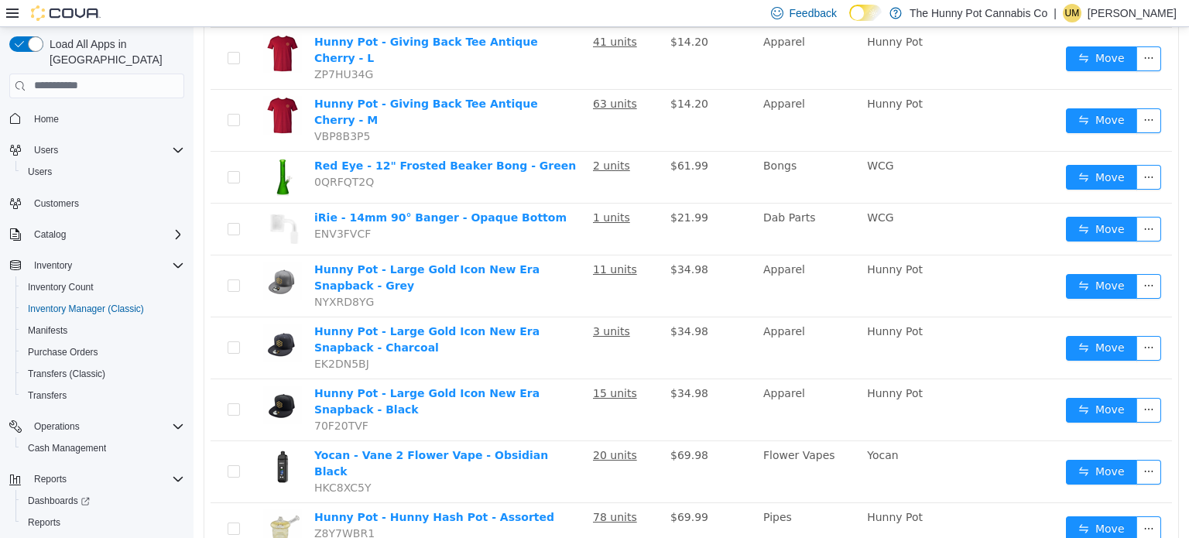
scroll to position [1085, 0]
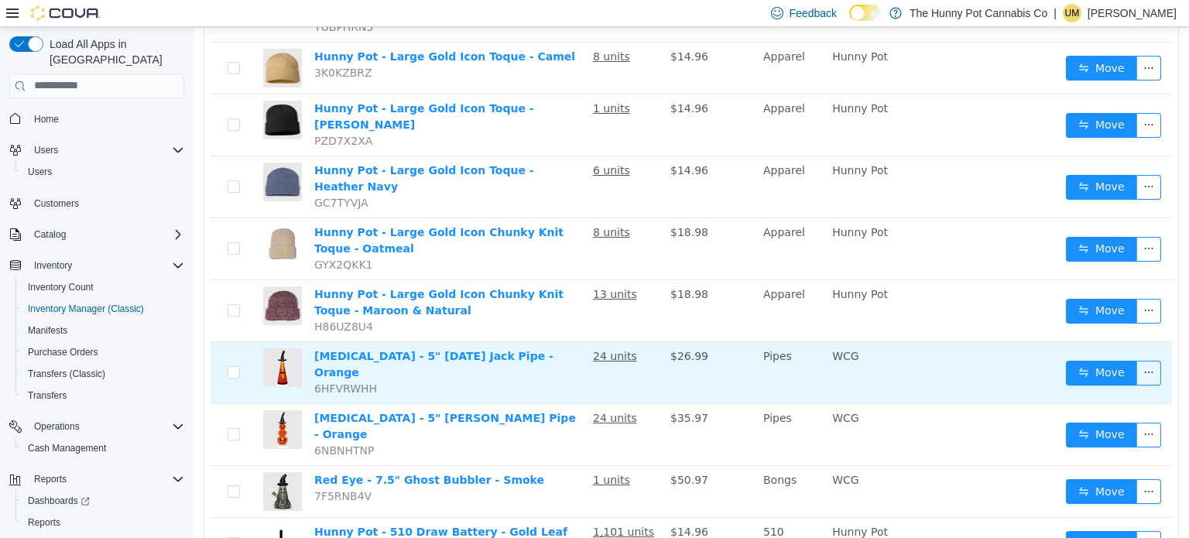
scroll to position [1145, 0]
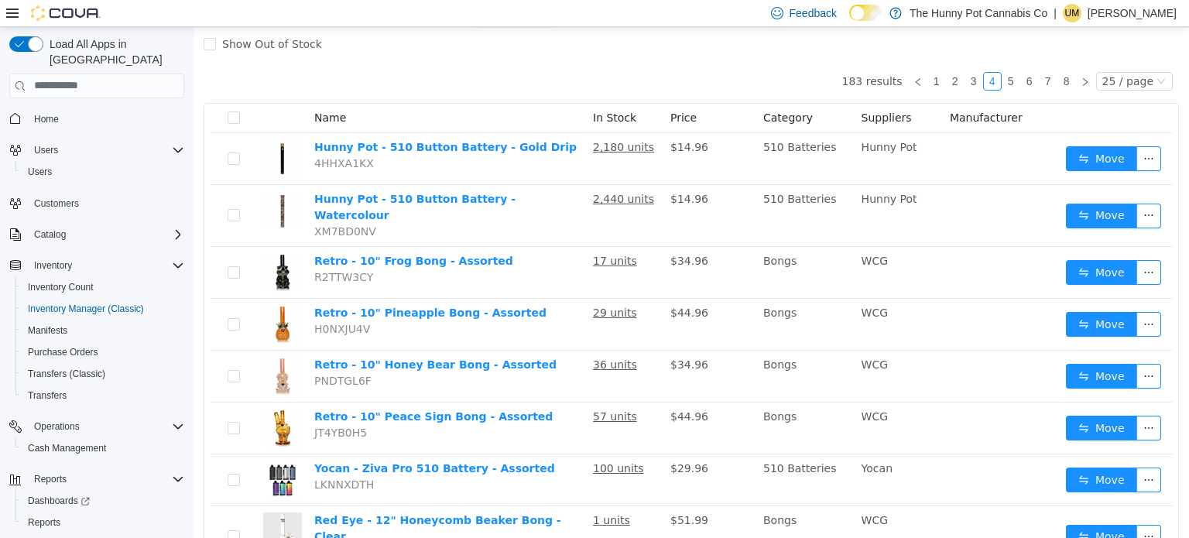
scroll to position [1074, 0]
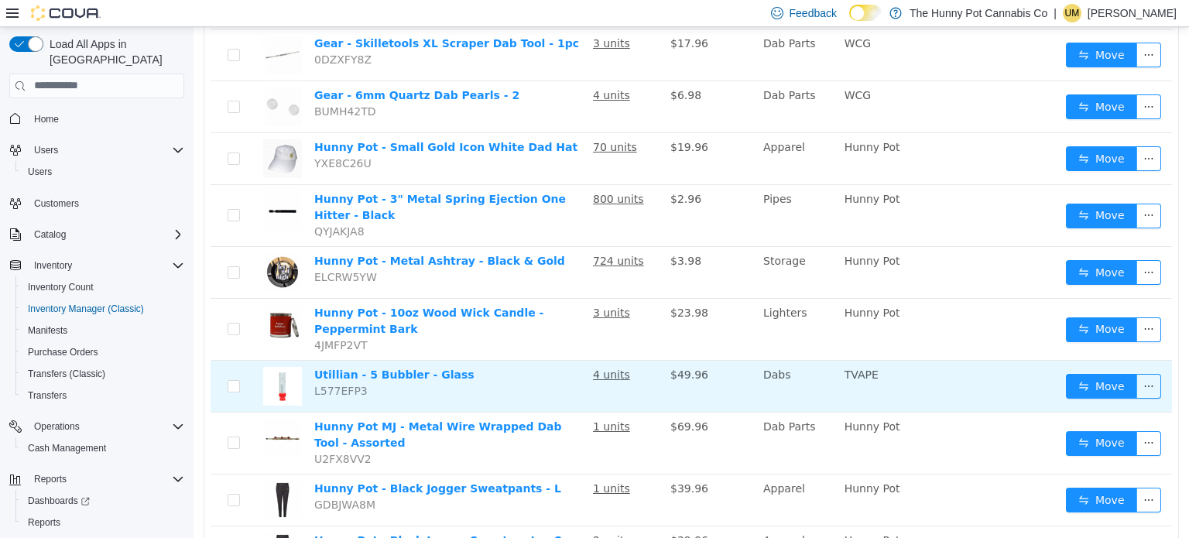
scroll to position [1085, 0]
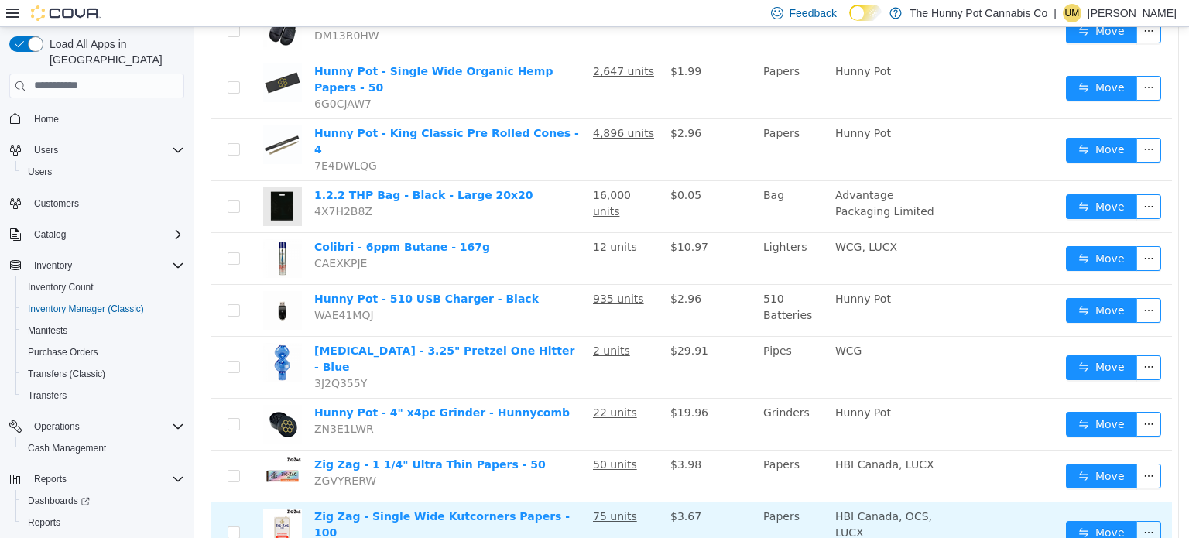
scroll to position [1055, 0]
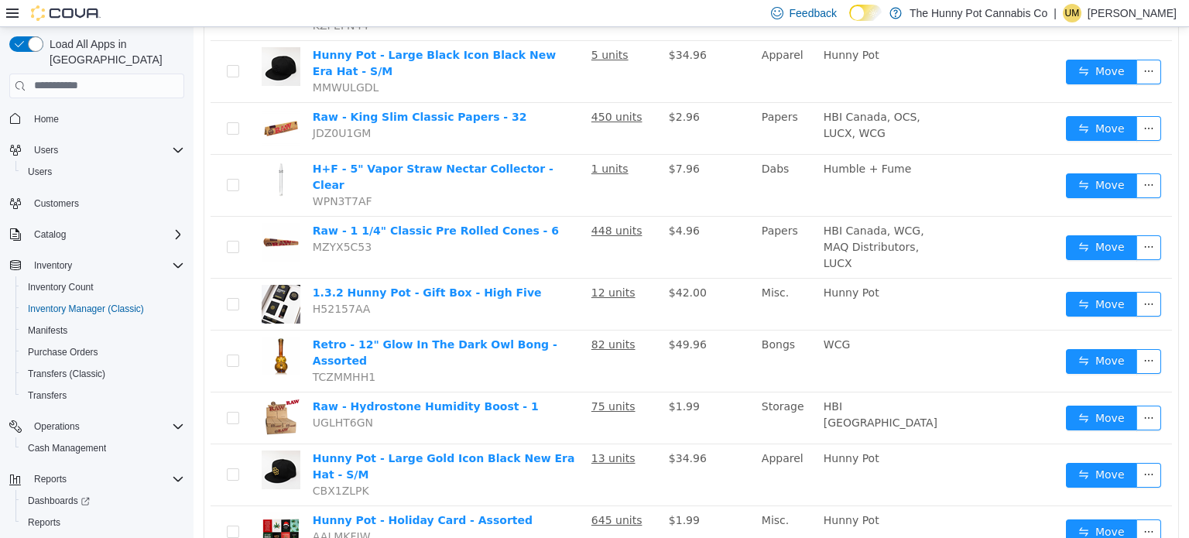
scroll to position [1105, 0]
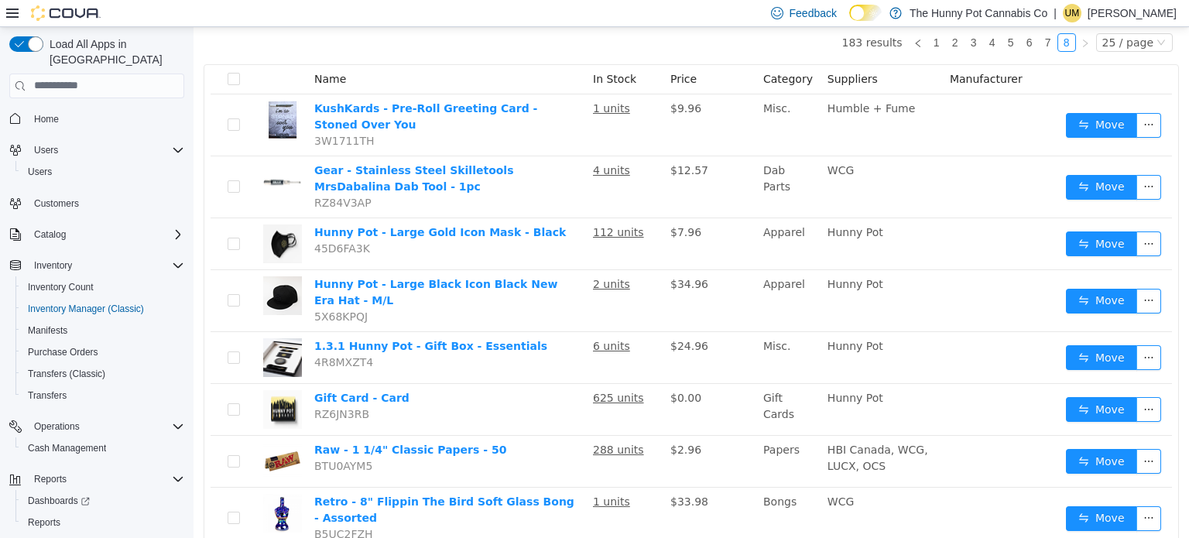
scroll to position [206, 0]
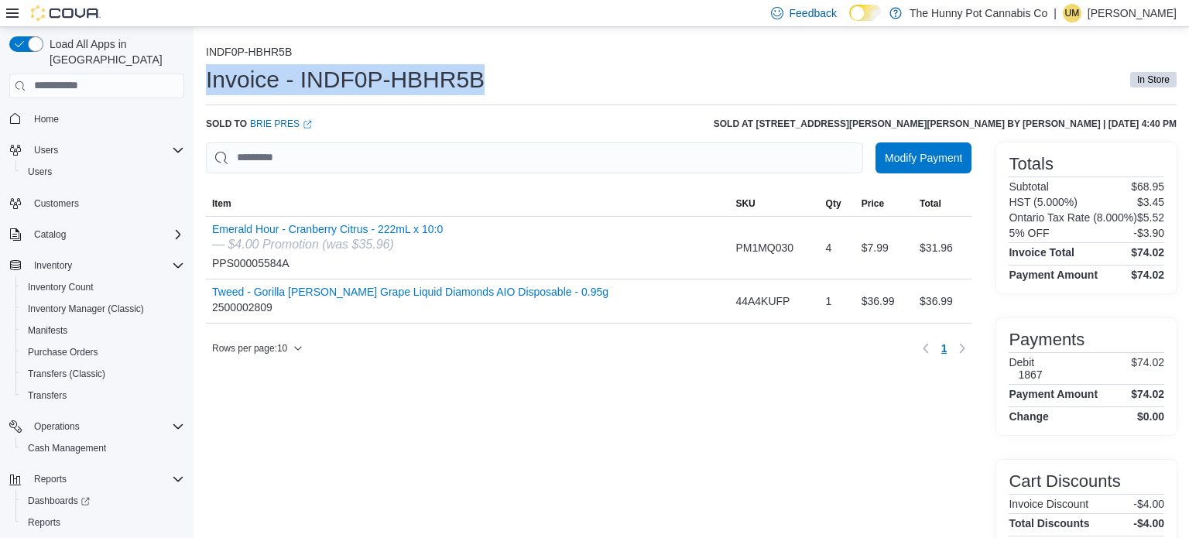
drag, startPoint x: 493, startPoint y: 74, endPoint x: 206, endPoint y: 75, distance: 287.2
click at [206, 75] on div "Invoice - INDF0P-HBHR5B In Store" at bounding box center [691, 79] width 971 height 31
copy h1 "Invoice - INDF0P-HBHR5B"
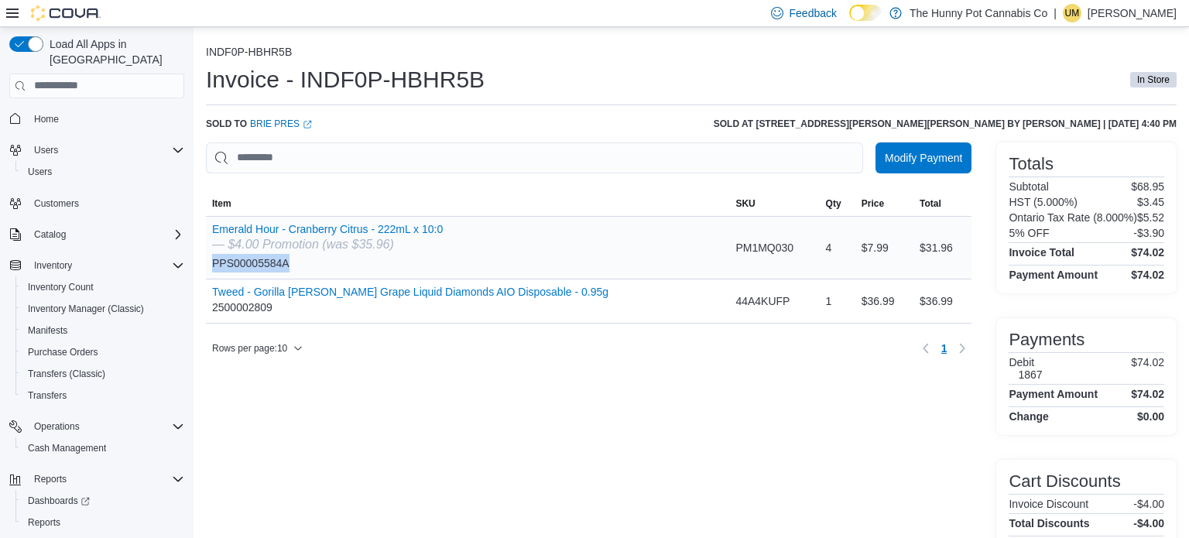
drag, startPoint x: 296, startPoint y: 264, endPoint x: 214, endPoint y: 265, distance: 82.8
click at [214, 265] on div "Emerald Hour - Cranberry Citrus - 222mL x 10:0 — $4.00 Promotion (was $35.96) P…" at bounding box center [327, 248] width 231 height 50
copy div "PPS00005584A"
click at [416, 360] on div "Rows per page : 10 Page 1 of 1 1" at bounding box center [588, 348] width 765 height 25
drag, startPoint x: 764, startPoint y: 250, endPoint x: 703, endPoint y: 249, distance: 61.2
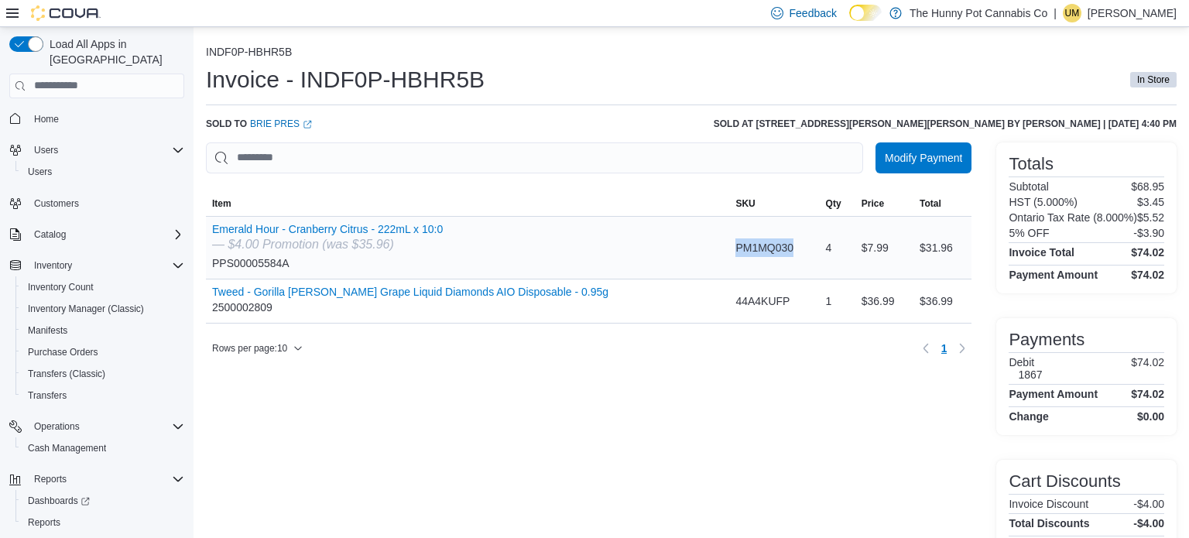
click at [729, 249] on div "PM1MQ030" at bounding box center [774, 247] width 90 height 31
copy span "PM1MQ030"
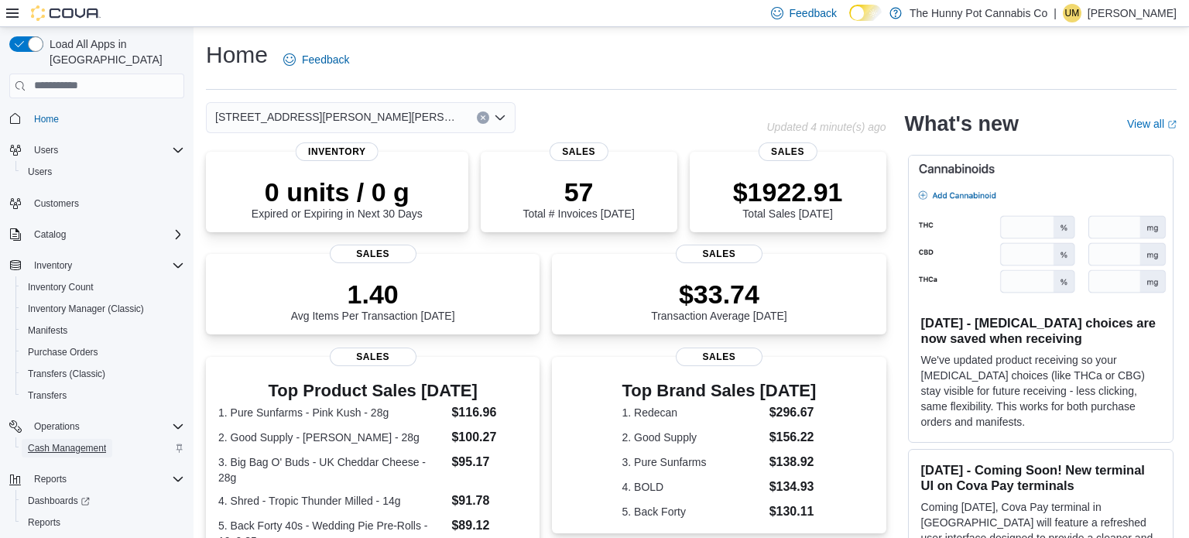
click at [86, 439] on span "Cash Management" at bounding box center [67, 448] width 78 height 19
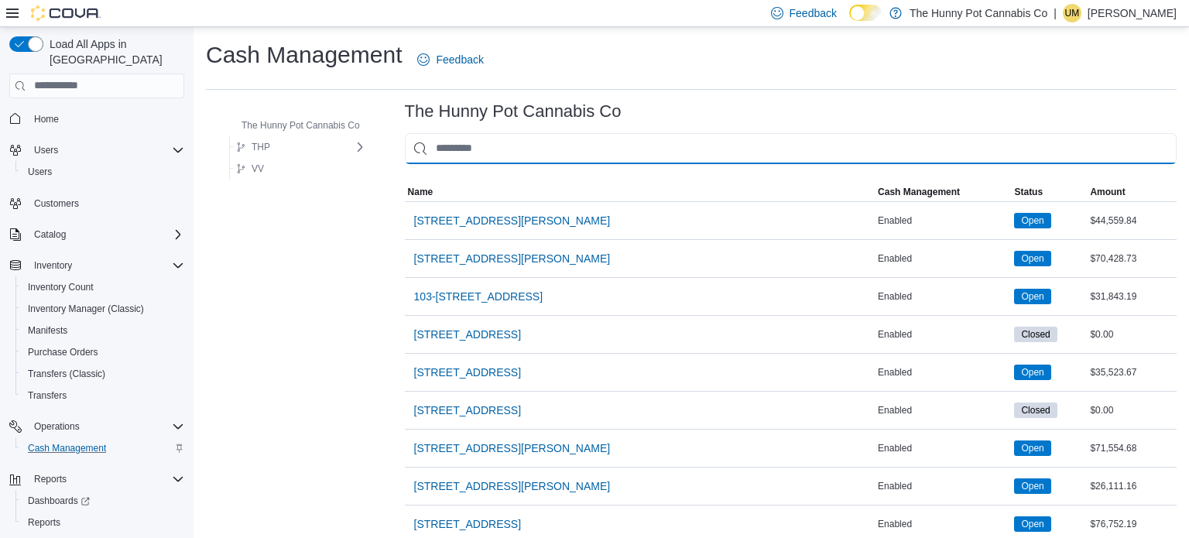
click at [622, 158] on input "This is a search bar. As you type, the results lower in the page will automatic…" at bounding box center [791, 148] width 772 height 31
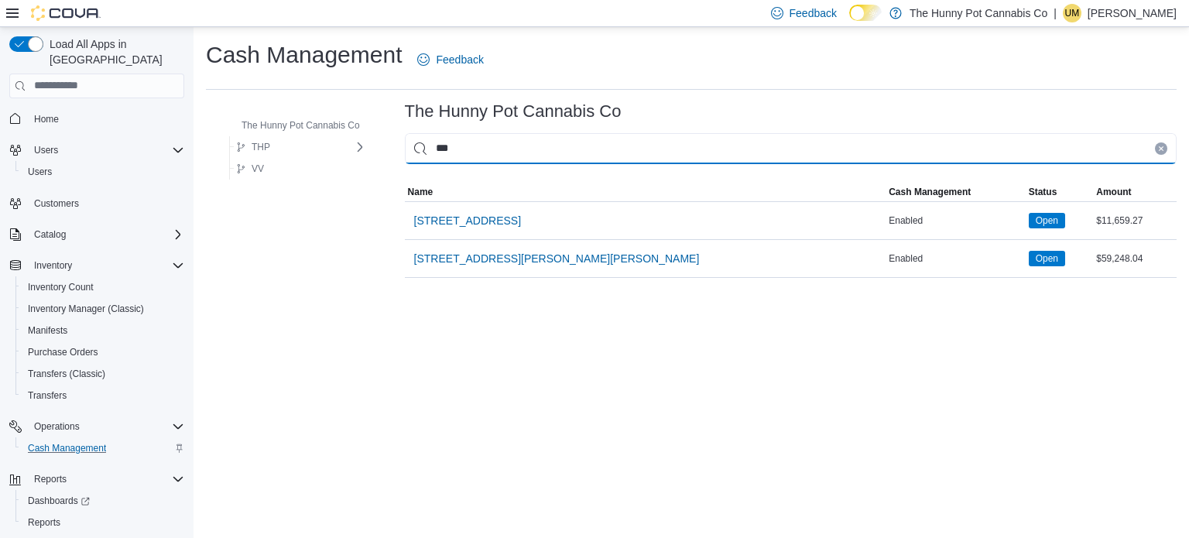
type input "****"
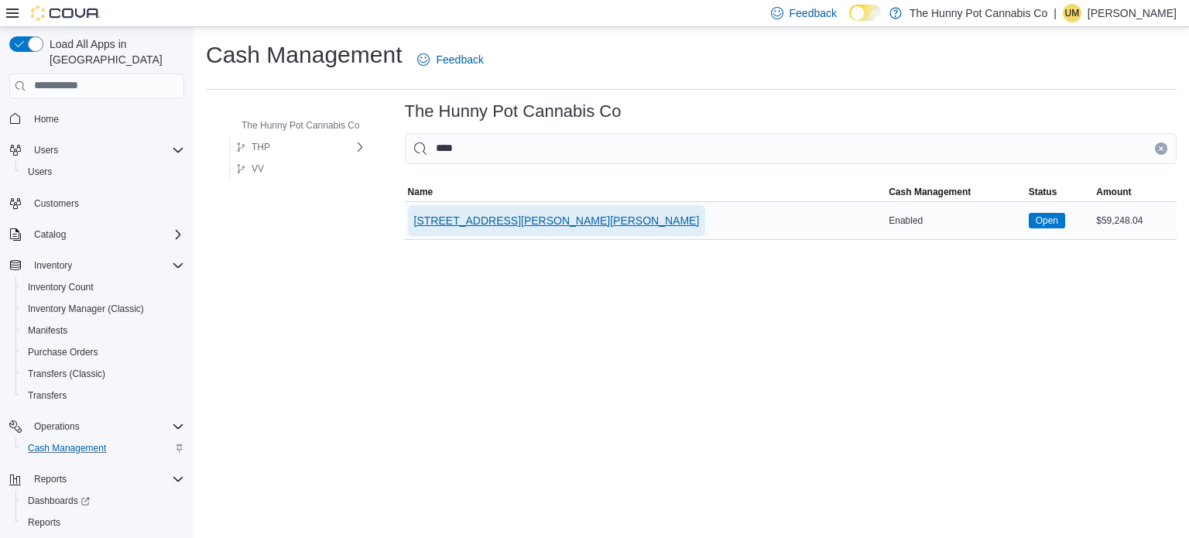
click at [457, 230] on span "[STREET_ADDRESS][PERSON_NAME][PERSON_NAME]" at bounding box center [557, 220] width 286 height 31
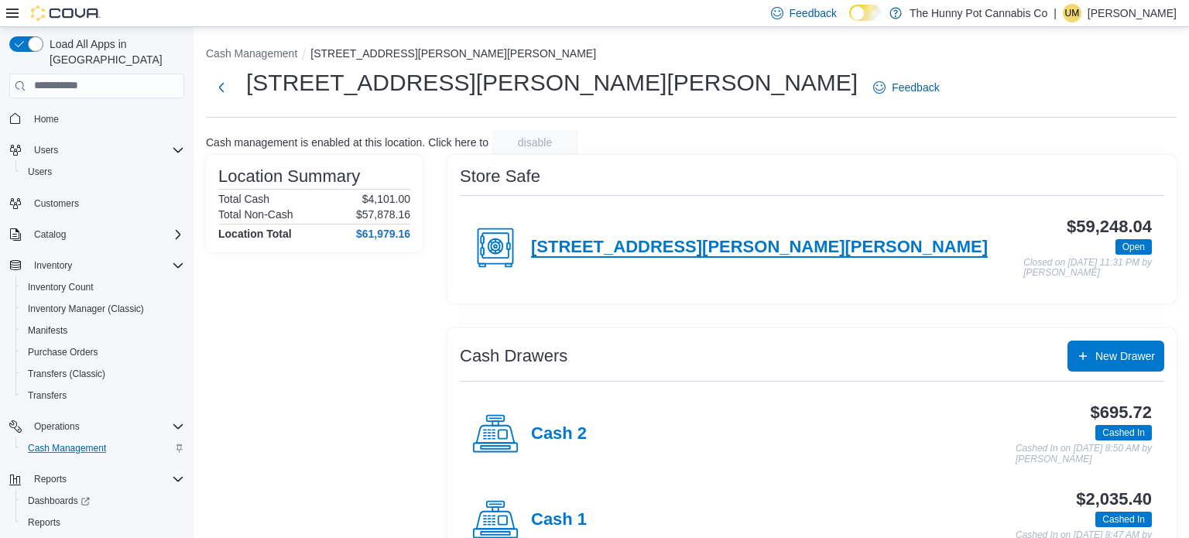
click at [554, 238] on h4 "[STREET_ADDRESS][PERSON_NAME][PERSON_NAME]" at bounding box center [759, 248] width 457 height 20
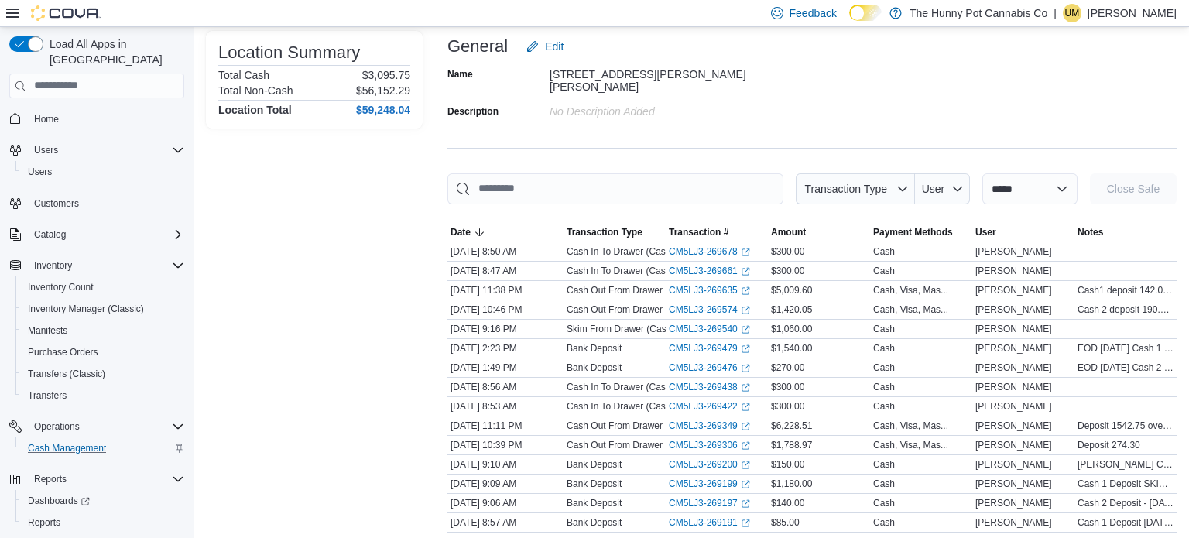
scroll to position [101, 0]
click at [989, 187] on select "**********" at bounding box center [1029, 187] width 95 height 31
select select "**********"
click at [982, 172] on select "**********" at bounding box center [1029, 187] width 95 height 31
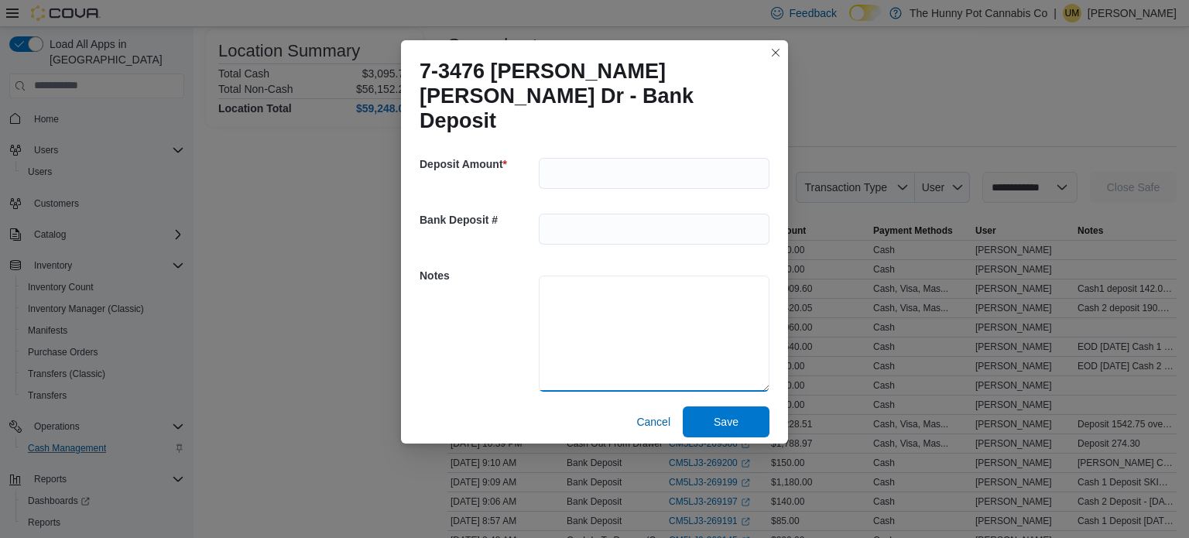
click at [673, 297] on textarea at bounding box center [654, 334] width 231 height 116
type textarea "**********"
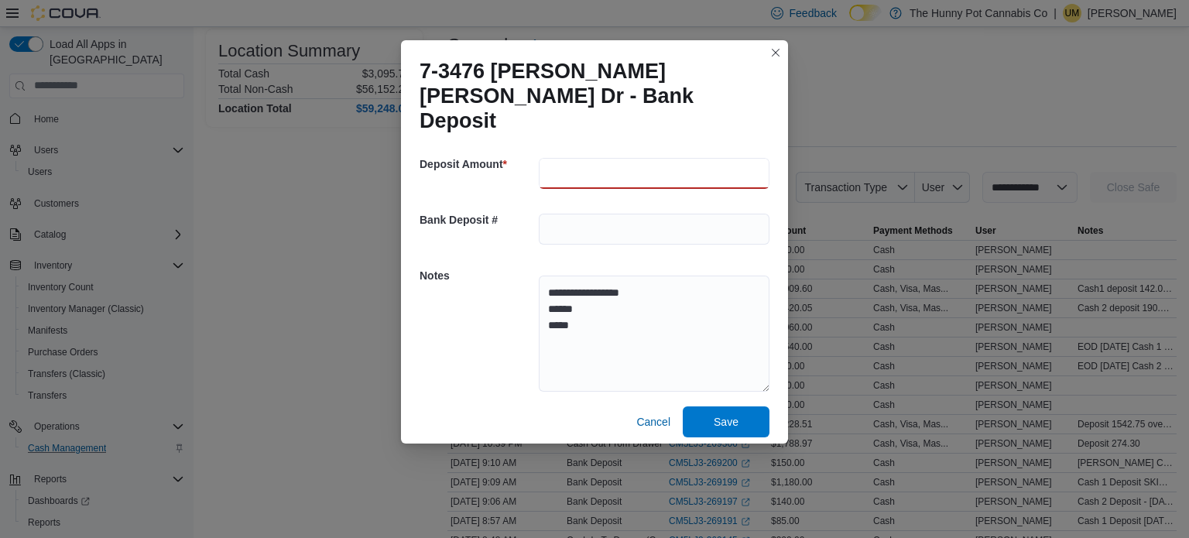
click at [622, 163] on input "number" at bounding box center [654, 173] width 231 height 31
type input "***"
click at [498, 292] on div "**********" at bounding box center [595, 331] width 350 height 149
click at [749, 406] on span "Save" at bounding box center [726, 421] width 68 height 31
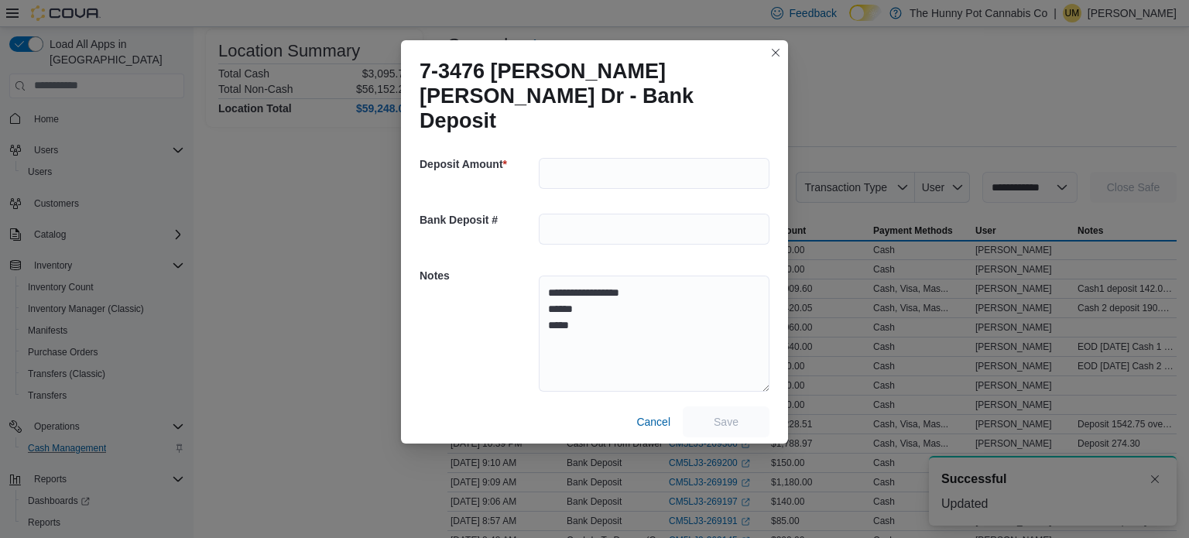
scroll to position [0, 0]
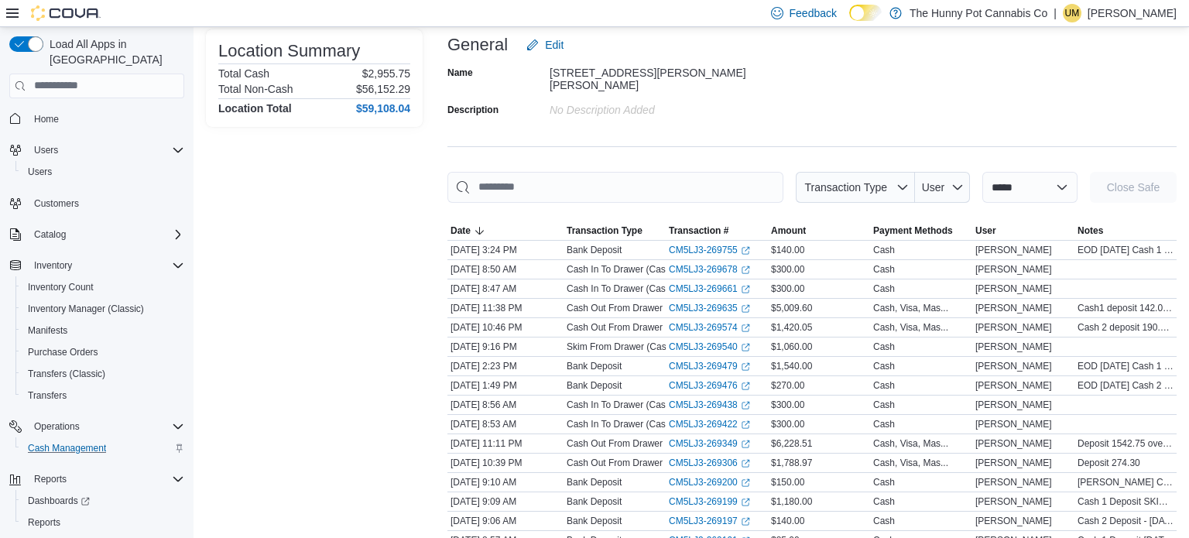
click at [901, 104] on div "Name 7-3476 Glen Erin Dr Description No Description added" at bounding box center [811, 90] width 729 height 61
click at [1036, 175] on select "**********" at bounding box center [1029, 187] width 95 height 31
select select "**********"
click at [982, 172] on select "**********" at bounding box center [1029, 187] width 95 height 31
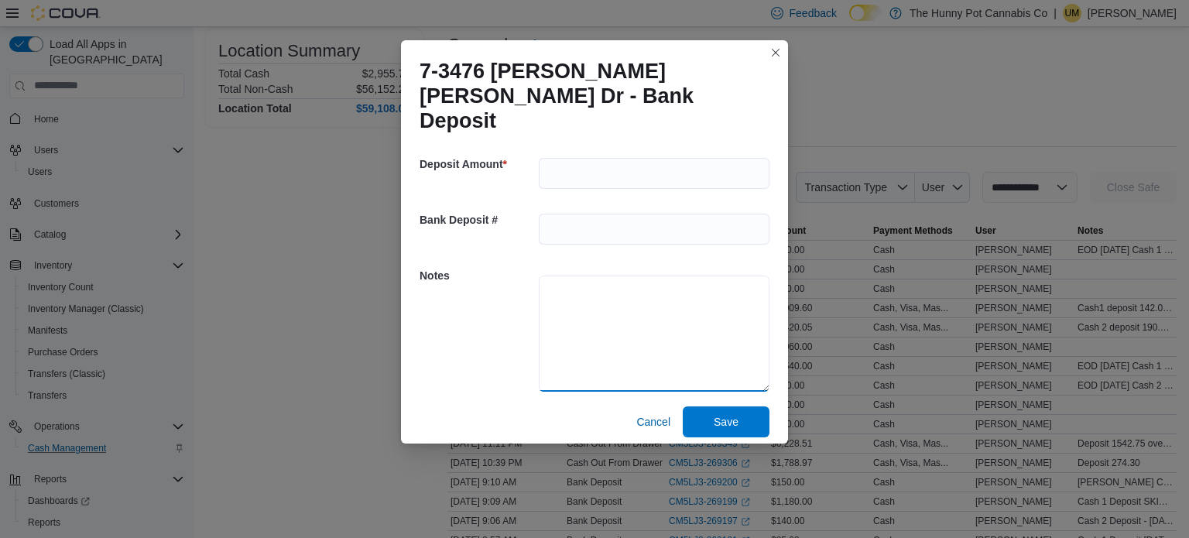
click at [629, 282] on textarea at bounding box center [654, 334] width 231 height 116
type textarea "**********"
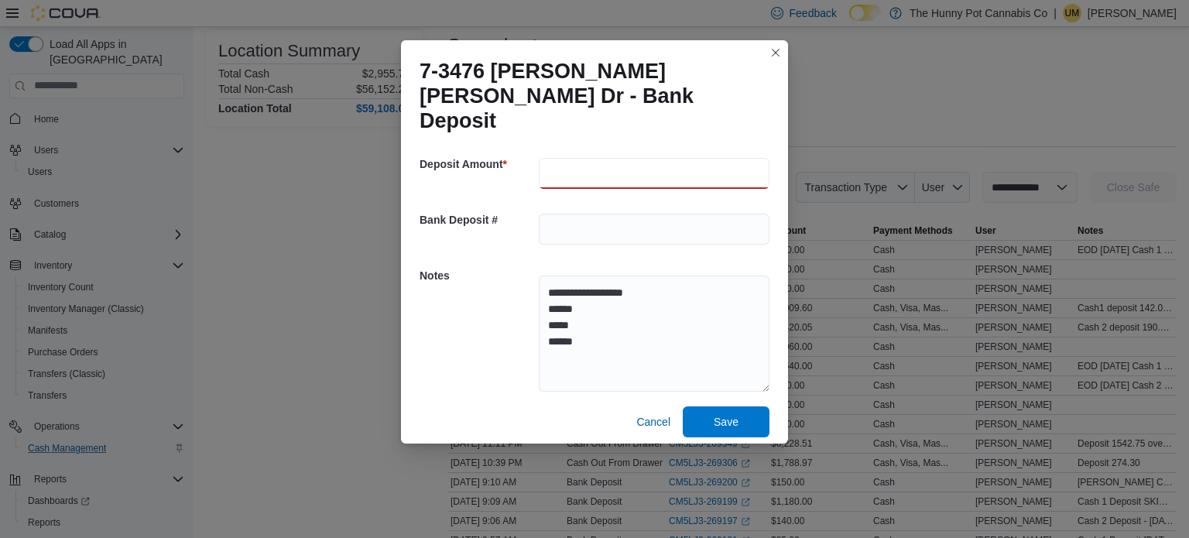
click at [612, 158] on input "number" at bounding box center [654, 173] width 231 height 31
type input "****"
click at [713, 408] on span "Save" at bounding box center [726, 421] width 68 height 31
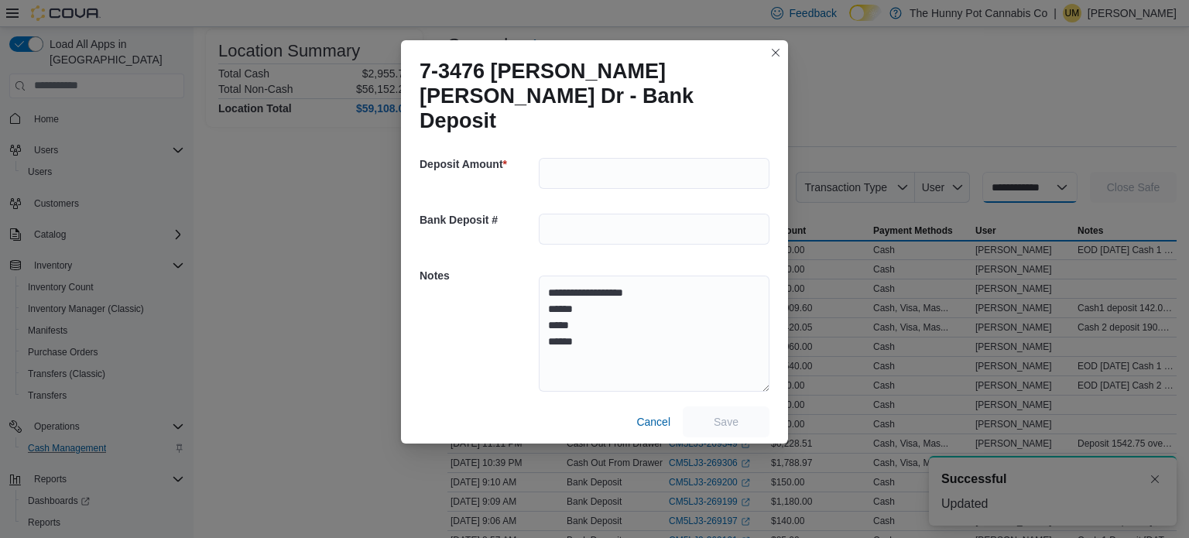
select select
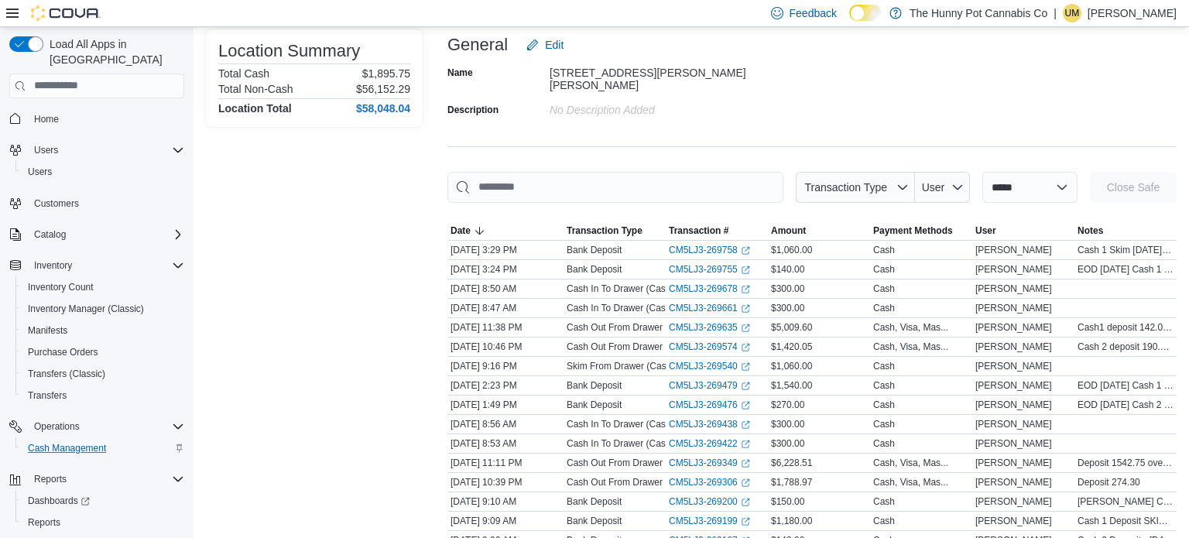
click at [1135, 14] on p "Uldarico Maramo" at bounding box center [1131, 13] width 89 height 19
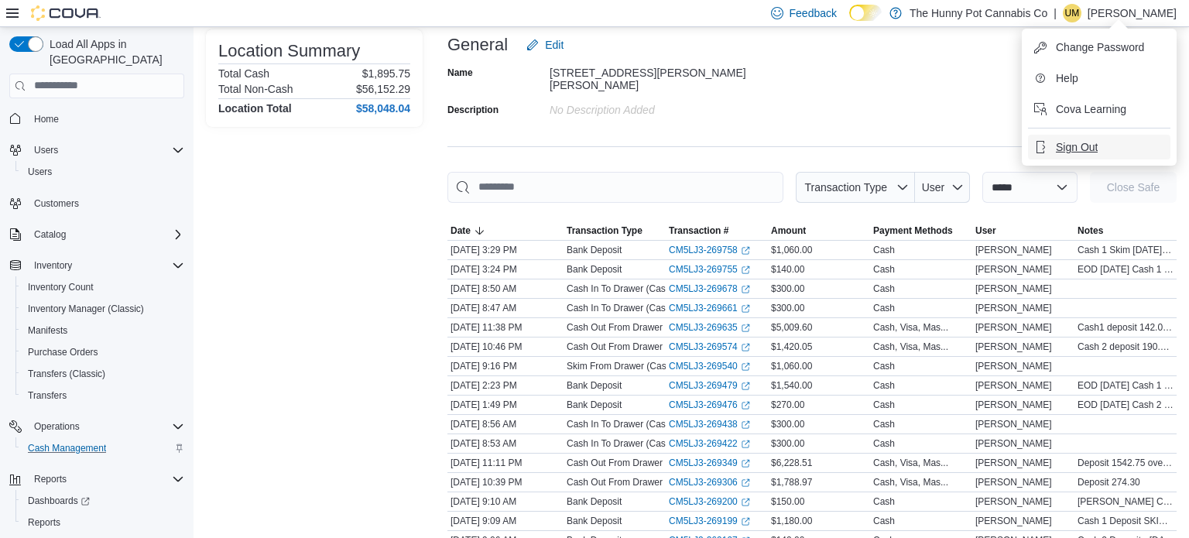
click at [1054, 156] on button "Sign Out" at bounding box center [1099, 147] width 142 height 25
